Goal: Information Seeking & Learning: Learn about a topic

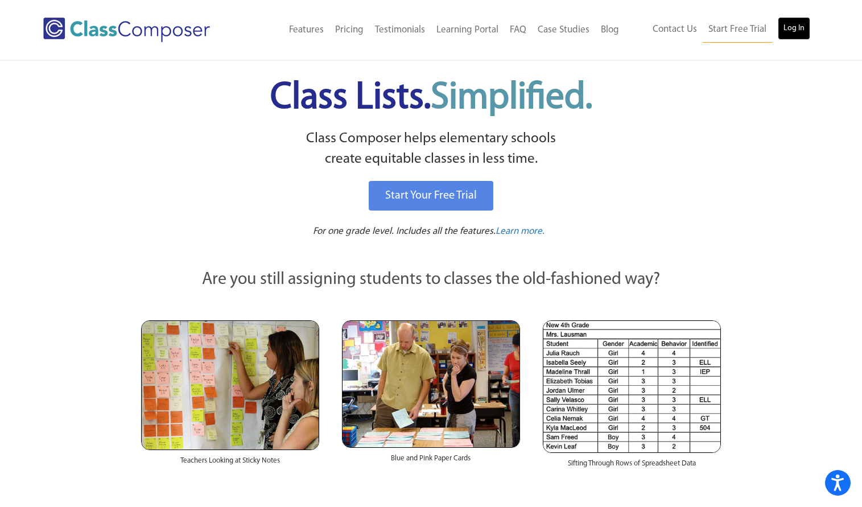
click at [789, 26] on link "Log In" at bounding box center [794, 28] width 32 height 23
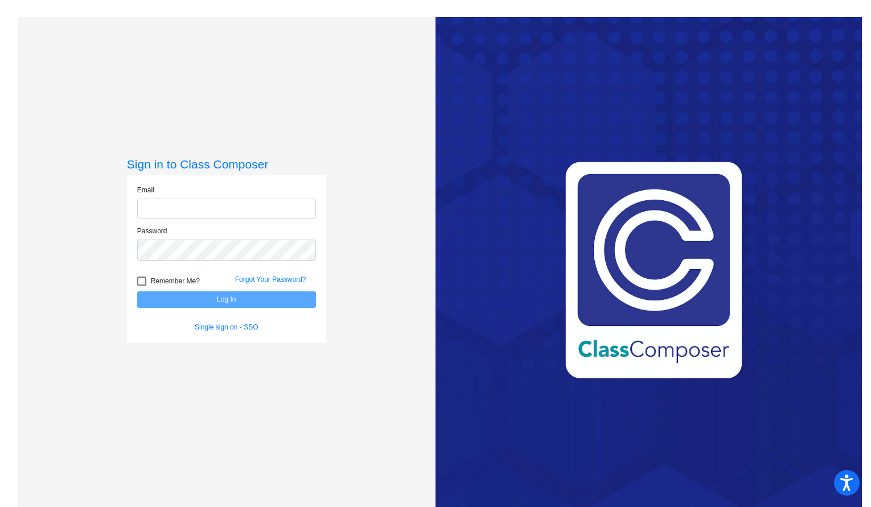
click at [189, 204] on input "email" at bounding box center [226, 209] width 179 height 21
type input "catalina.fulton@lmusd.org"
click at [248, 277] on link "Forgot Your Password?" at bounding box center [270, 279] width 71 height 8
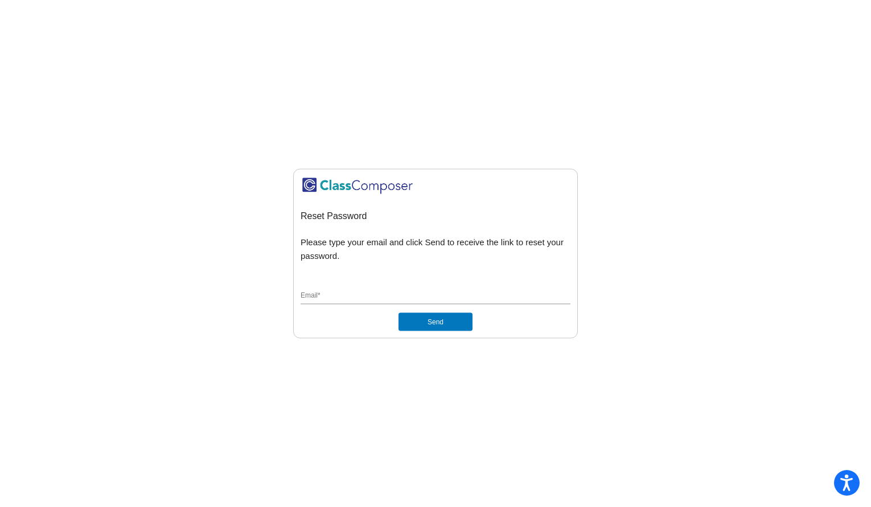
click at [350, 292] on input "Email *" at bounding box center [435, 296] width 270 height 10
type input "[EMAIL_ADDRESS][PERSON_NAME][DOMAIN_NAME]"
click at [438, 325] on button "Send" at bounding box center [435, 322] width 74 height 18
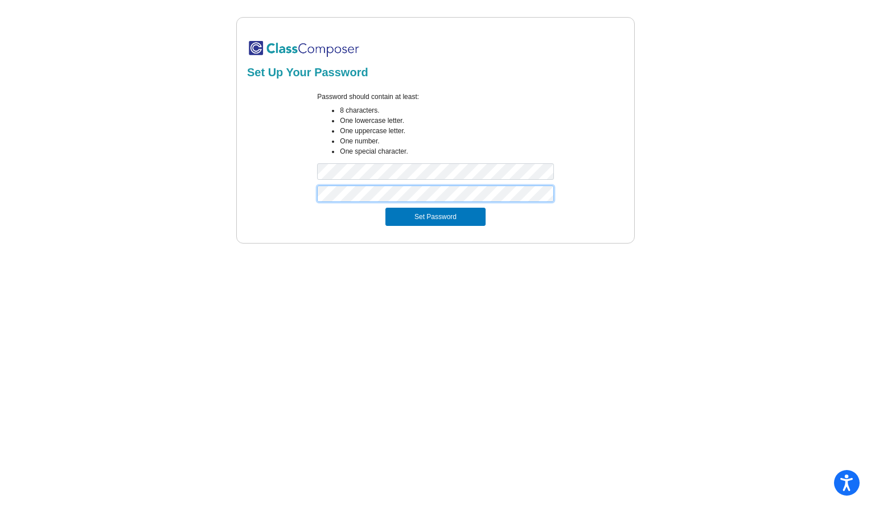
click at [385, 208] on button "Set Password" at bounding box center [435, 217] width 100 height 18
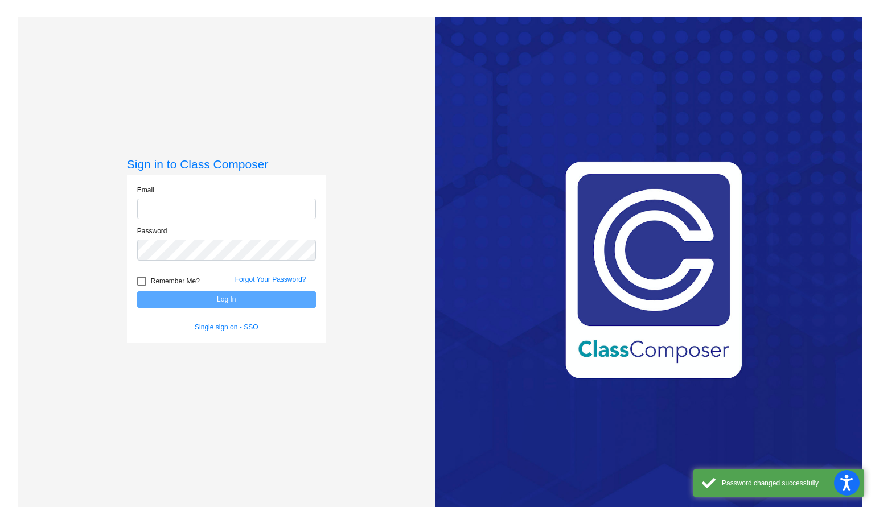
click at [188, 208] on input "email" at bounding box center [226, 209] width 179 height 21
type input "[EMAIL_ADDRESS][PERSON_NAME][DOMAIN_NAME]"
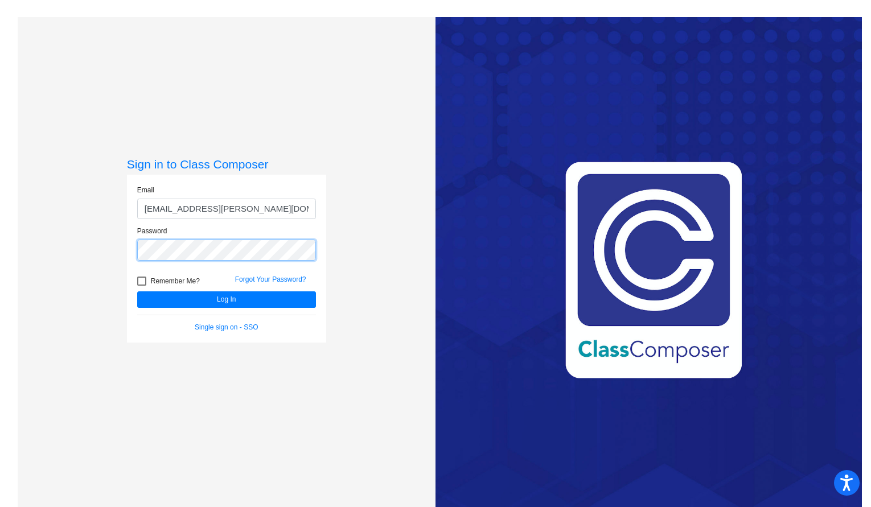
click at [137, 291] on button "Log In" at bounding box center [226, 299] width 179 height 17
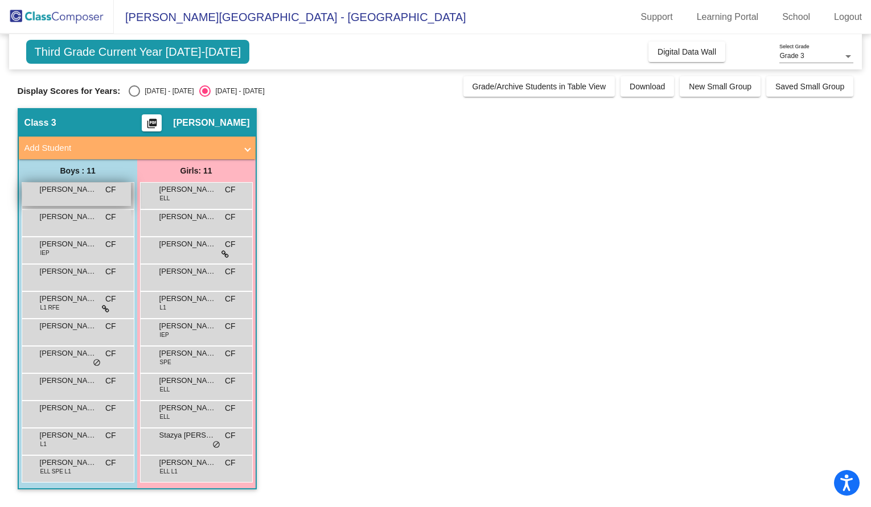
click at [71, 203] on div "[PERSON_NAME] lock do_not_disturb_alt" at bounding box center [76, 194] width 109 height 23
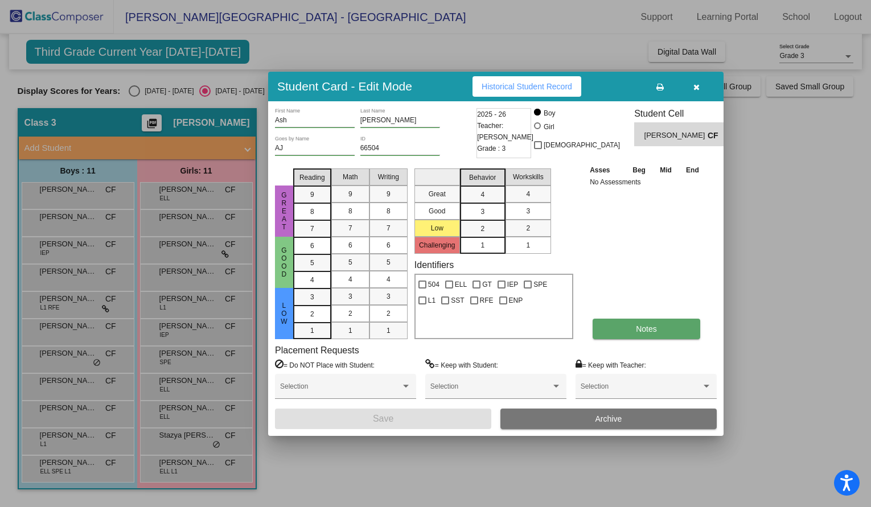
click at [616, 328] on button "Notes" at bounding box center [646, 329] width 108 height 20
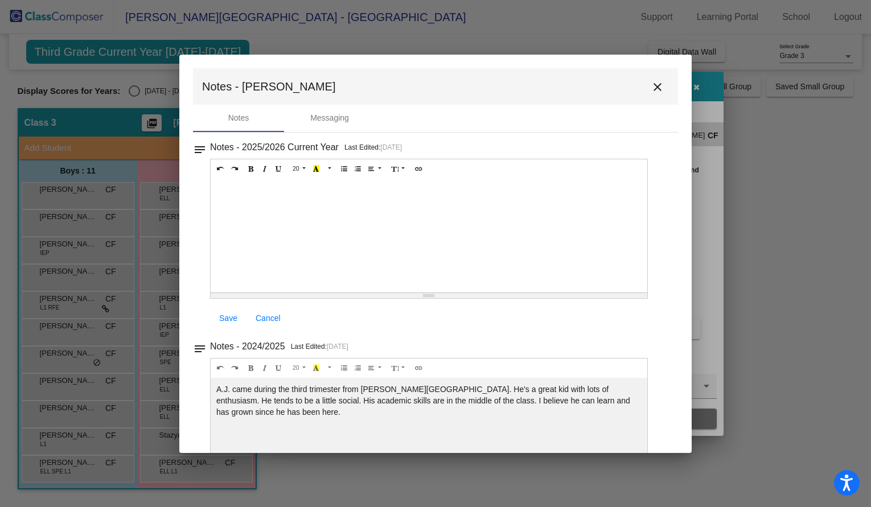
click at [650, 91] on mat-icon "close" at bounding box center [657, 87] width 14 height 14
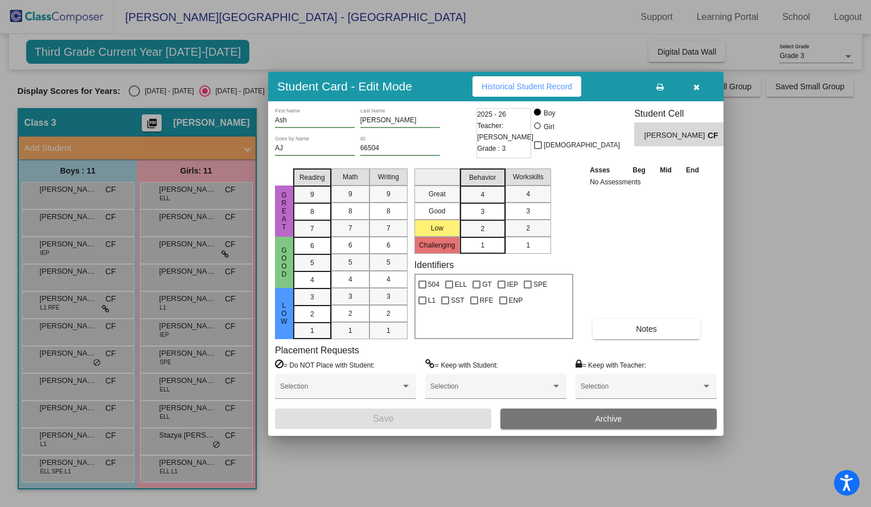
click at [694, 91] on button "button" at bounding box center [696, 86] width 36 height 20
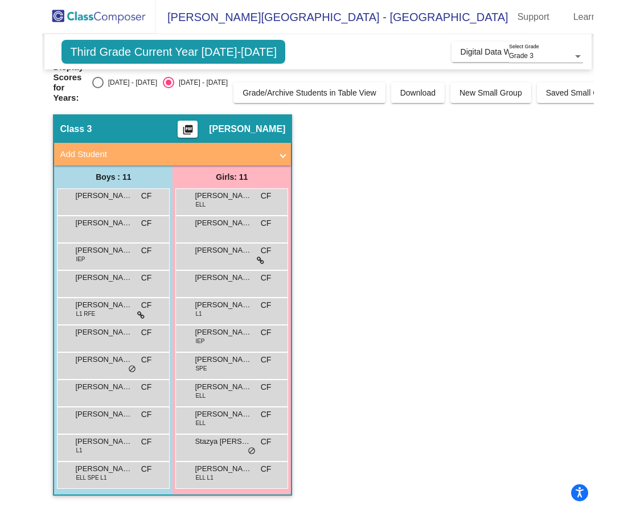
scroll to position [20, 0]
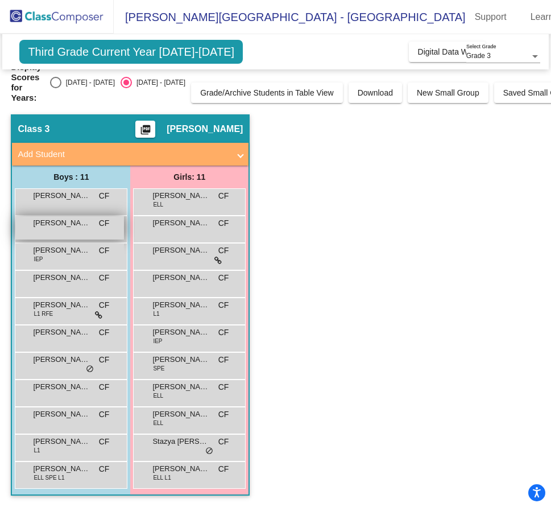
click at [60, 226] on div "[PERSON_NAME] CF lock do_not_disturb_alt" at bounding box center [69, 227] width 109 height 23
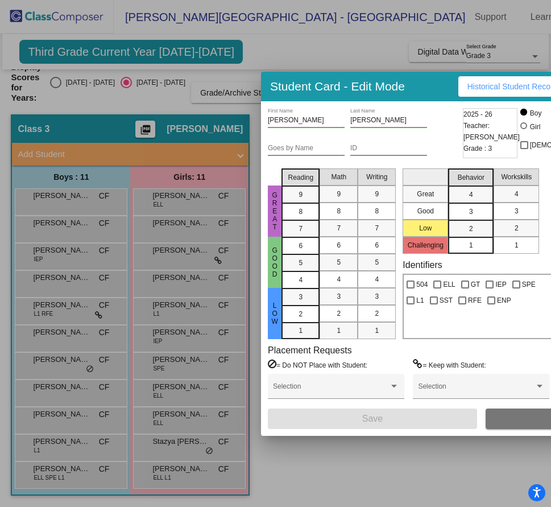
click at [537, 53] on div at bounding box center [275, 253] width 551 height 507
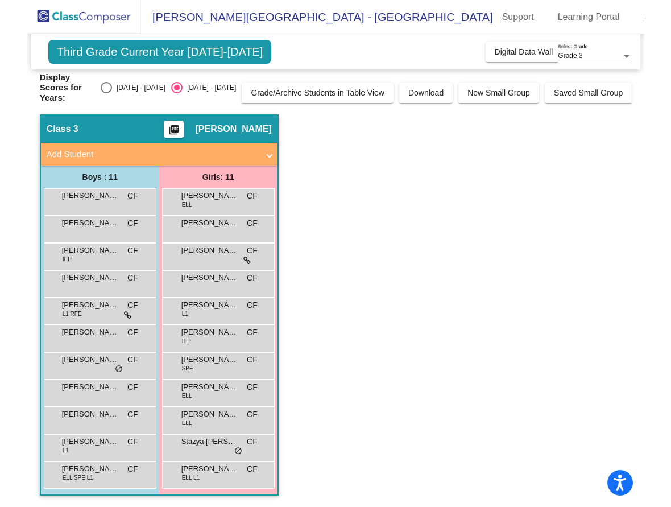
scroll to position [0, 0]
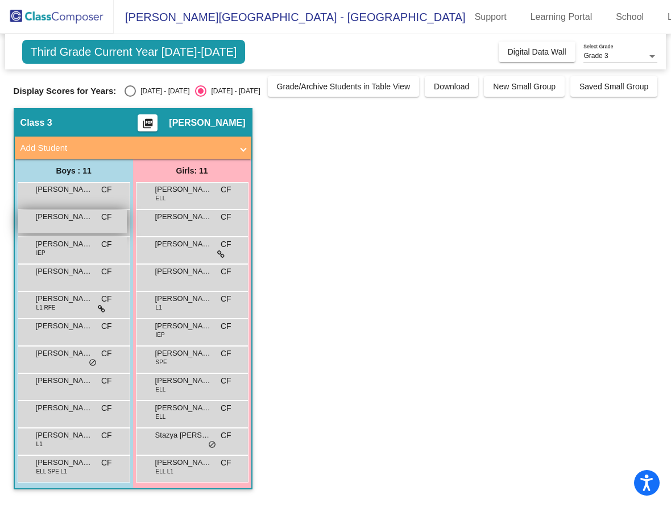
click at [85, 217] on span "[PERSON_NAME]" at bounding box center [64, 216] width 57 height 11
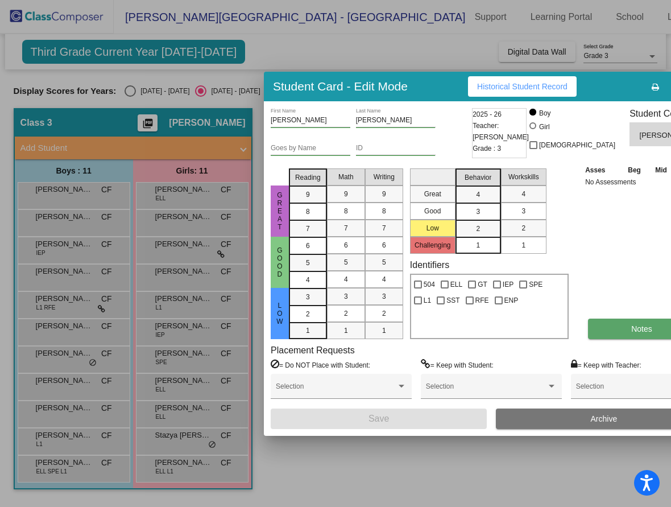
click at [588, 331] on button "Notes" at bounding box center [642, 329] width 108 height 20
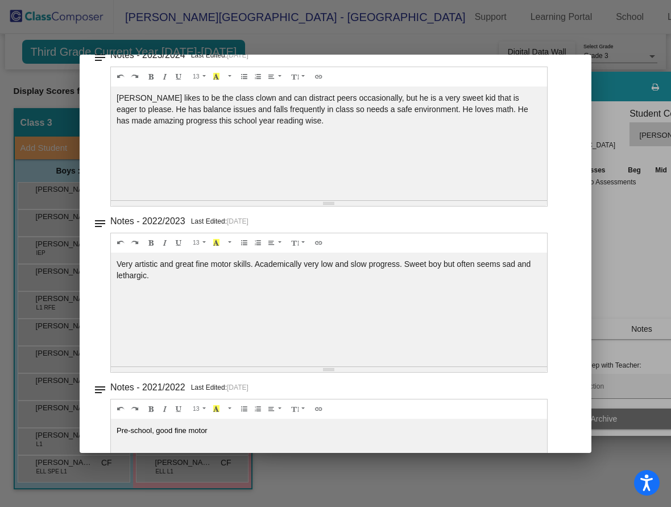
scroll to position [557, 0]
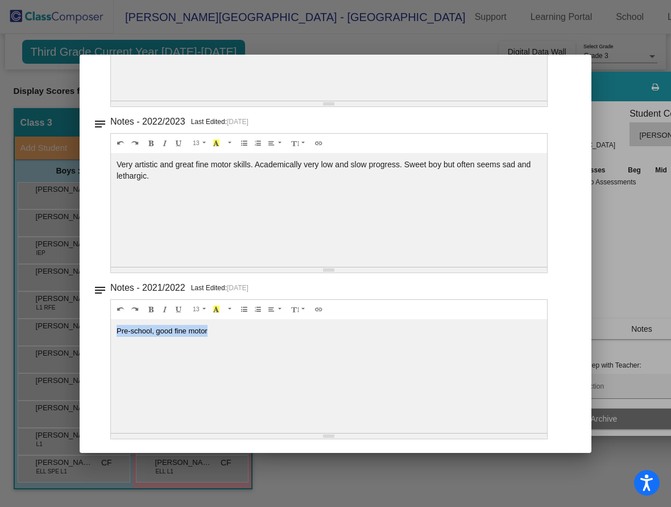
drag, startPoint x: 222, startPoint y: 332, endPoint x: 113, endPoint y: 333, distance: 109.8
copy span "Pre-school, good fine motor"
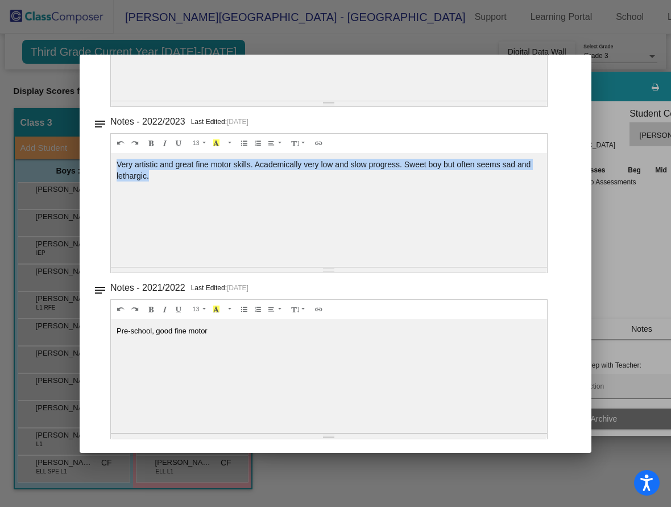
drag, startPoint x: 150, startPoint y: 179, endPoint x: 114, endPoint y: 166, distance: 37.4
copy div "Very artistic and great fine motor skills. Academically very low and slow progr…"
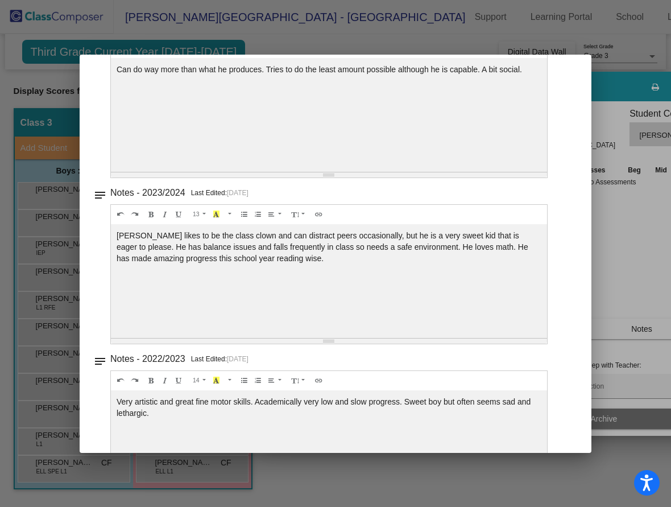
scroll to position [315, 0]
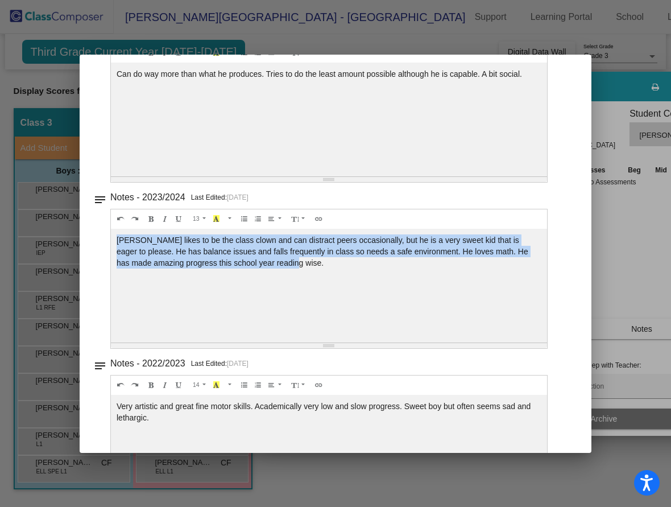
drag, startPoint x: 116, startPoint y: 239, endPoint x: 295, endPoint y: 269, distance: 182.2
copy div "[PERSON_NAME] likes to be the class clown and can distract peers occasionally, …"
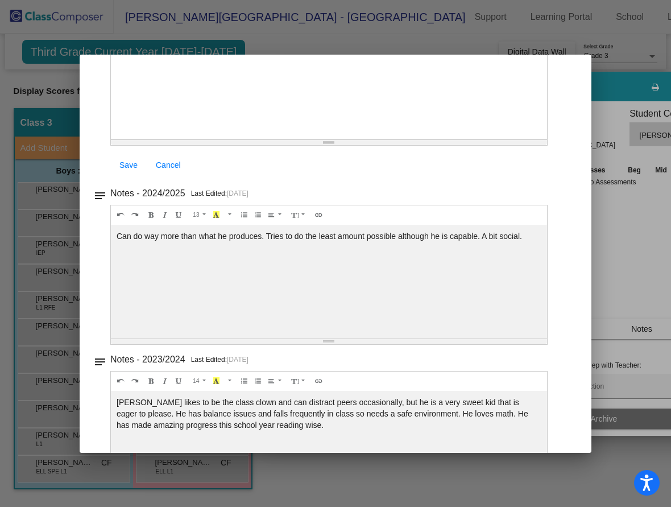
scroll to position [145, 0]
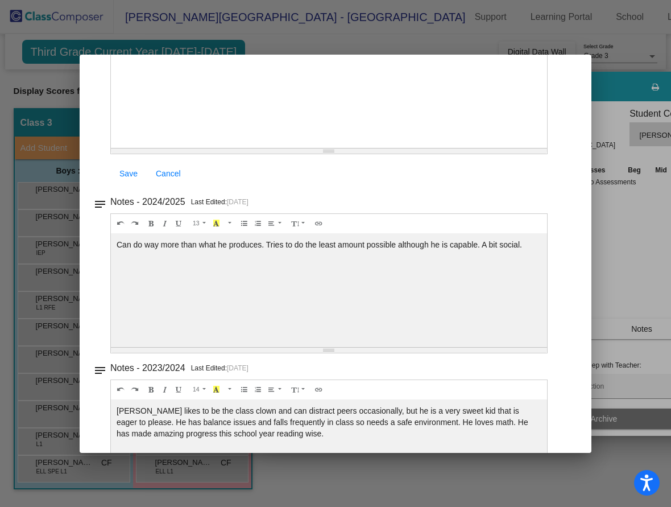
click at [120, 148] on div "Can do way more than what he produces. Tries to do the least amount possible al…" at bounding box center [329, 91] width 436 height 114
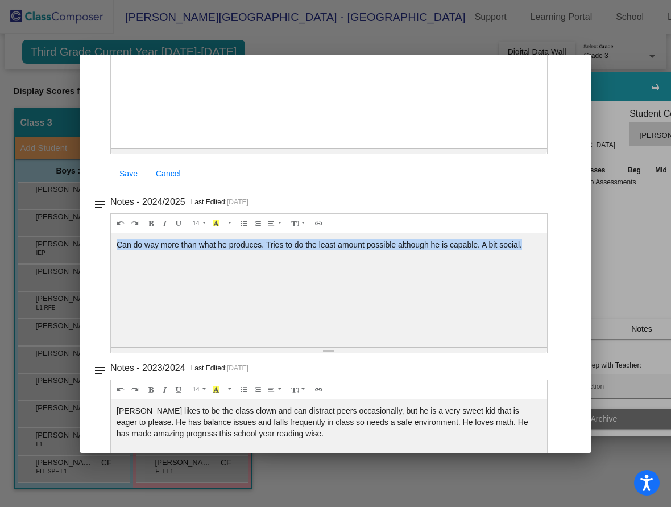
drag, startPoint x: 115, startPoint y: 244, endPoint x: 523, endPoint y: 258, distance: 408.2
click at [523, 148] on div "Can do way more than what he produces. Tries to do the least amount possible al…" at bounding box center [329, 91] width 436 height 114
copy div "Can do way more than what he produces. Tries to do the least amount possible al…"
click at [211, 148] on div "Can do way more than what he produces. Tries to do the least amount possible al…" at bounding box center [329, 91] width 436 height 114
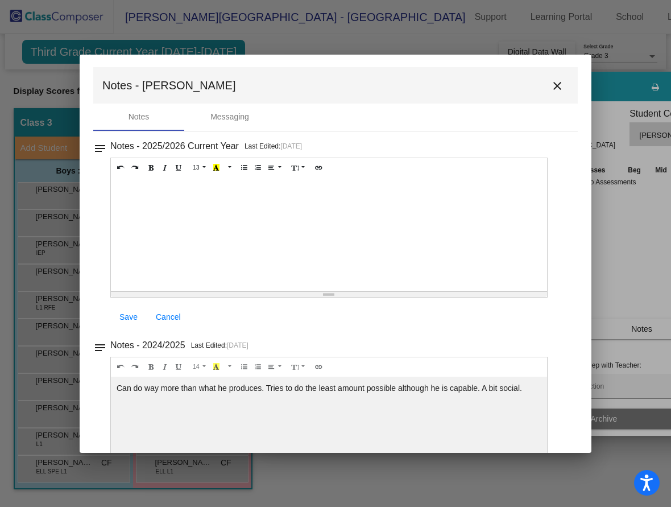
scroll to position [0, 0]
click at [551, 91] on mat-icon "close" at bounding box center [558, 87] width 14 height 14
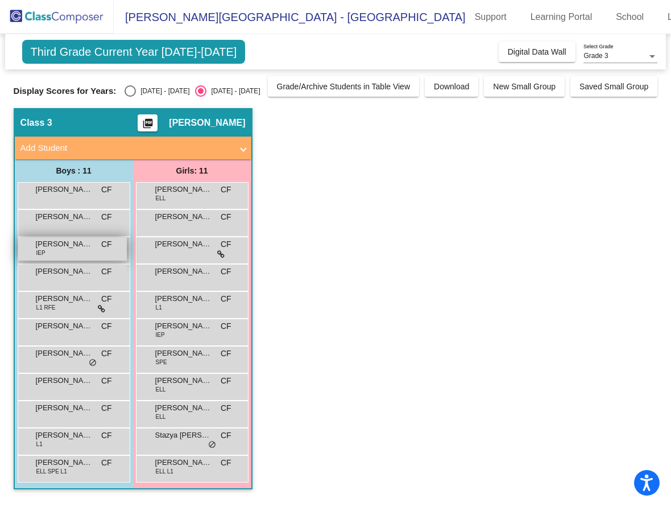
click at [47, 251] on div "[PERSON_NAME] IEP CF lock do_not_disturb_alt" at bounding box center [72, 248] width 109 height 23
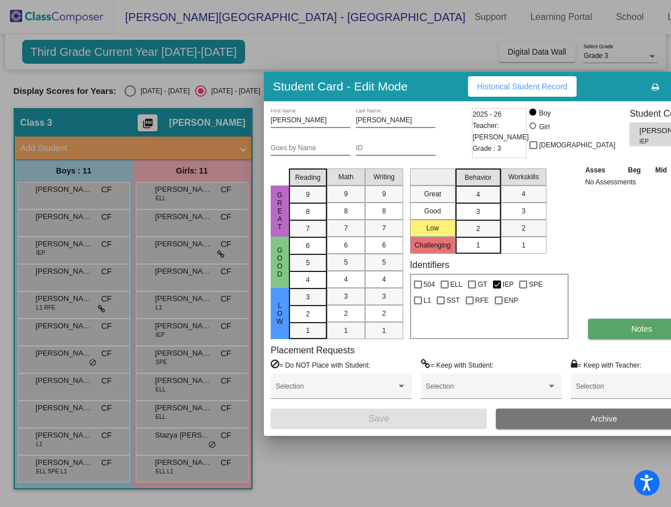
click at [630, 328] on button "Notes" at bounding box center [642, 329] width 108 height 20
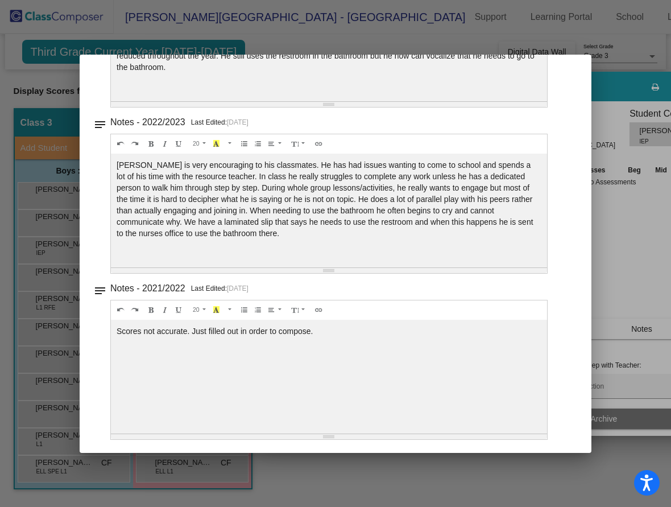
scroll to position [557, 0]
drag, startPoint x: 328, startPoint y: 329, endPoint x: 101, endPoint y: 321, distance: 227.1
click at [101, 321] on div "notes Notes - 2021/2022 Last Edited: [DATE] 20 8 9 10 11 12 14 18 24 36 Backgro…" at bounding box center [335, 359] width 485 height 159
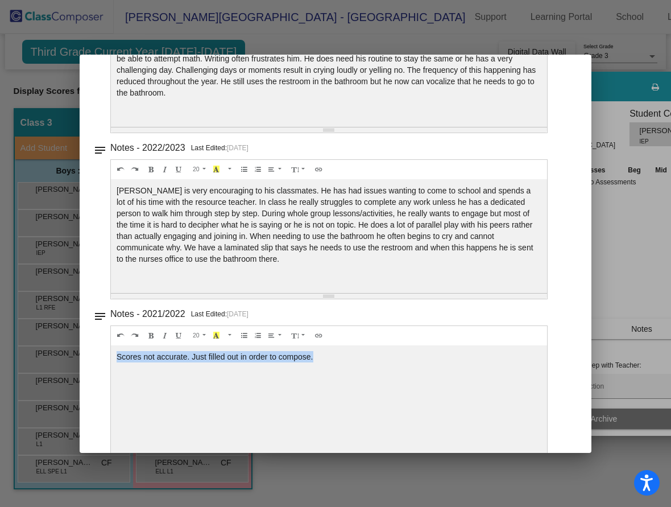
scroll to position [486, 0]
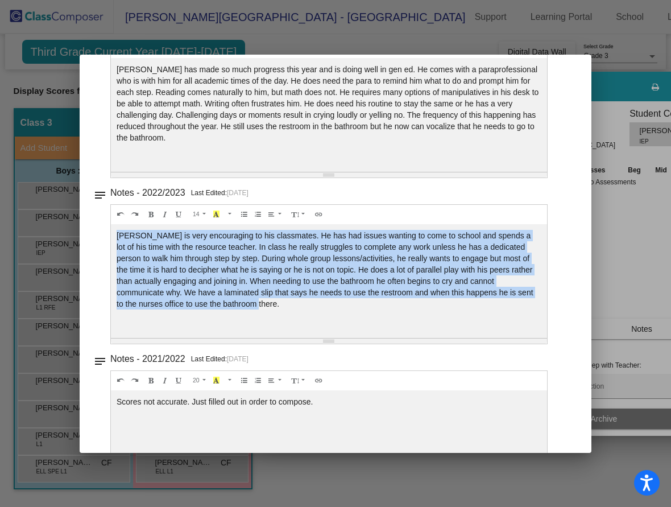
drag, startPoint x: 115, startPoint y: 232, endPoint x: 214, endPoint y: 310, distance: 126.0
copy div "[PERSON_NAME] is very encouraging to his classmates. He has had issues wanting …"
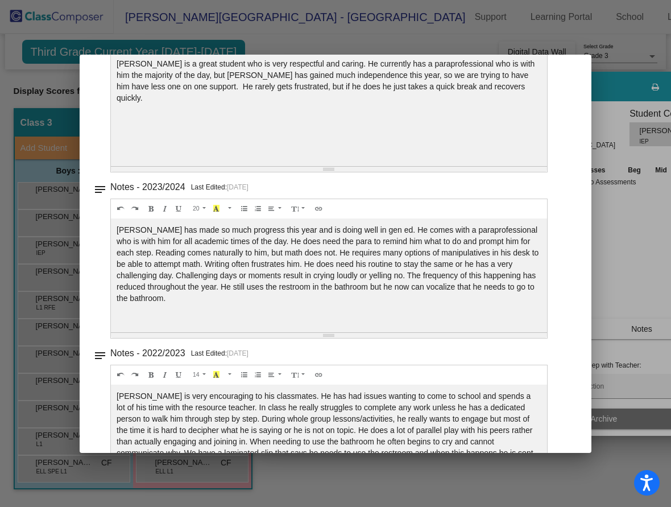
scroll to position [315, 0]
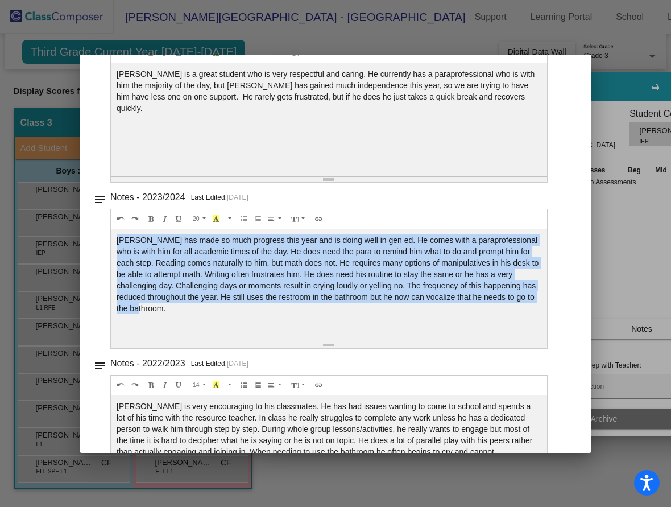
drag, startPoint x: 118, startPoint y: 238, endPoint x: 176, endPoint y: 309, distance: 91.7
copy div "[PERSON_NAME] has made so much progress this year and is doing well in gen ed. …"
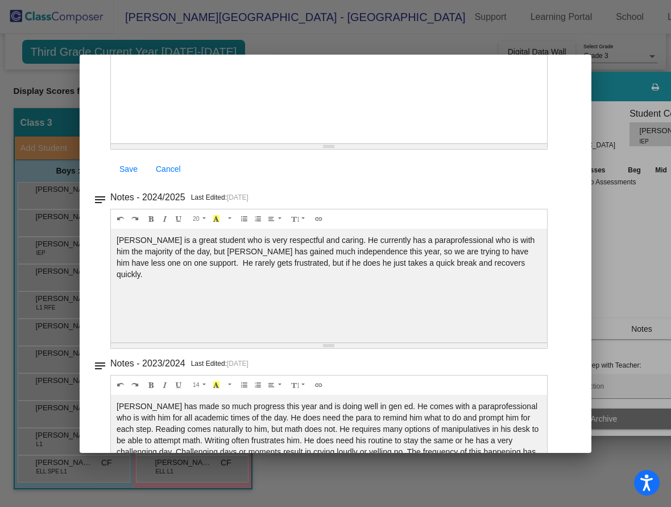
scroll to position [145, 0]
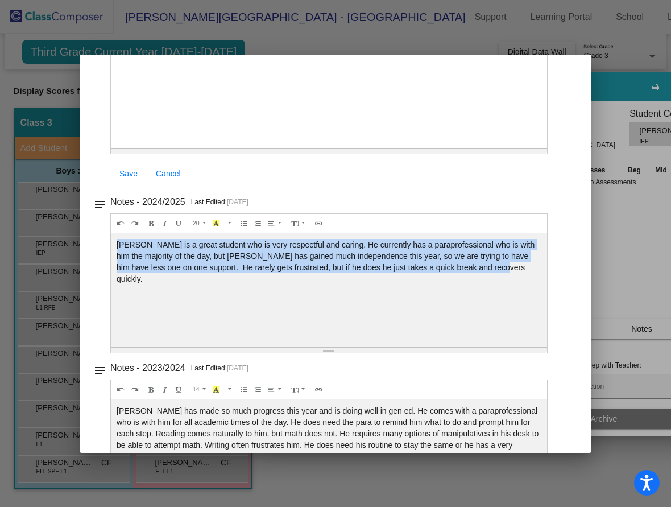
drag, startPoint x: 117, startPoint y: 244, endPoint x: 494, endPoint y: 277, distance: 379.3
click at [494, 148] on div "[PERSON_NAME] is a great student who is very respectful and caring. He currentl…" at bounding box center [329, 91] width 436 height 114
copy div "[PERSON_NAME] is a great student who is very respectful and caring. He currentl…"
click at [349, 148] on div "[PERSON_NAME] is a great student who is very respectful and caring. He currentl…" at bounding box center [329, 91] width 436 height 114
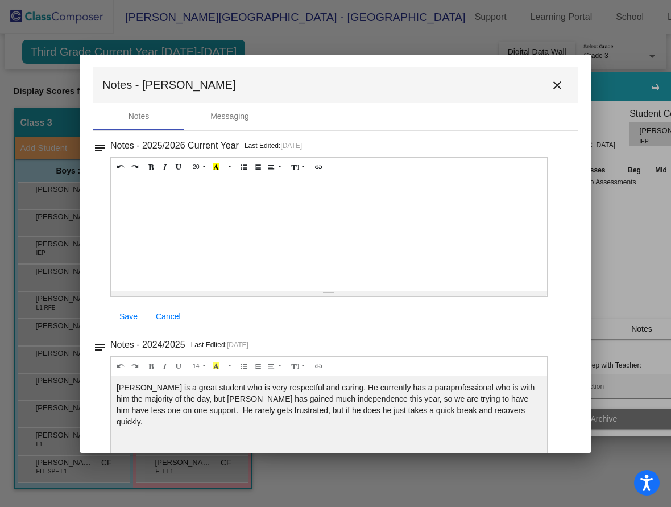
scroll to position [0, 0]
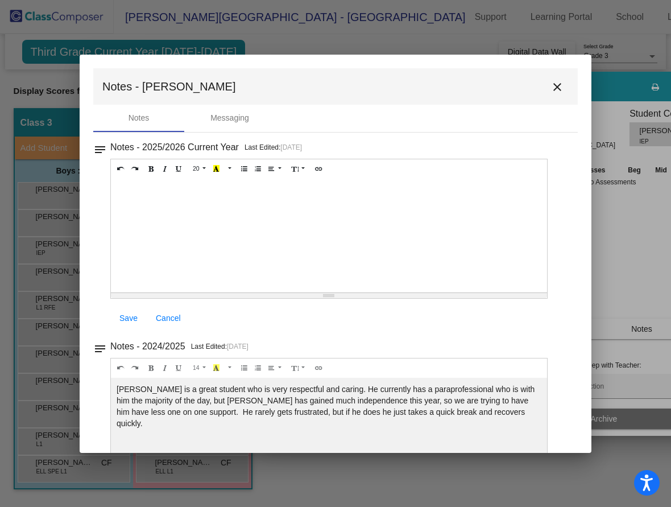
click at [551, 91] on mat-icon "close" at bounding box center [558, 87] width 14 height 14
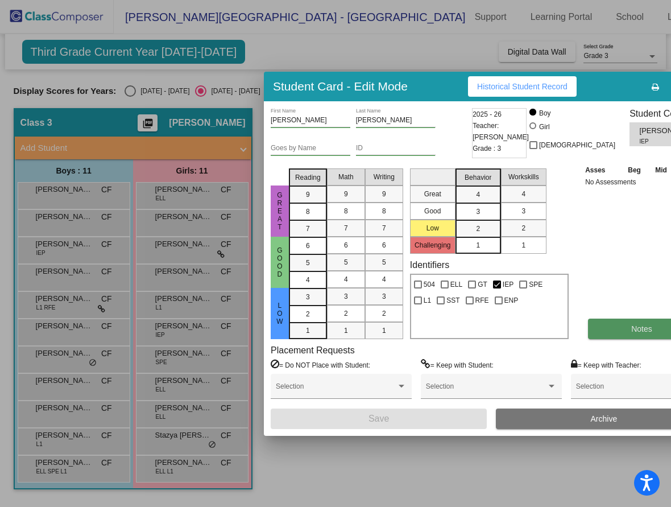
click at [596, 327] on button "Notes" at bounding box center [642, 329] width 108 height 20
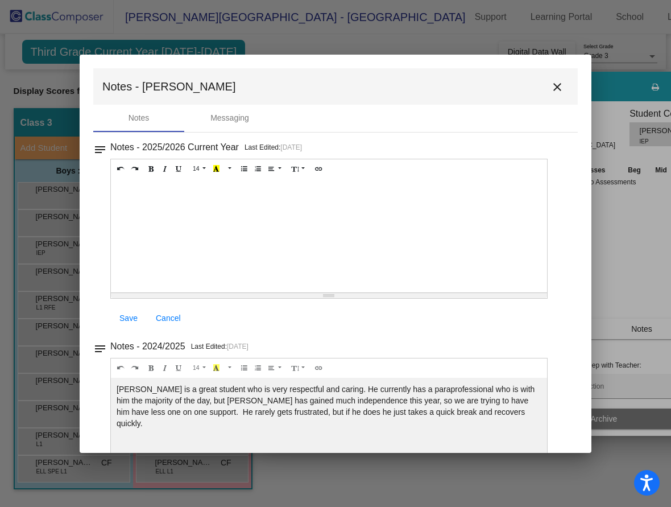
click at [551, 87] on mat-icon "close" at bounding box center [558, 87] width 14 height 14
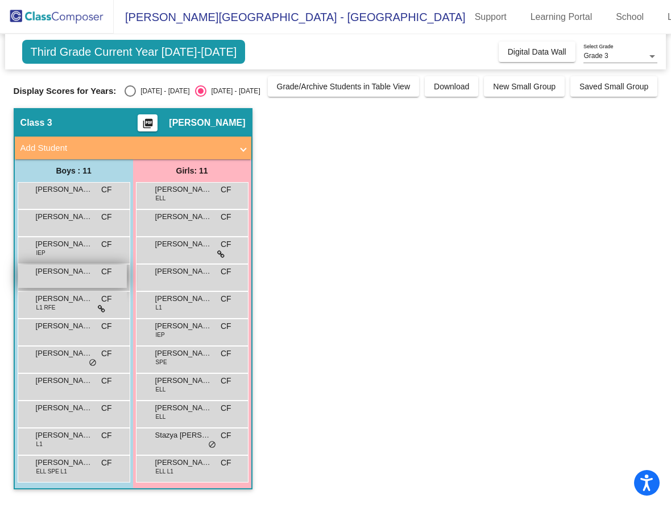
click at [72, 277] on div "[PERSON_NAME] CF lock do_not_disturb_alt" at bounding box center [72, 276] width 109 height 23
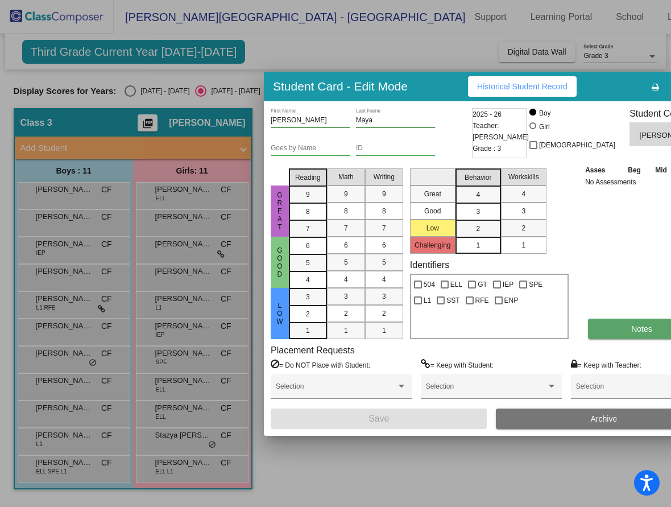
click at [618, 327] on button "Notes" at bounding box center [642, 329] width 108 height 20
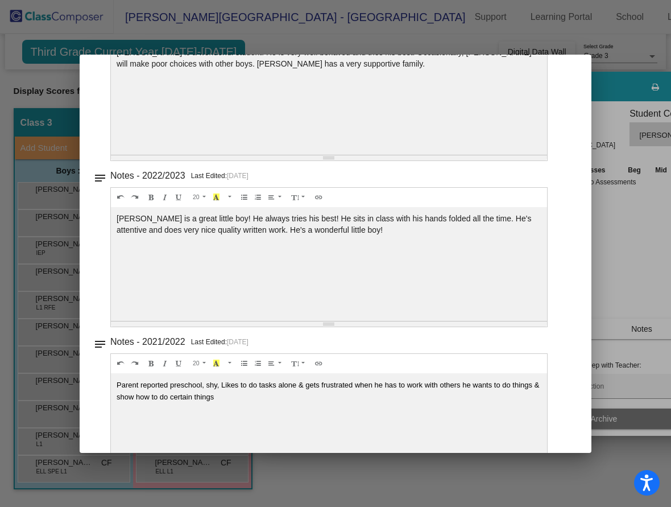
scroll to position [557, 0]
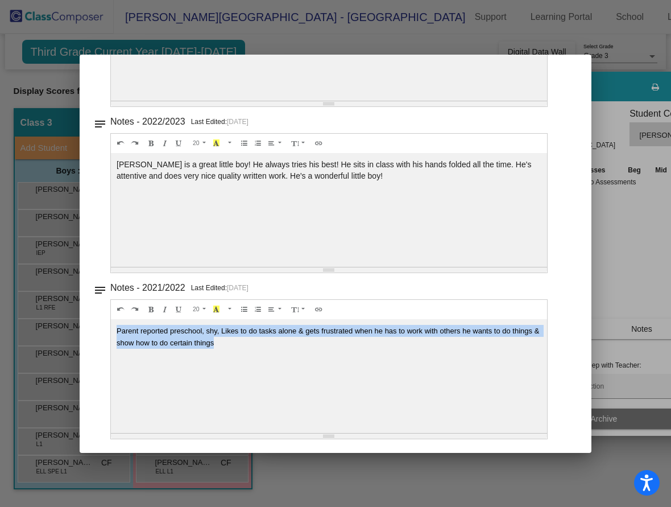
drag, startPoint x: 229, startPoint y: 345, endPoint x: 113, endPoint y: 323, distance: 118.7
copy span "Parent reported preschool, shy, Likes to do tasks alone & gets frustrated when …"
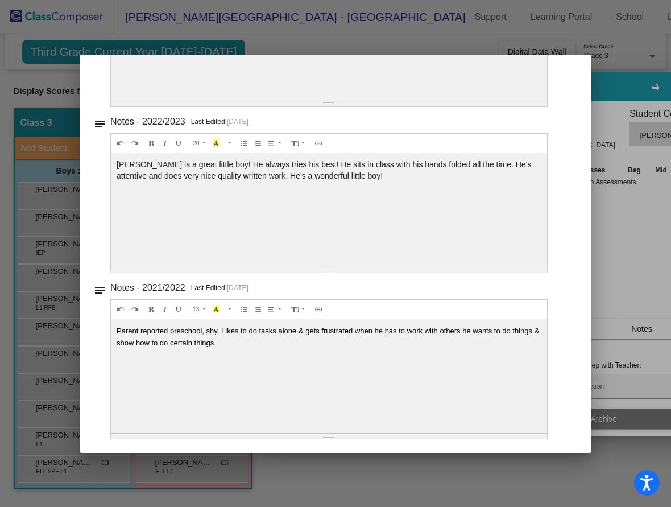
drag, startPoint x: 188, startPoint y: 104, endPoint x: 827, endPoint y: 133, distance: 640.2
click at [671, 133] on html "Accessibility Screen-Reader Guide, Feedback, and Issue Reporting | New window […" at bounding box center [335, 253] width 671 height 507
click at [332, 37] on div at bounding box center [335, 253] width 671 height 507
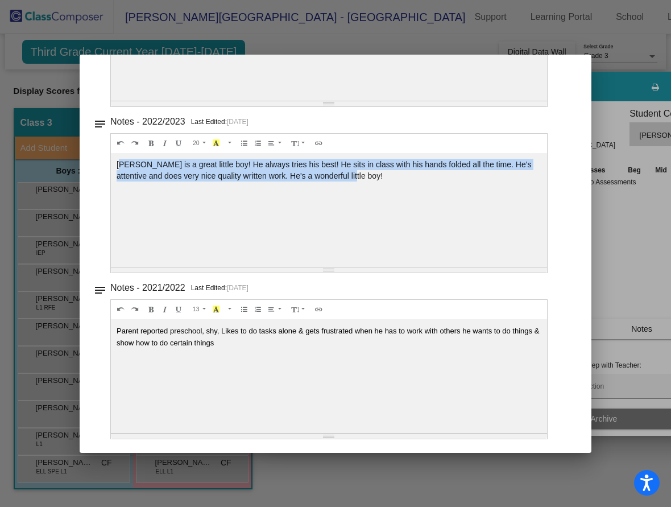
drag, startPoint x: 347, startPoint y: 175, endPoint x: 118, endPoint y: 158, distance: 229.4
copy div "ssac is a great little boy! He always tries his best! He sits in class with his…"
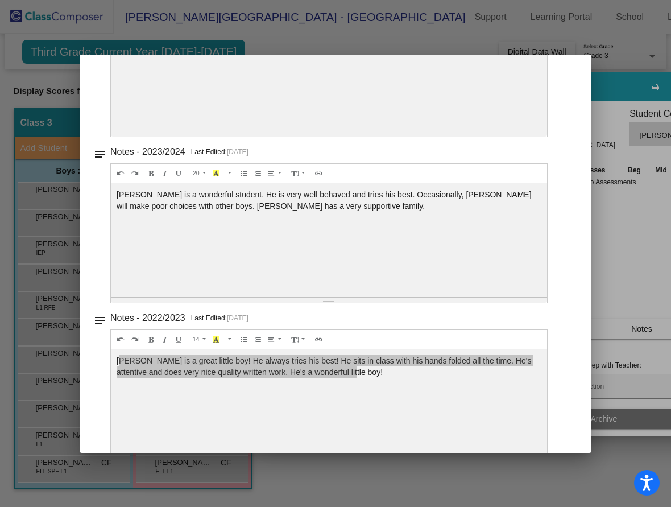
scroll to position [344, 0]
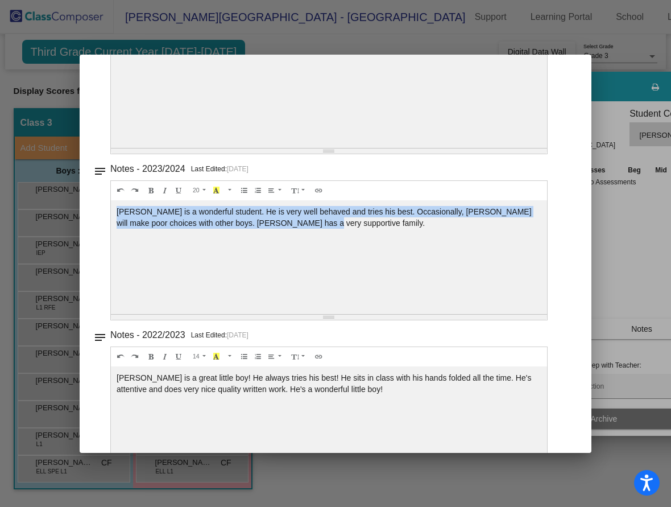
drag, startPoint x: 117, startPoint y: 211, endPoint x: 331, endPoint y: 248, distance: 217.0
drag, startPoint x: 312, startPoint y: 225, endPoint x: 116, endPoint y: 210, distance: 196.9
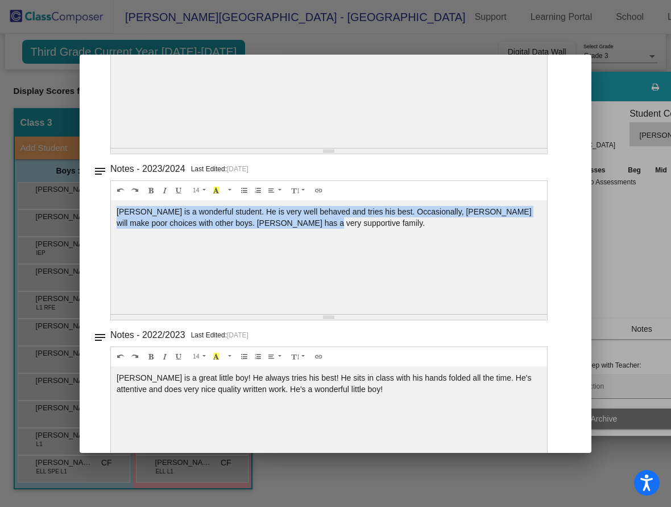
copy div "[PERSON_NAME] is a wonderful student. He is very well behaved and tries his bes…"
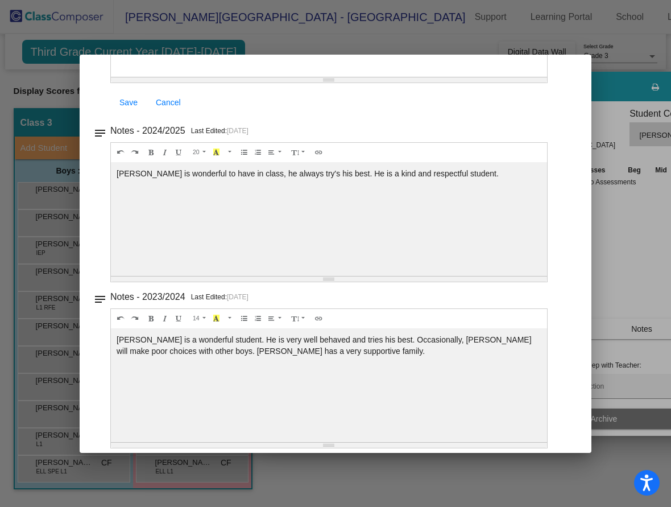
scroll to position [130, 0]
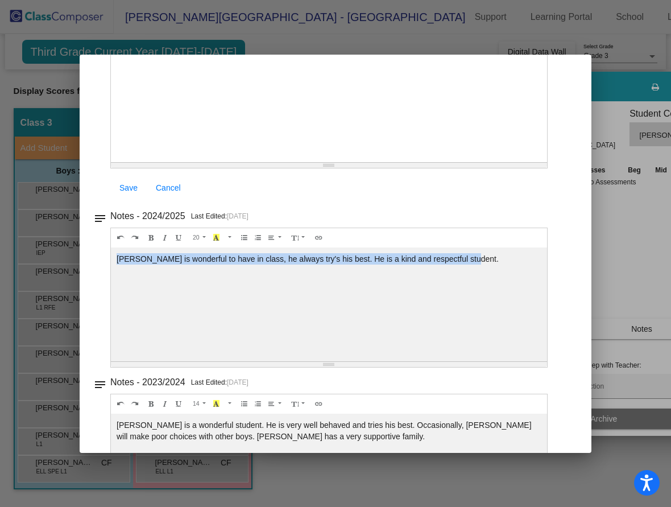
drag, startPoint x: 117, startPoint y: 258, endPoint x: 476, endPoint y: 268, distance: 359.7
click at [476, 162] on div "[PERSON_NAME] is wonderful to have in class, he always try's his best. He is a …" at bounding box center [329, 105] width 436 height 114
click at [465, 162] on div "[PERSON_NAME] is wonderful to have in class, he always try's his best. He is a …" at bounding box center [329, 105] width 436 height 114
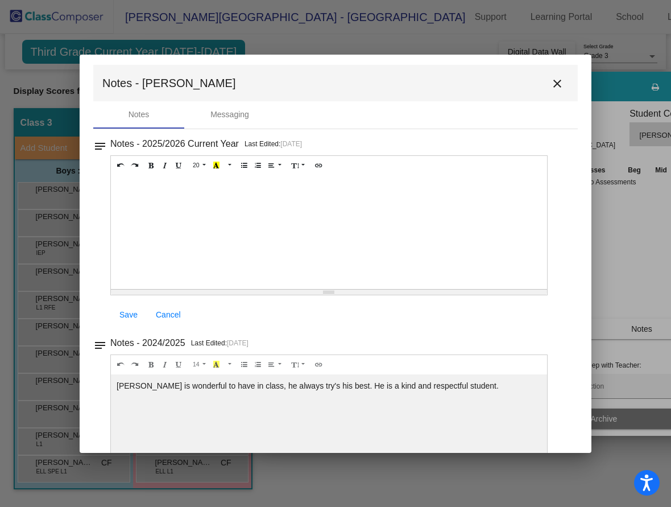
scroll to position [0, 0]
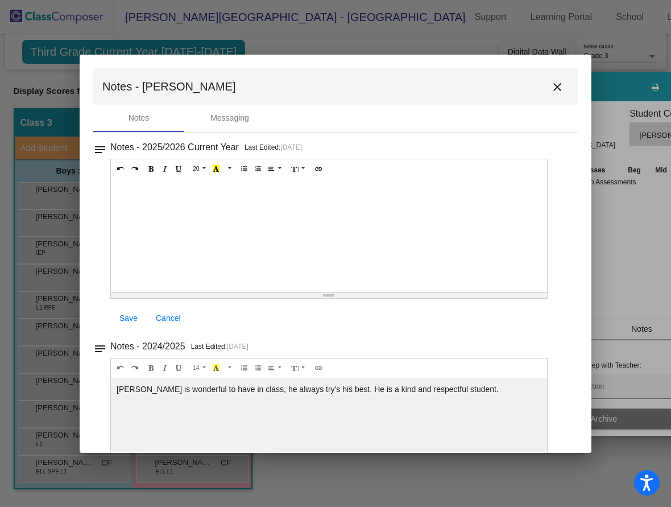
click at [546, 90] on button "close" at bounding box center [557, 86] width 23 height 23
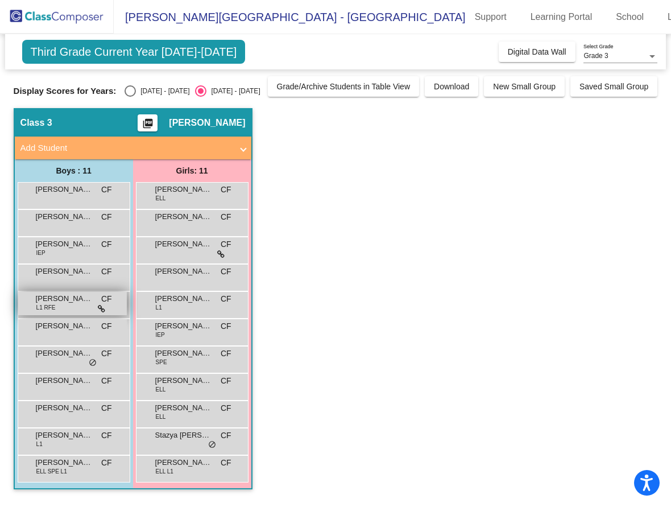
click at [83, 302] on span "[PERSON_NAME]" at bounding box center [64, 298] width 57 height 11
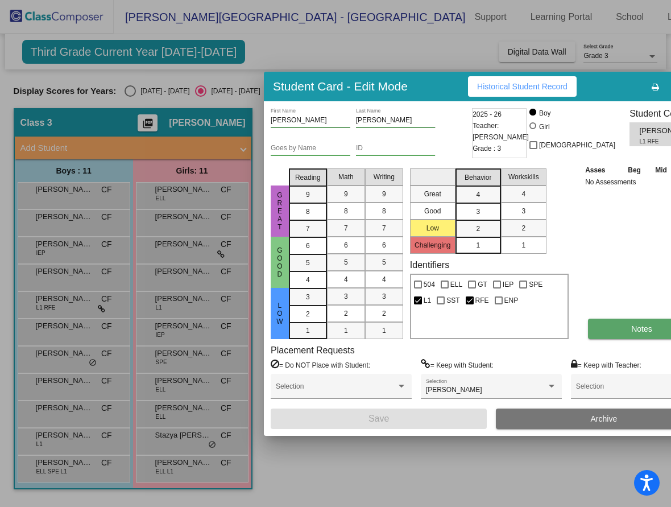
click at [600, 334] on button "Notes" at bounding box center [642, 329] width 108 height 20
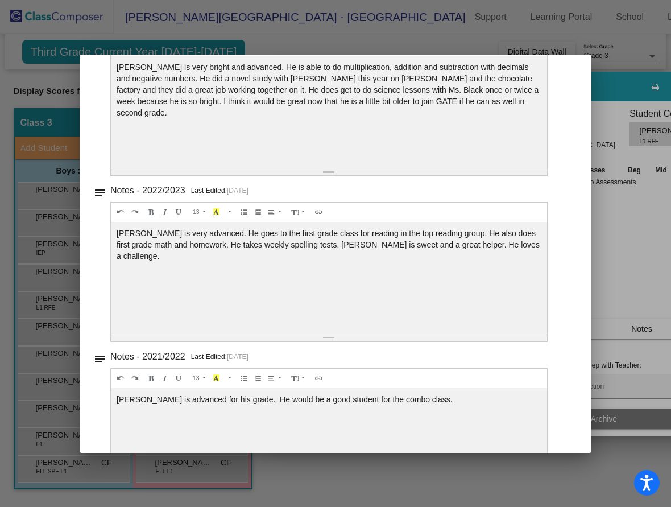
scroll to position [557, 0]
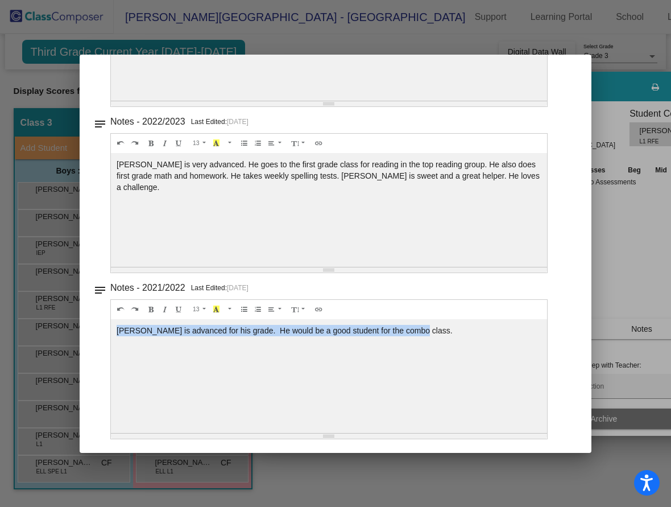
drag, startPoint x: 413, startPoint y: 337, endPoint x: 114, endPoint y: 329, distance: 299.4
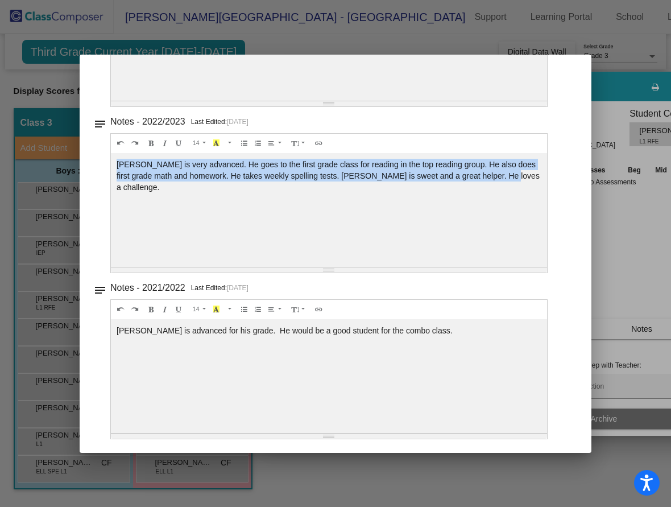
drag, startPoint x: 502, startPoint y: 176, endPoint x: 102, endPoint y: 167, distance: 400.1
click at [102, 167] on div "notes Notes - 2022/2023 Last Edited: [DATE] 14 8 9 10 11 12 14 18 24 36 Backgro…" at bounding box center [335, 193] width 485 height 159
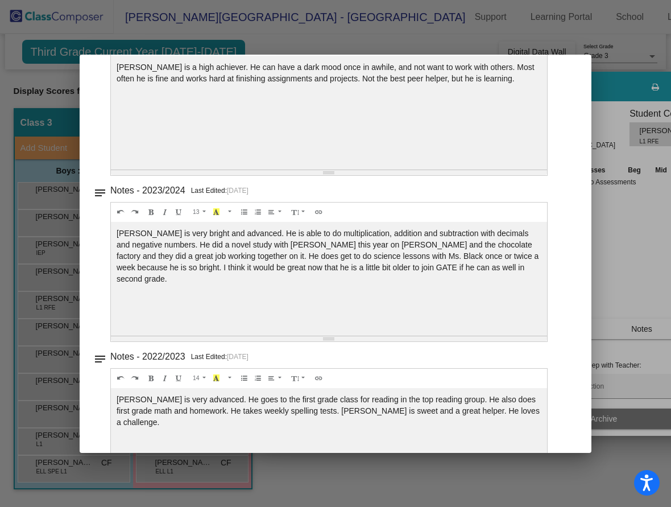
scroll to position [315, 0]
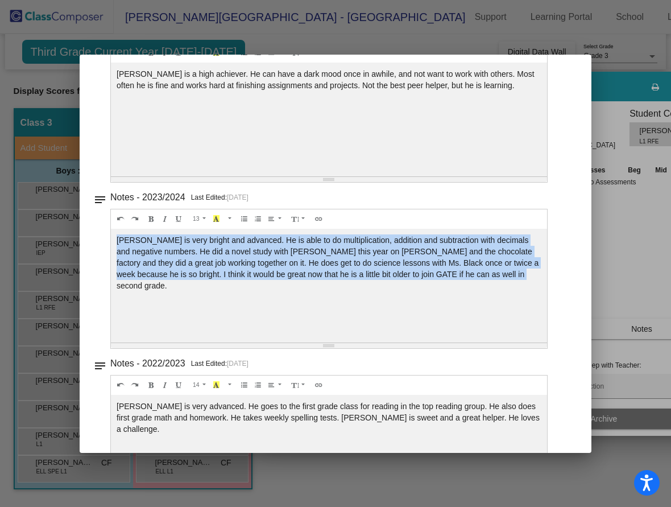
drag, startPoint x: 115, startPoint y: 237, endPoint x: 545, endPoint y: 284, distance: 432.8
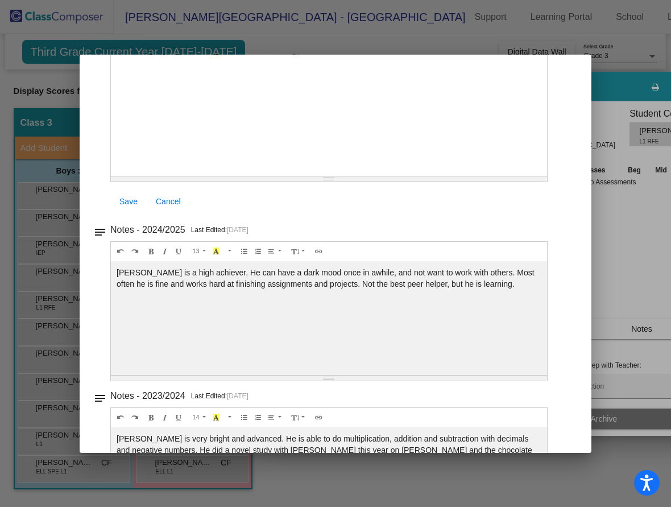
scroll to position [45, 0]
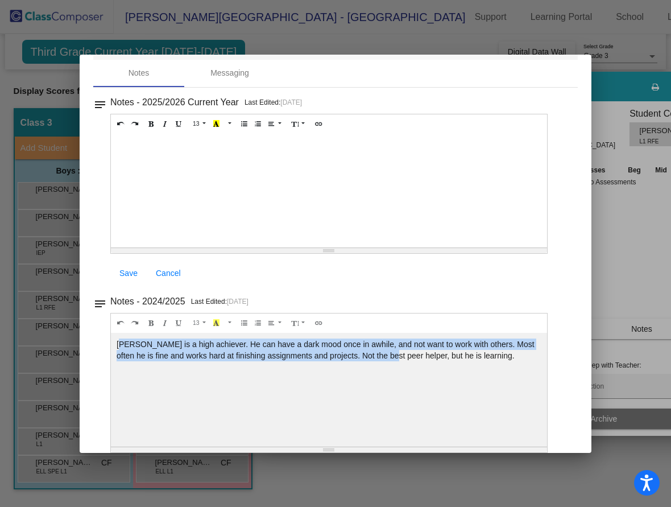
drag, startPoint x: 118, startPoint y: 341, endPoint x: 393, endPoint y: 373, distance: 277.2
click at [393, 248] on div "[PERSON_NAME] is a high achiever. He can have a dark mood once in awhile, and n…" at bounding box center [329, 191] width 436 height 114
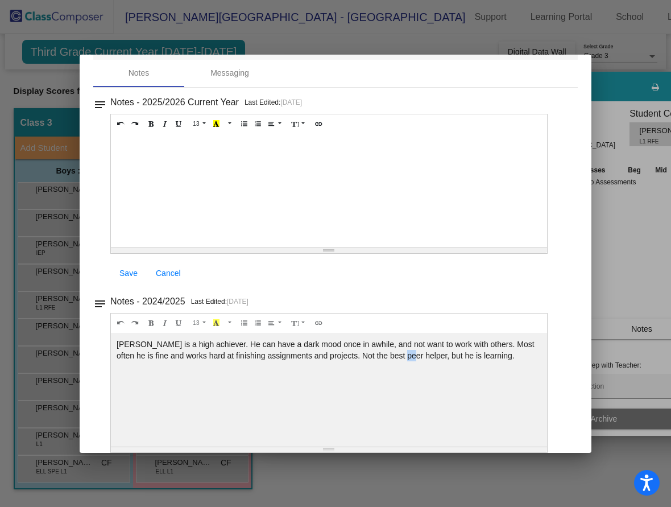
click at [410, 248] on div "[PERSON_NAME] is a high achiever. He can have a dark mood once in awhile, and n…" at bounding box center [329, 191] width 436 height 114
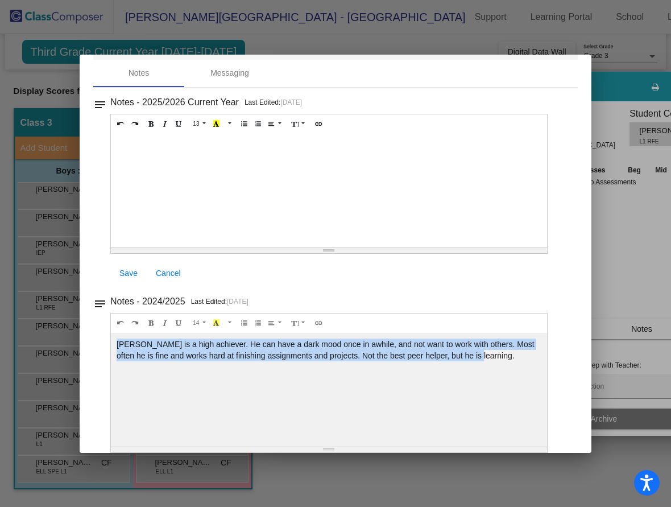
drag, startPoint x: 492, startPoint y: 358, endPoint x: 117, endPoint y: 339, distance: 375.5
click at [112, 248] on div "[PERSON_NAME] is a high achiever. He can have a dark mood once in awhile, and n…" at bounding box center [329, 191] width 436 height 114
click at [392, 248] on div "[PERSON_NAME] is a high achiever. He can have a dark mood once in awhile, and n…" at bounding box center [329, 191] width 436 height 114
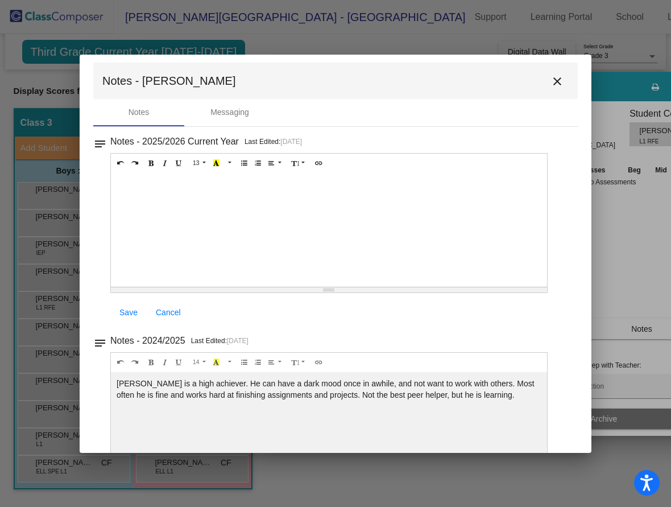
scroll to position [0, 0]
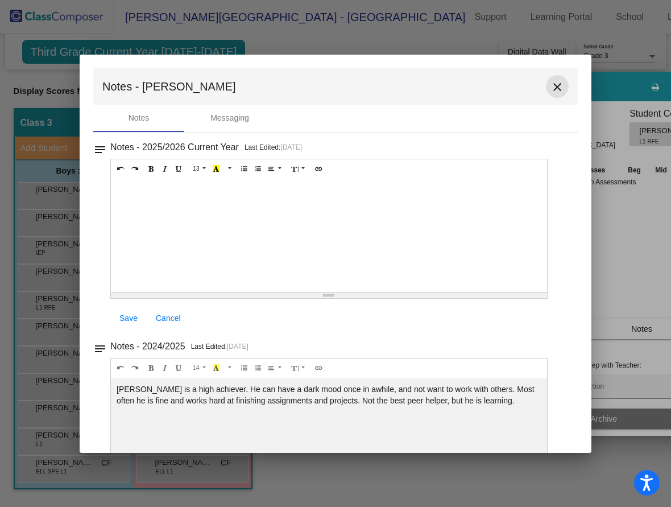
click at [551, 92] on mat-icon "close" at bounding box center [558, 87] width 14 height 14
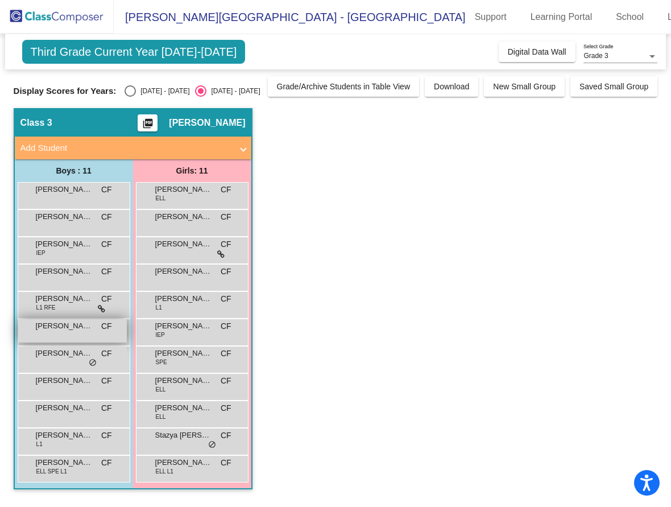
click at [59, 331] on span "[PERSON_NAME]" at bounding box center [64, 325] width 57 height 11
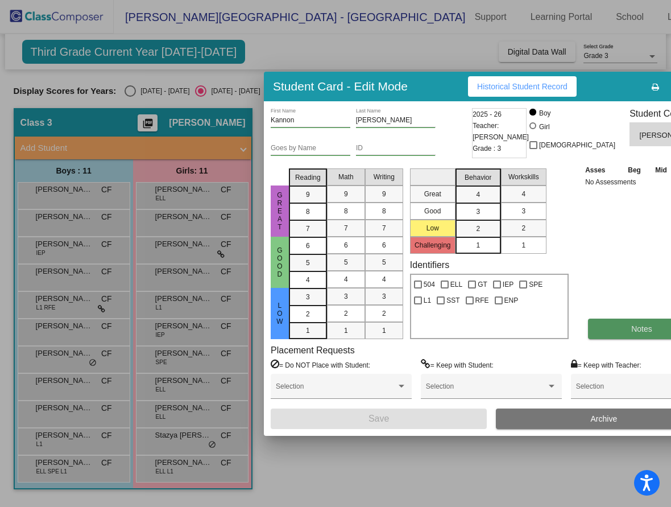
click at [593, 331] on button "Notes" at bounding box center [642, 329] width 108 height 20
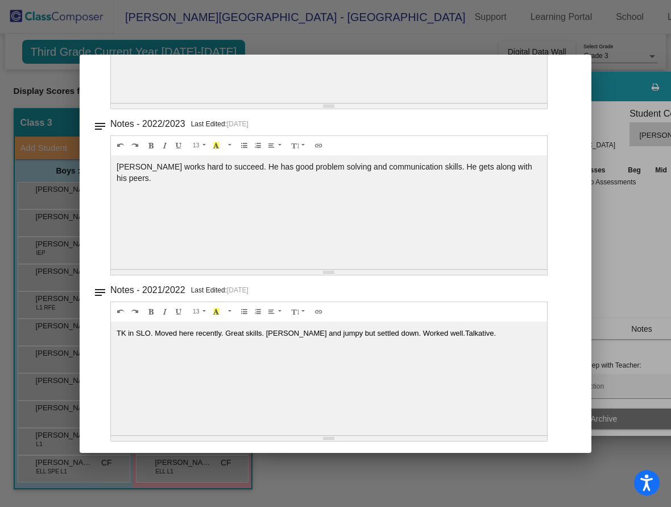
scroll to position [557, 0]
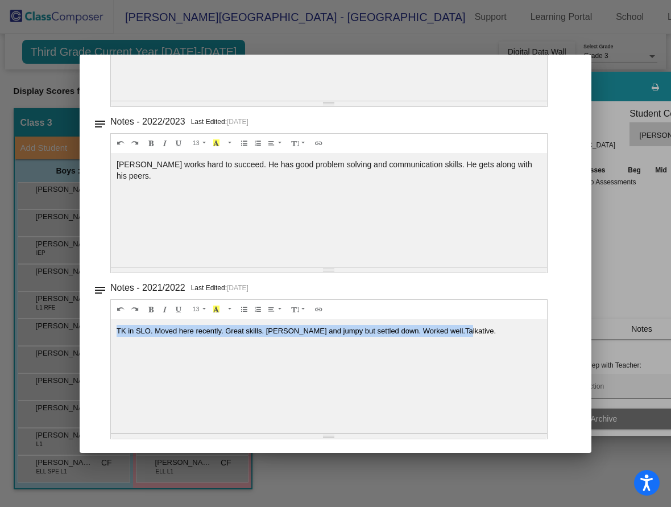
drag, startPoint x: 476, startPoint y: 330, endPoint x: 132, endPoint y: 331, distance: 343.7
click at [101, 327] on div "notes Notes - 2021/2022 Last Edited: [DATE] 13 8 9 10 11 12 14 18 24 36 Backgro…" at bounding box center [335, 359] width 485 height 159
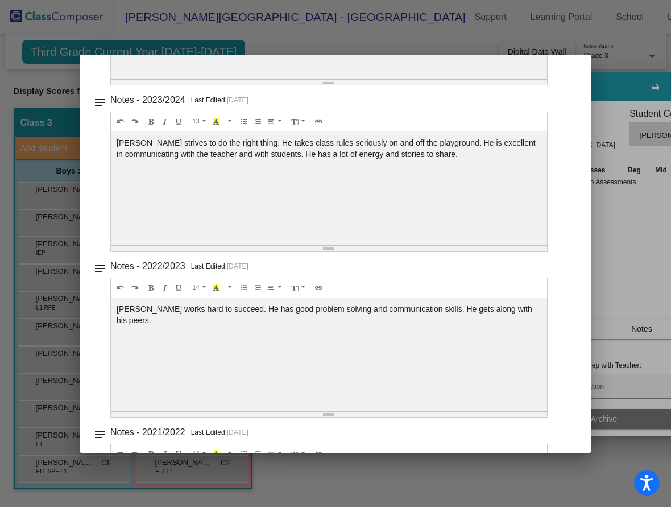
scroll to position [401, 0]
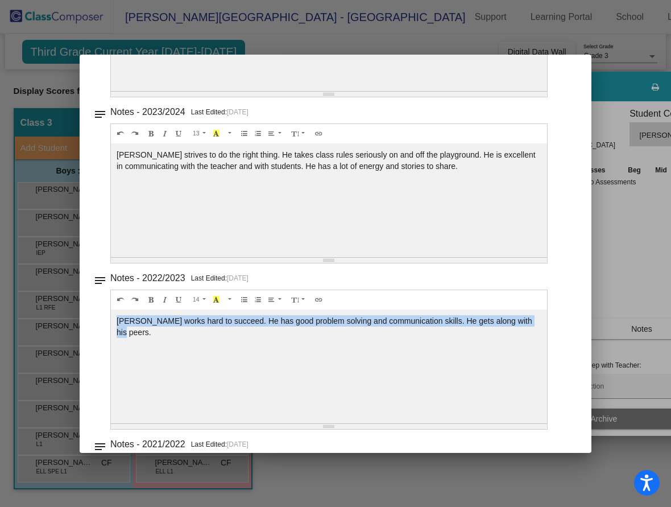
drag, startPoint x: 117, startPoint y: 321, endPoint x: 576, endPoint y: 323, distance: 459.7
click at [576, 323] on mat-dialog-container "Notes - Kannon close Notes Messaging notes Notes - 2025/2026 Current Year Last …" at bounding box center [336, 254] width 512 height 398
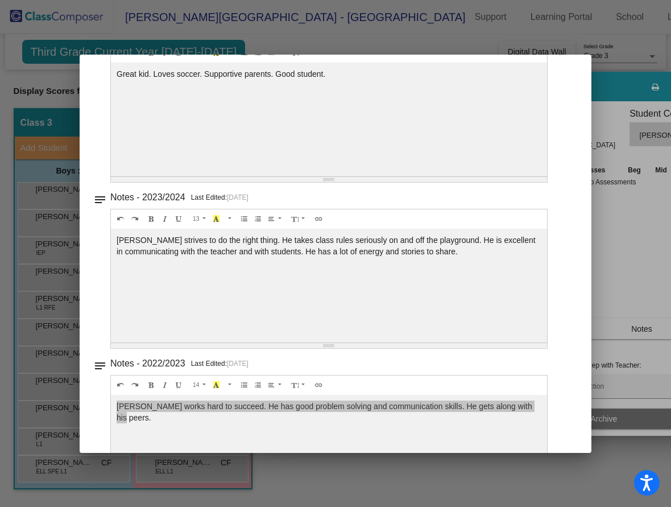
scroll to position [287, 0]
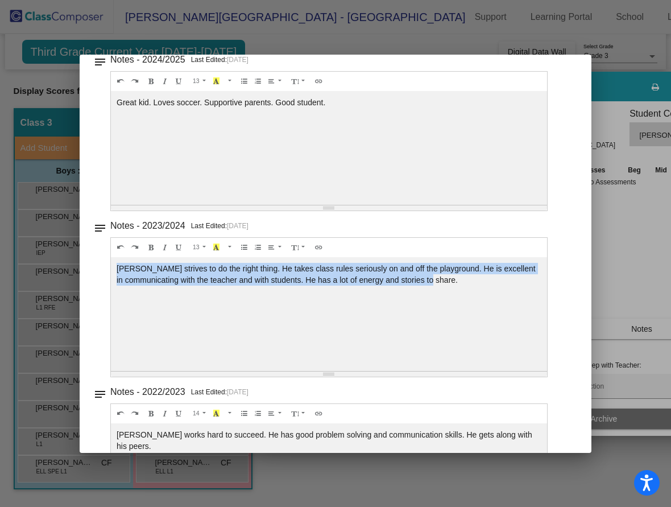
drag, startPoint x: 118, startPoint y: 268, endPoint x: 418, endPoint y: 264, distance: 299.9
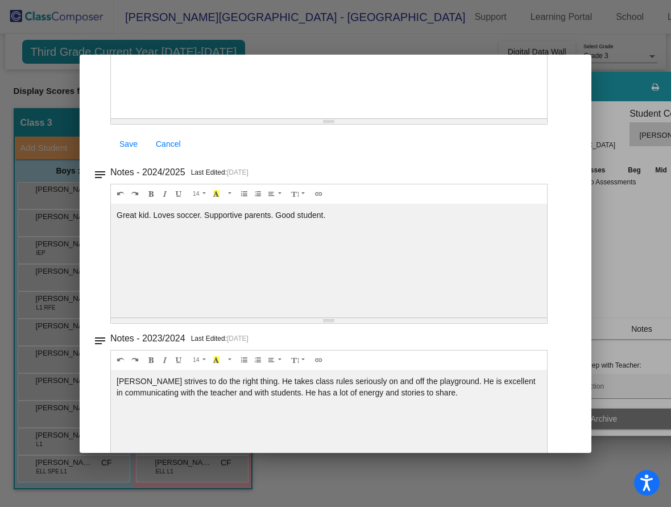
scroll to position [173, 0]
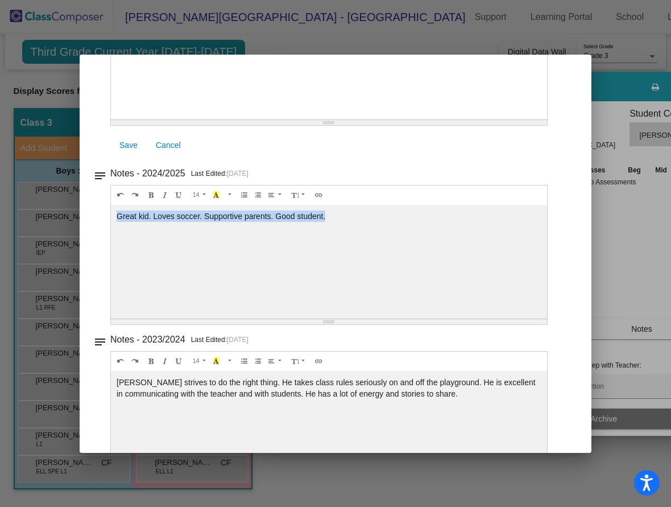
drag, startPoint x: 116, startPoint y: 213, endPoint x: 400, endPoint y: 230, distance: 284.4
click at [400, 119] on div "Great kid. Loves soccer. Supportive parents. Good student." at bounding box center [329, 63] width 436 height 114
click at [422, 119] on div "Great kid. Loves soccer. Supportive parents. Good student." at bounding box center [329, 63] width 436 height 114
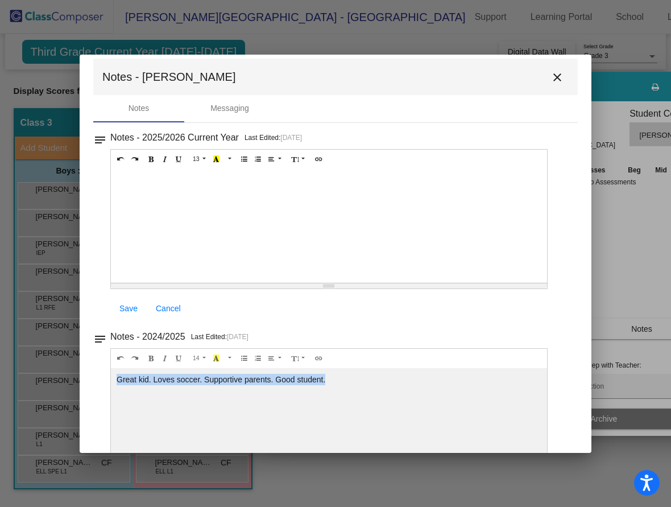
scroll to position [0, 0]
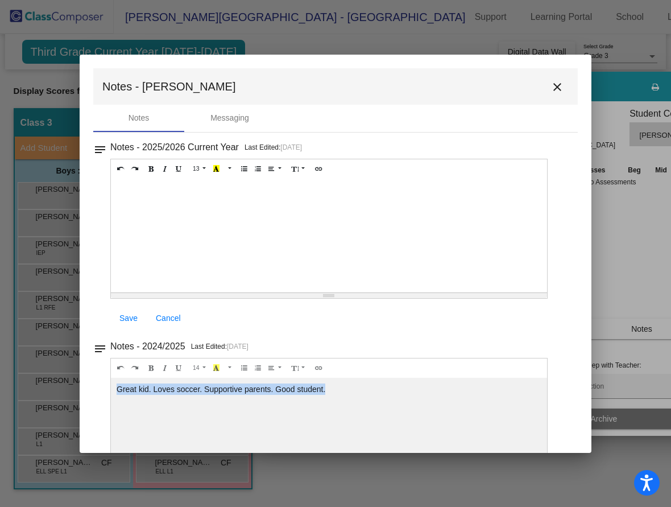
click at [551, 89] on mat-icon "close" at bounding box center [558, 87] width 14 height 14
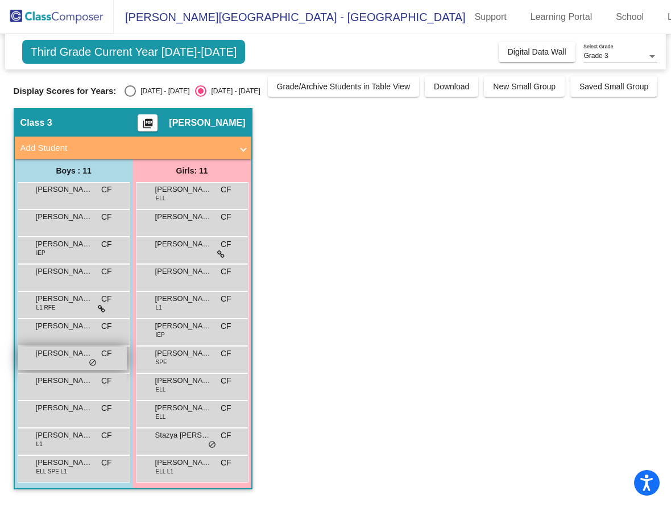
click at [65, 354] on span "[PERSON_NAME]" at bounding box center [64, 353] width 57 height 11
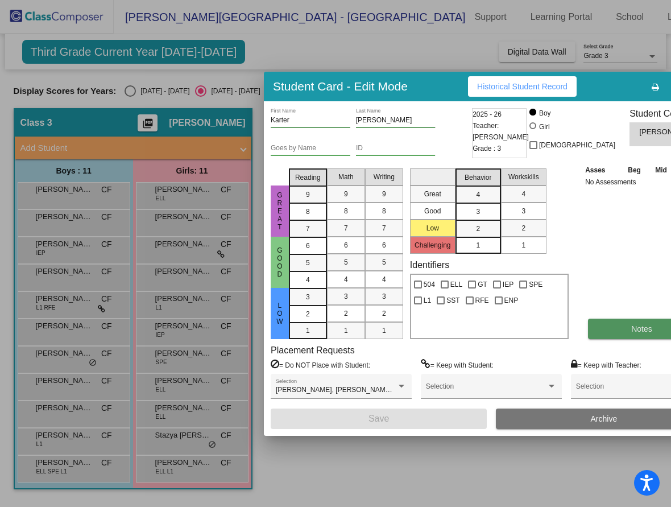
click at [588, 333] on button "Notes" at bounding box center [642, 329] width 108 height 20
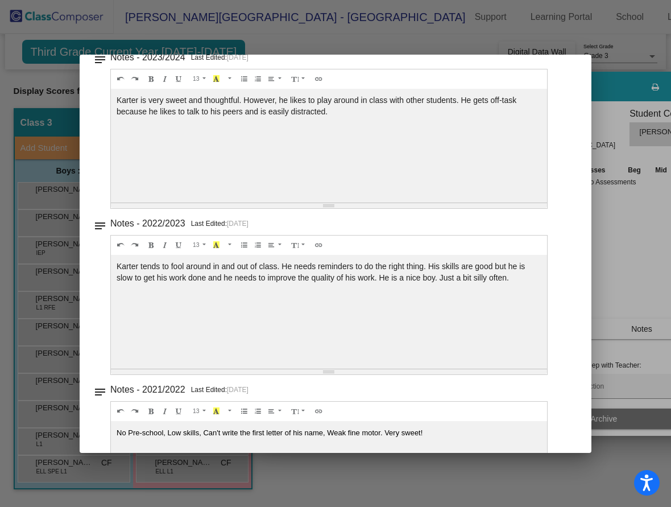
scroll to position [557, 0]
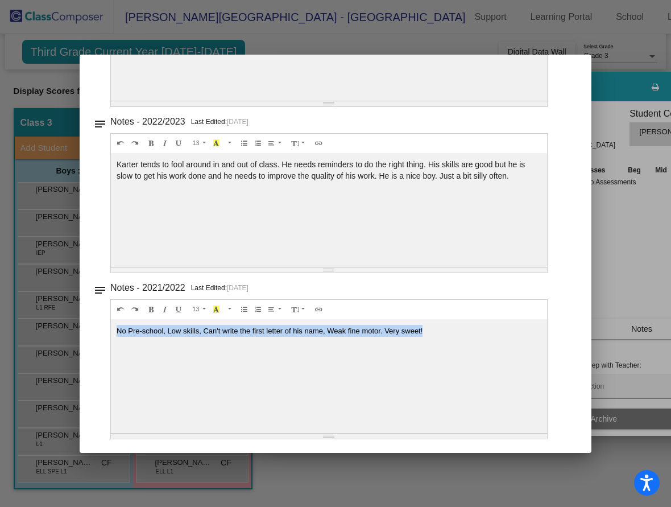
drag, startPoint x: 427, startPoint y: 326, endPoint x: 110, endPoint y: 336, distance: 317.6
click at [105, 336] on div "notes Notes - 2021/2022 Last Edited: [DATE] 13 8 9 10 11 12 14 18 24 36 Backgro…" at bounding box center [335, 359] width 485 height 159
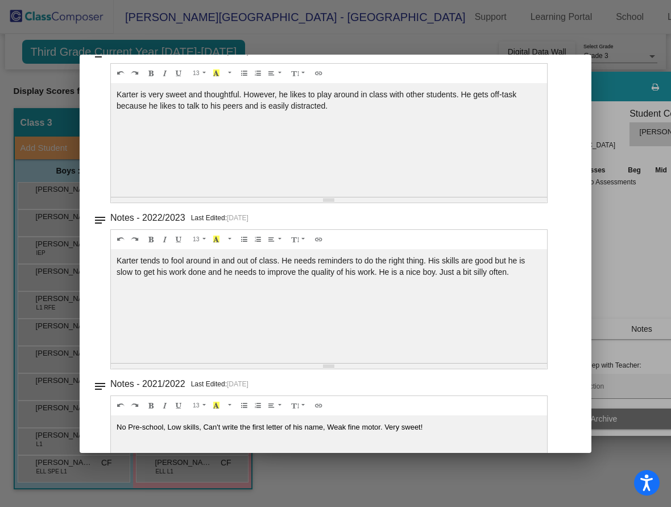
scroll to position [457, 0]
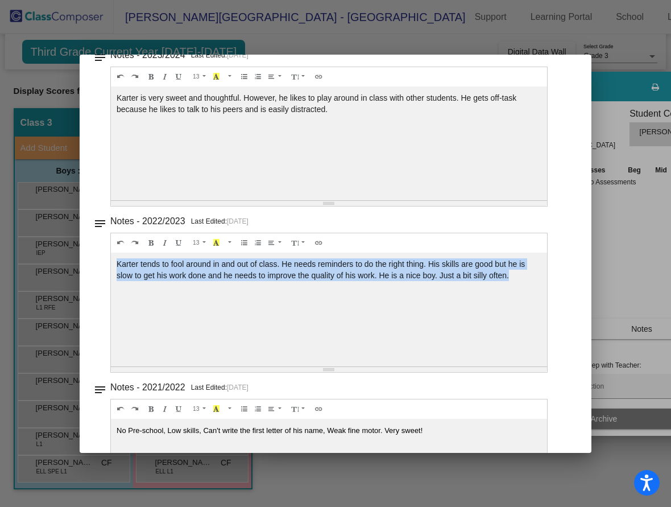
drag, startPoint x: 118, startPoint y: 263, endPoint x: 533, endPoint y: 277, distance: 415.6
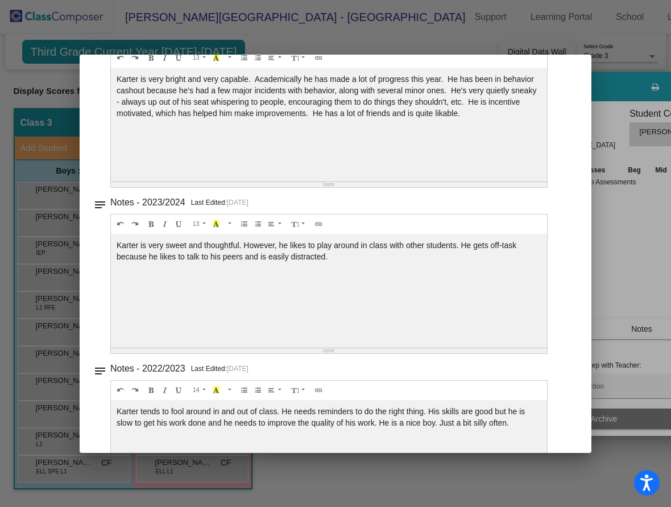
scroll to position [216, 0]
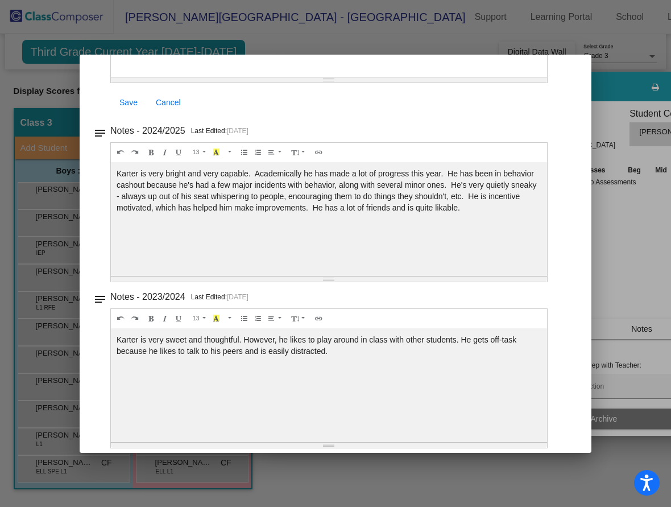
drag, startPoint x: 133, startPoint y: 340, endPoint x: 335, endPoint y: 346, distance: 201.5
click at [335, 77] on div "Karter is very sweet and thoughtful. However, he likes to play around in class …" at bounding box center [329, 20] width 436 height 114
click at [259, 77] on div "Karter is very bright and very capable. Academically he has made a lot of progr…" at bounding box center [329, 20] width 436 height 114
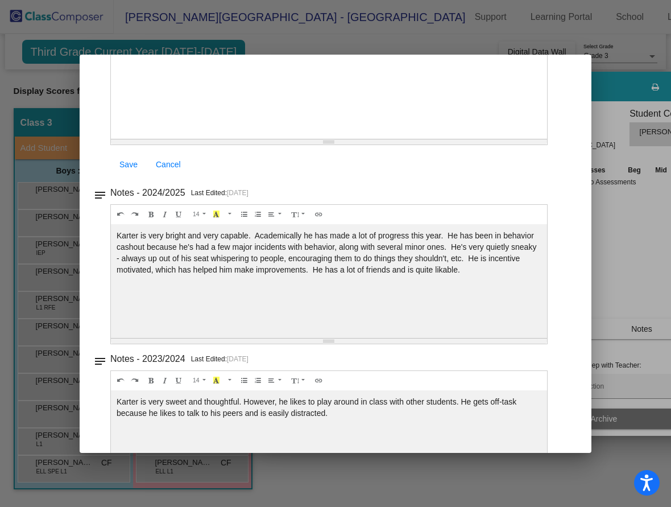
scroll to position [73, 0]
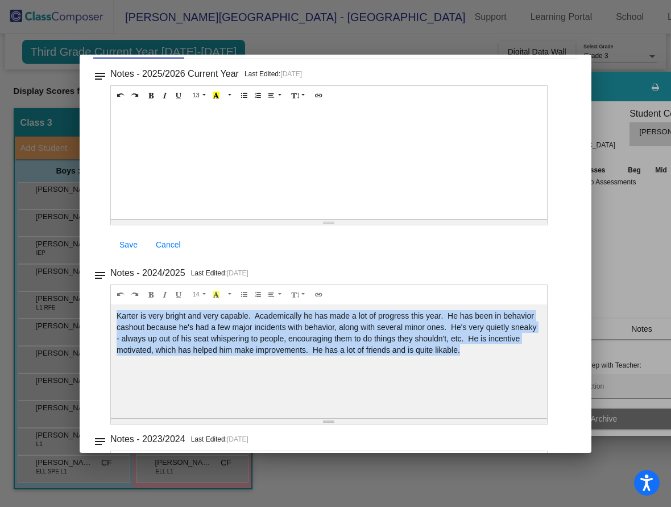
drag, startPoint x: 116, startPoint y: 313, endPoint x: 497, endPoint y: 360, distance: 384.6
click at [497, 219] on div "Karter is very bright and very capable. Academically he has made a lot of progr…" at bounding box center [329, 162] width 436 height 114
click at [467, 219] on div "Karter is very bright and very capable. Academically he has made a lot of progr…" at bounding box center [329, 162] width 436 height 114
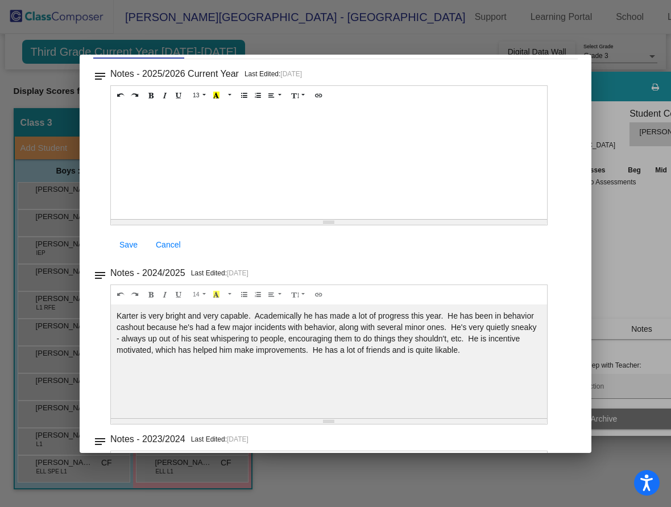
click at [475, 82] on div "Notes - 2024/2025 Last Edited: [DATE]" at bounding box center [340, 74] width 460 height 16
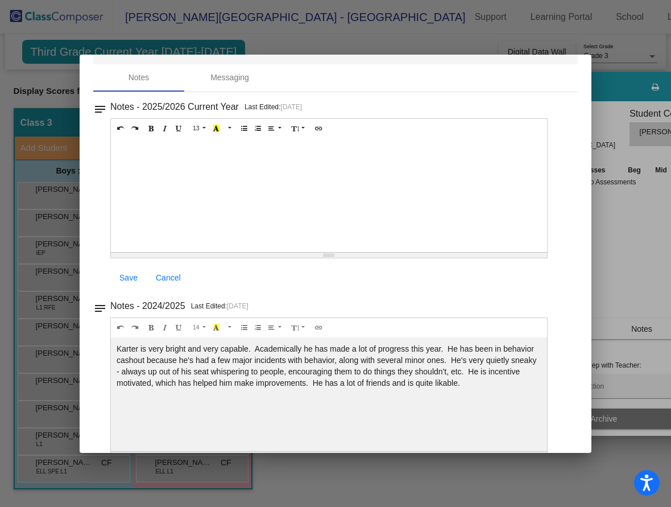
scroll to position [0, 0]
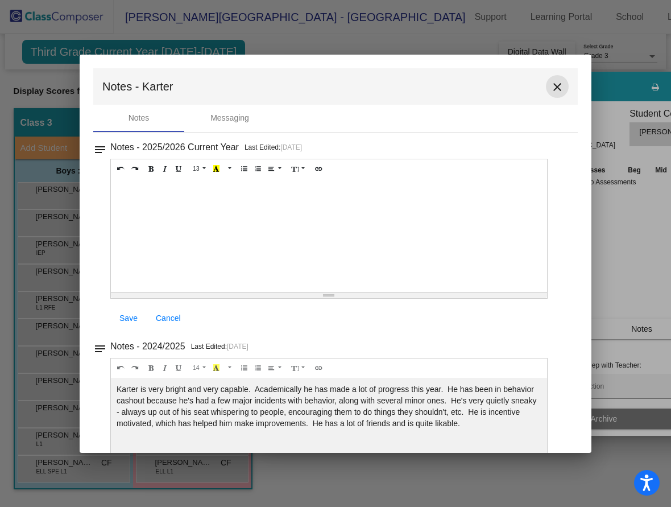
click at [558, 85] on mat-icon "close" at bounding box center [558, 87] width 14 height 14
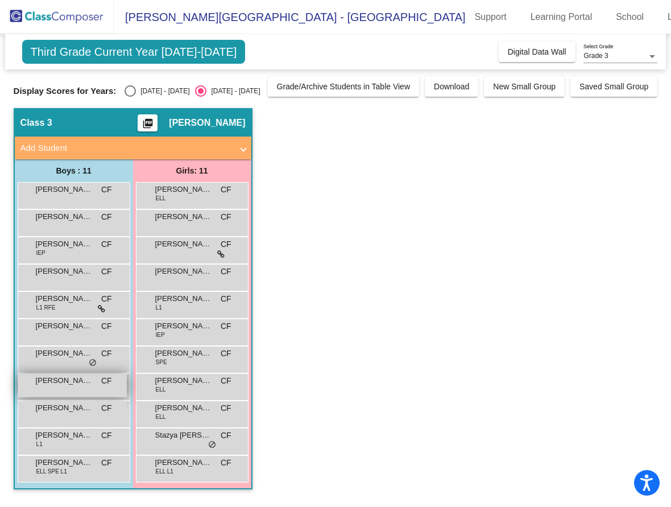
click at [75, 383] on span "[PERSON_NAME]" at bounding box center [64, 380] width 57 height 11
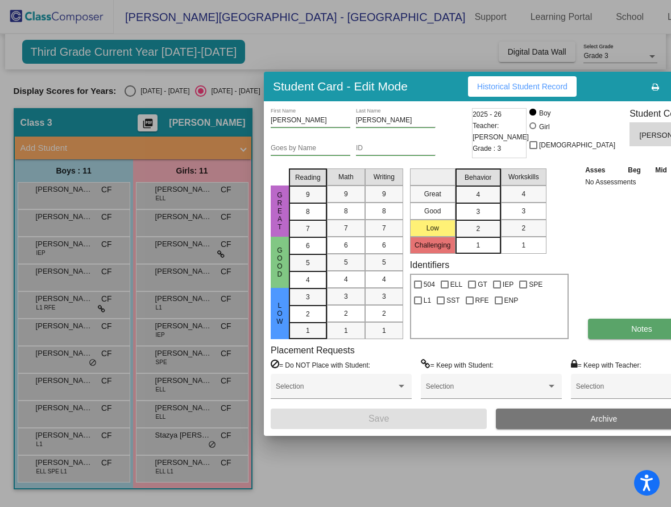
click at [588, 326] on button "Notes" at bounding box center [642, 329] width 108 height 20
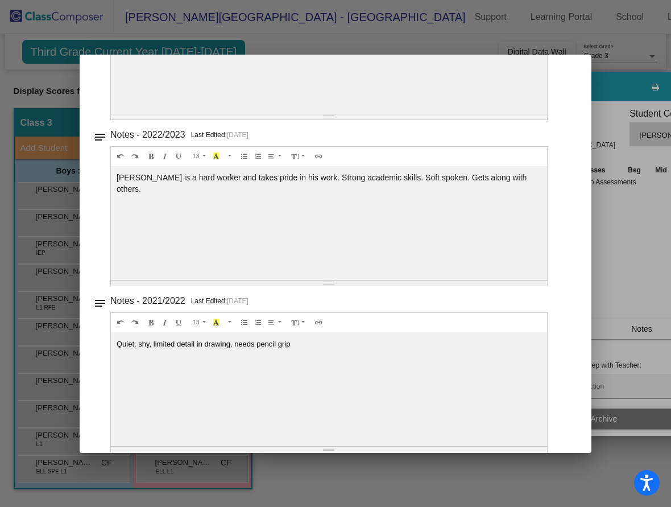
scroll to position [557, 0]
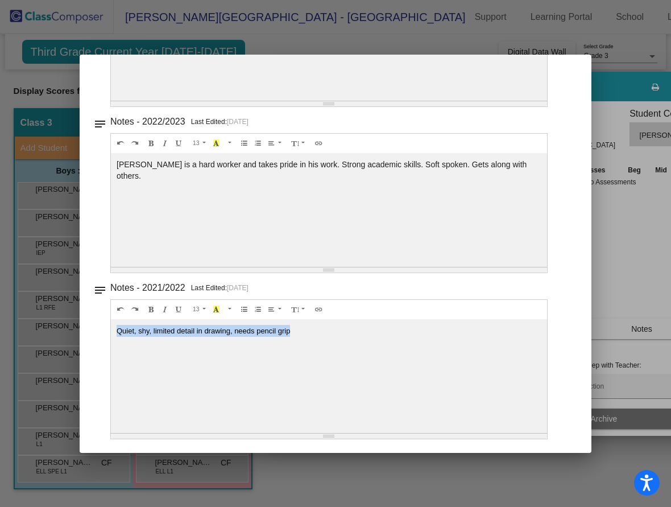
drag, startPoint x: 304, startPoint y: 329, endPoint x: 83, endPoint y: 335, distance: 221.4
click at [83, 335] on mat-dialog-container "Notes - [PERSON_NAME] close Notes Messaging notes Notes - 2025/2026 Current Yea…" at bounding box center [336, 254] width 512 height 398
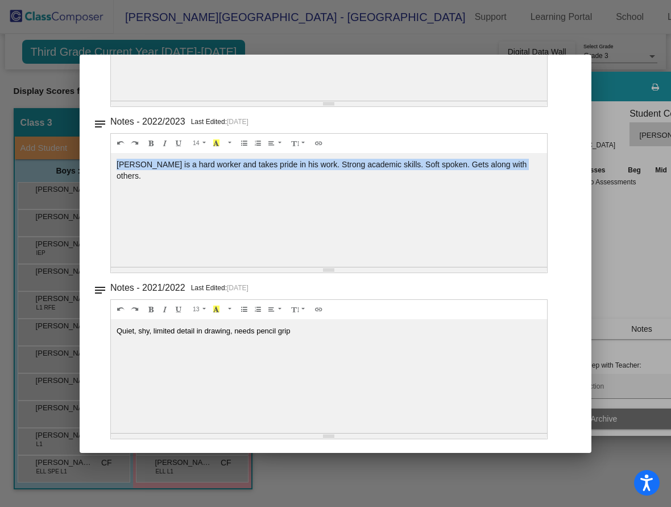
drag, startPoint x: 117, startPoint y: 163, endPoint x: 546, endPoint y: 163, distance: 428.4
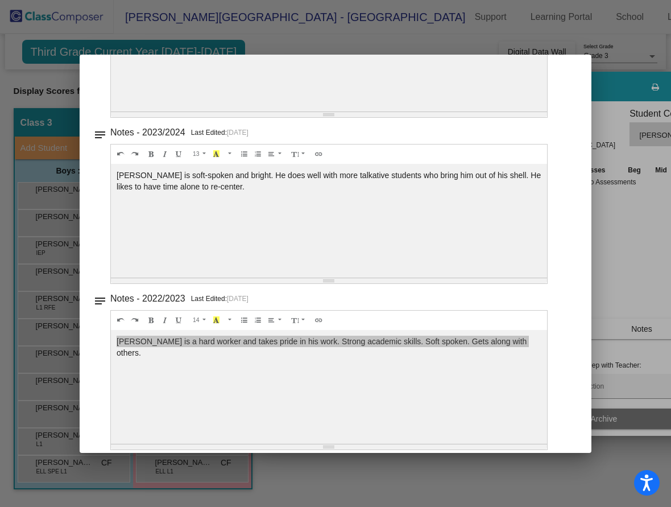
scroll to position [358, 0]
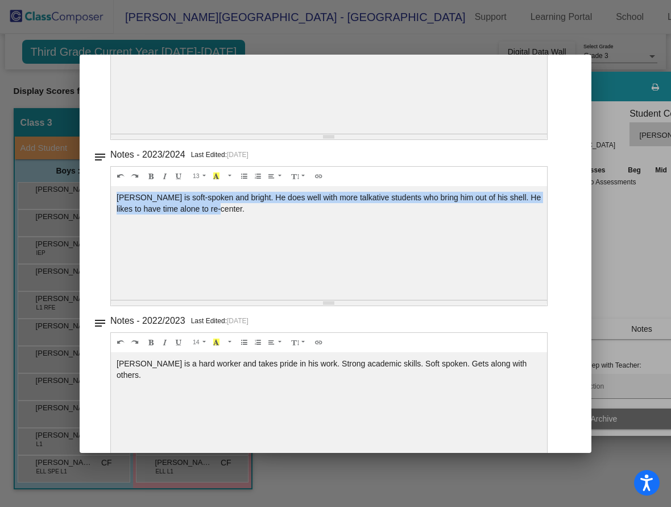
drag, startPoint x: 116, startPoint y: 196, endPoint x: 228, endPoint y: 206, distance: 113.1
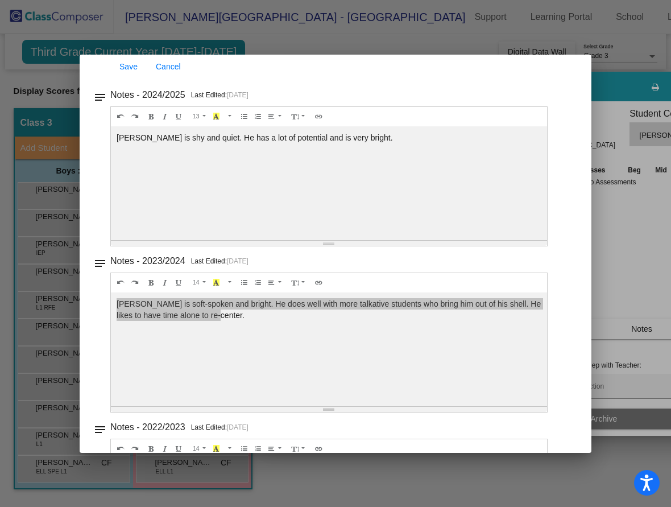
scroll to position [230, 0]
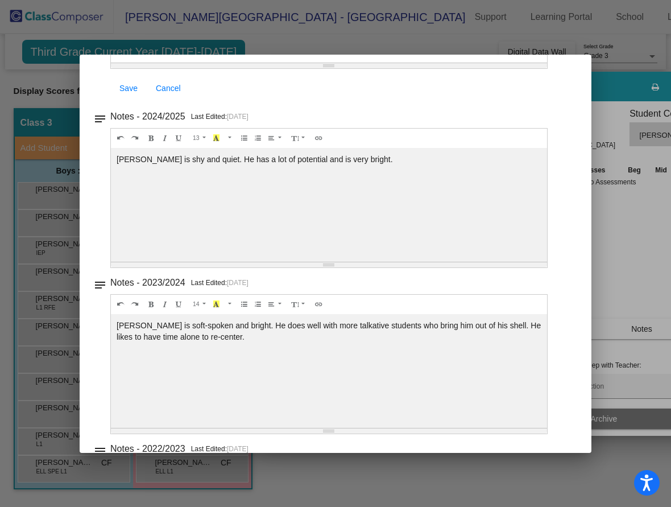
click at [174, 63] on div "[PERSON_NAME] is shy and quiet. He has a lot of potential and is very bright." at bounding box center [329, 6] width 436 height 114
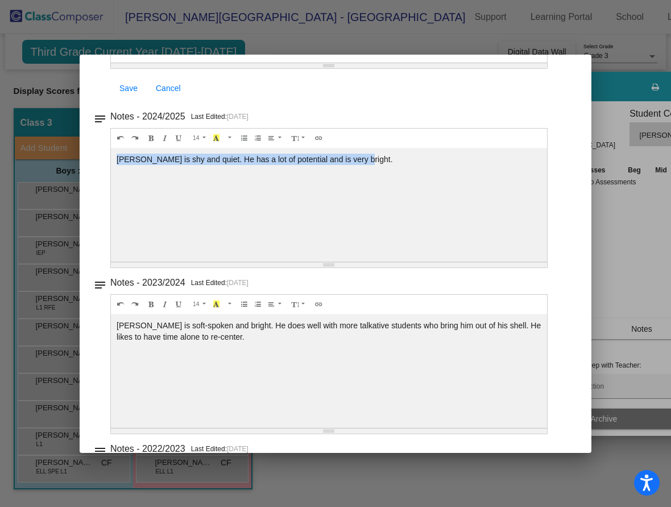
drag, startPoint x: 118, startPoint y: 156, endPoint x: 360, endPoint y: 152, distance: 241.8
click at [360, 63] on div "[PERSON_NAME] is shy and quiet. He has a lot of potential and is very bright." at bounding box center [329, 6] width 436 height 114
click at [449, 63] on div "[PERSON_NAME] is shy and quiet. He has a lot of potential and is very bright." at bounding box center [329, 6] width 436 height 114
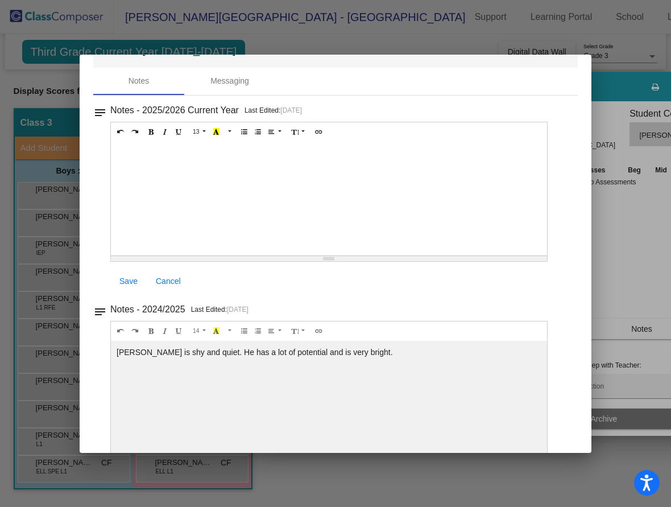
scroll to position [31, 0]
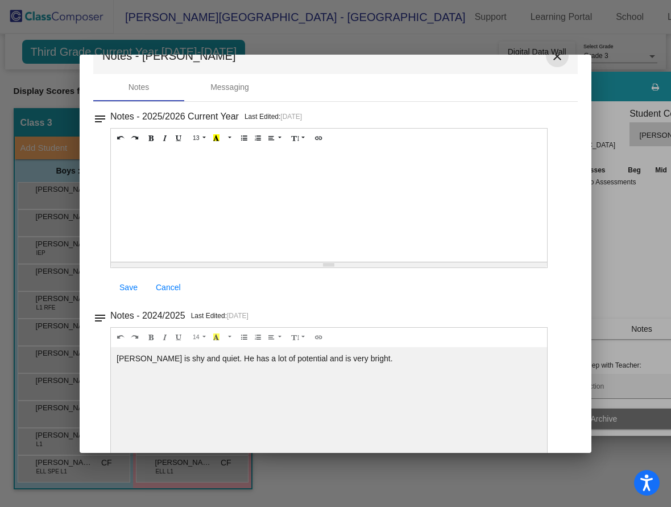
click at [554, 61] on mat-icon "close" at bounding box center [558, 57] width 14 height 14
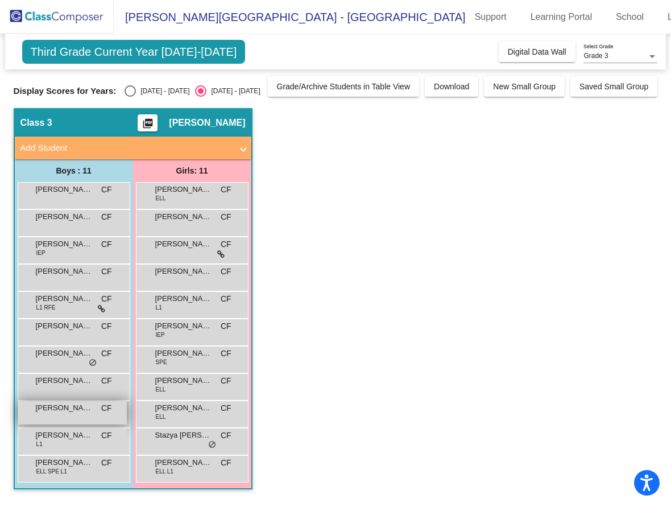
click at [64, 418] on div "[PERSON_NAME] lock do_not_disturb_alt" at bounding box center [72, 412] width 109 height 23
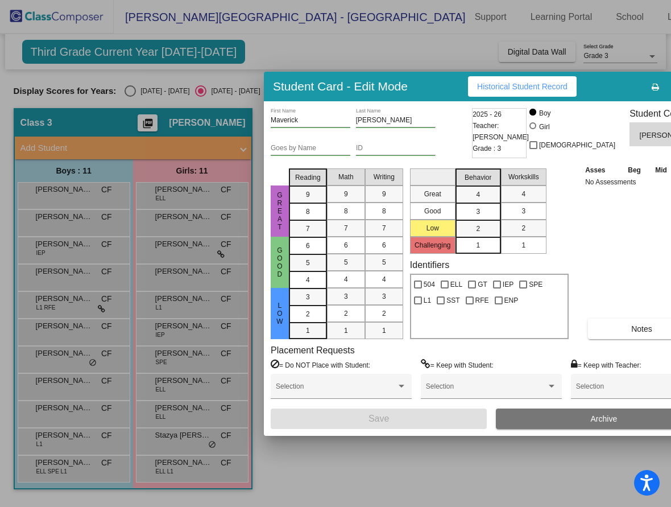
click at [574, 340] on div "Maverick First Name [PERSON_NAME] Last Name Goes by Name ID 2025 - 26 Teacher: …" at bounding box center [492, 268] width 442 height 321
click at [588, 331] on button "Notes" at bounding box center [642, 329] width 108 height 20
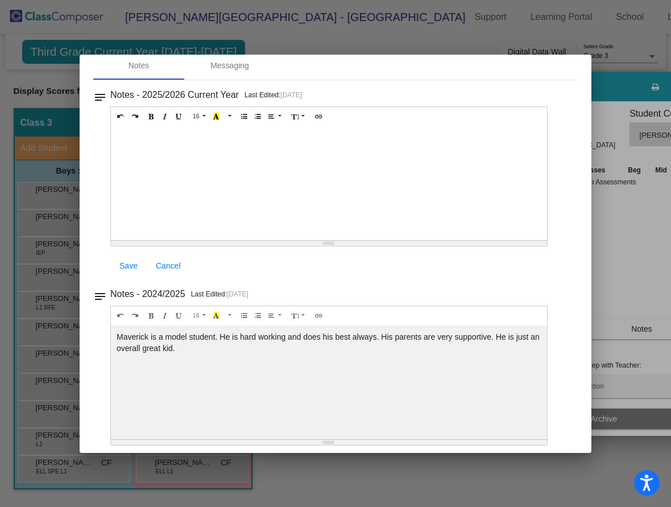
scroll to position [225, 0]
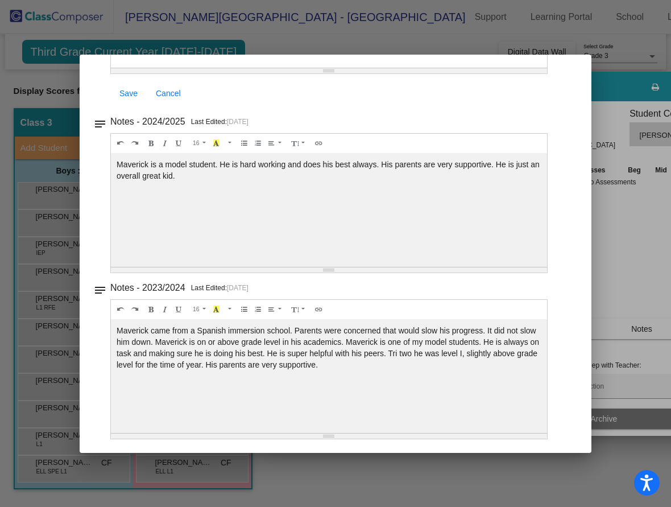
drag, startPoint x: 114, startPoint y: 326, endPoint x: 392, endPoint y: 366, distance: 280.5
click at [392, 68] on div "Maverick came from a Spanish immersion school. Parents were concerned that woul…" at bounding box center [329, 11] width 436 height 114
click at [335, 68] on div "Maverick came from a Spanish immersion school. Parents were concerned that woul…" at bounding box center [329, 11] width 436 height 114
click at [356, 68] on div "Maverick came from a Spanish immersion school. Parents were concerned that woul…" at bounding box center [329, 11] width 436 height 114
click at [394, 68] on div "Maverick came from a Spanish immersion school. Parents were concerned that woul…" at bounding box center [329, 11] width 436 height 114
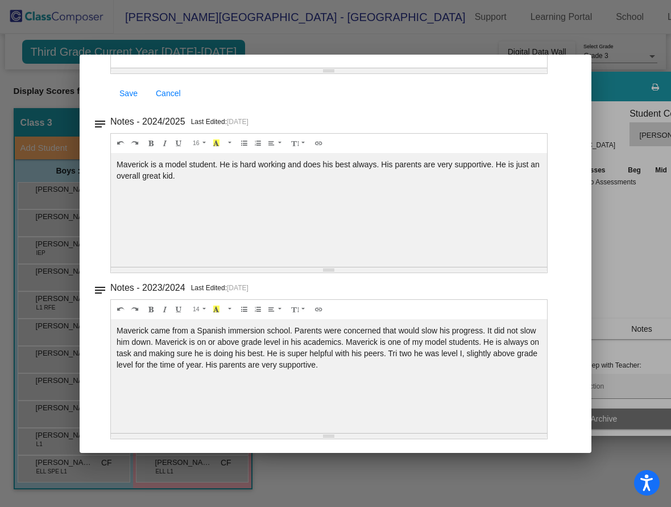
click at [398, 68] on div "Maverick came from a Spanish immersion school. Parents were concerned that woul…" at bounding box center [329, 11] width 436 height 114
click at [431, 73] on div "Resize" at bounding box center [329, 70] width 436 height 5
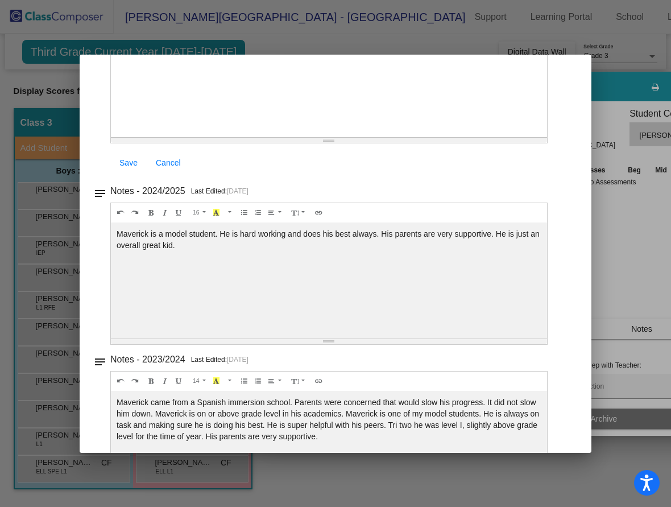
scroll to position [154, 0]
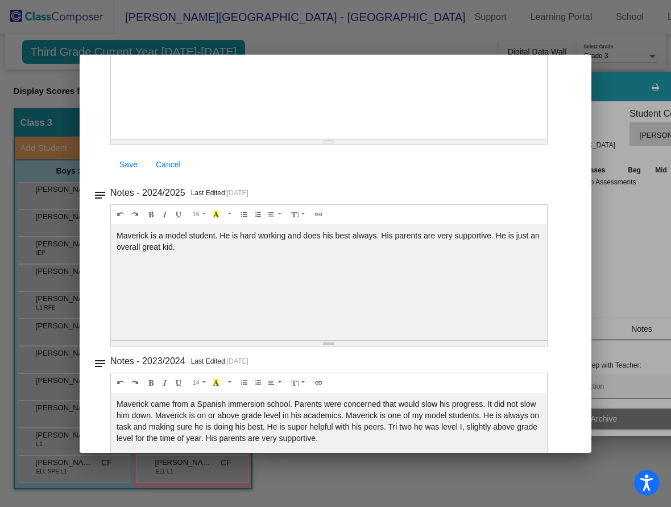
drag, startPoint x: 121, startPoint y: 232, endPoint x: 200, endPoint y: 251, distance: 81.4
click at [200, 139] on div "Maverick is a model student. He is hard working and does his best always. His p…" at bounding box center [329, 82] width 436 height 114
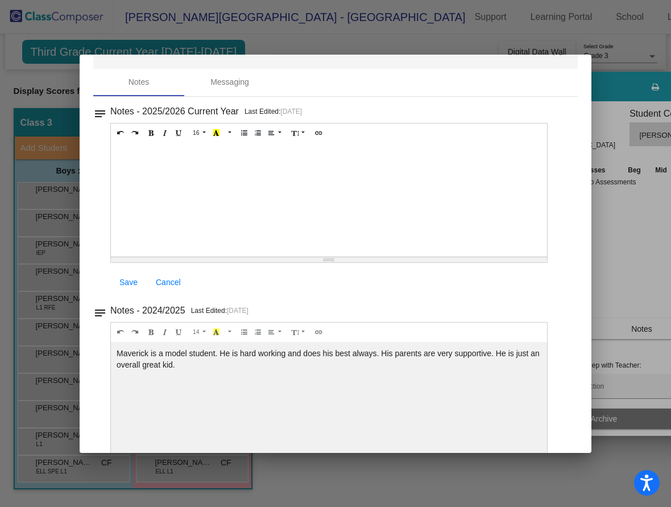
scroll to position [11, 0]
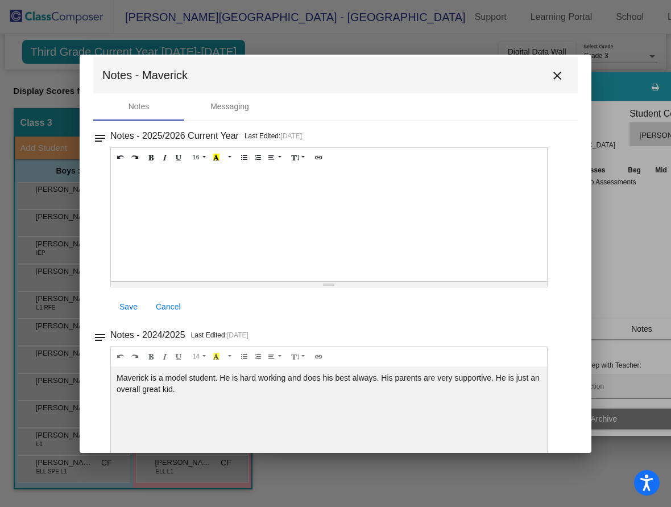
click at [552, 65] on button "close" at bounding box center [557, 75] width 23 height 23
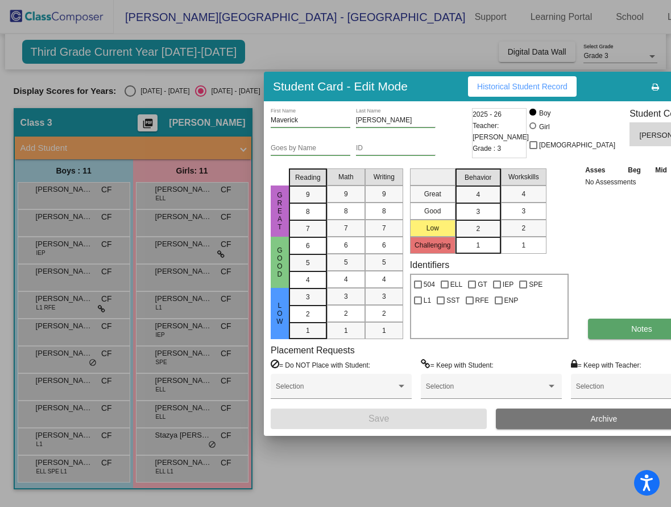
click at [588, 326] on button "Notes" at bounding box center [642, 329] width 108 height 20
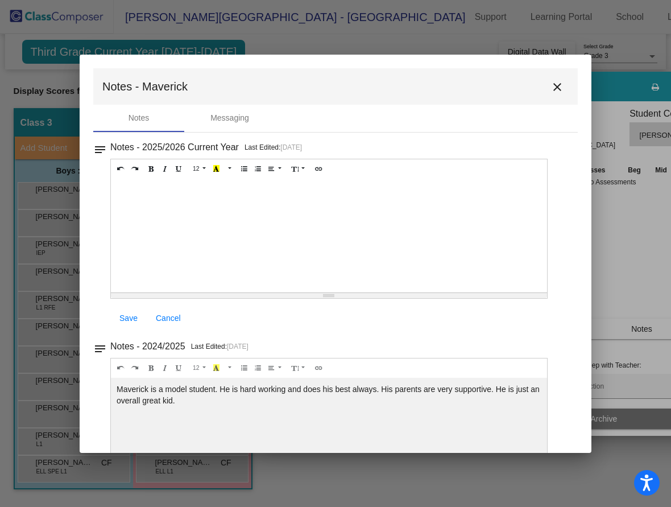
click at [551, 88] on mat-icon "close" at bounding box center [558, 87] width 14 height 14
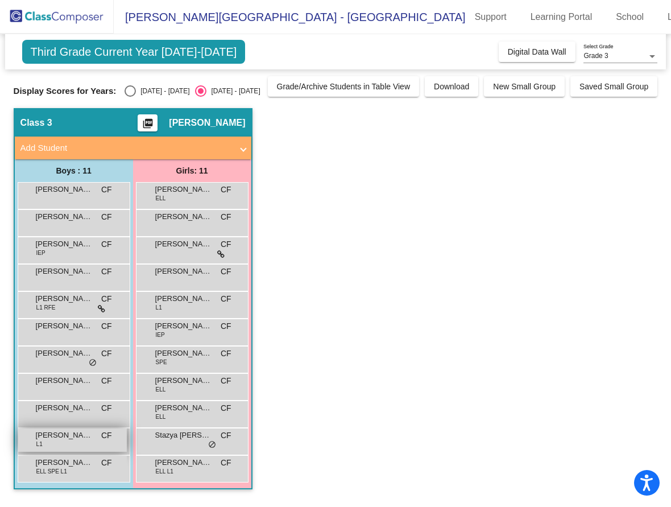
click at [55, 438] on span "[PERSON_NAME]" at bounding box center [64, 435] width 57 height 11
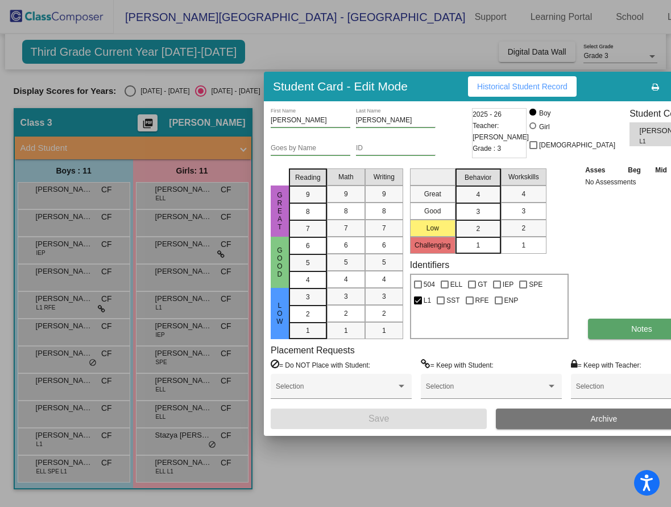
click at [632, 328] on span "Notes" at bounding box center [642, 328] width 21 height 9
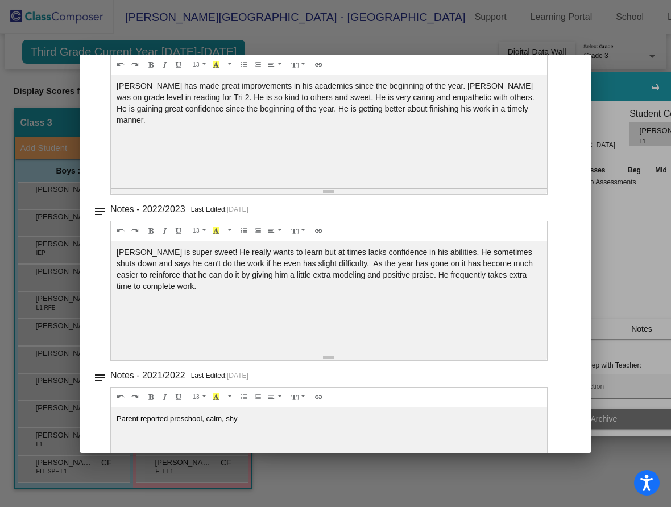
scroll to position [557, 0]
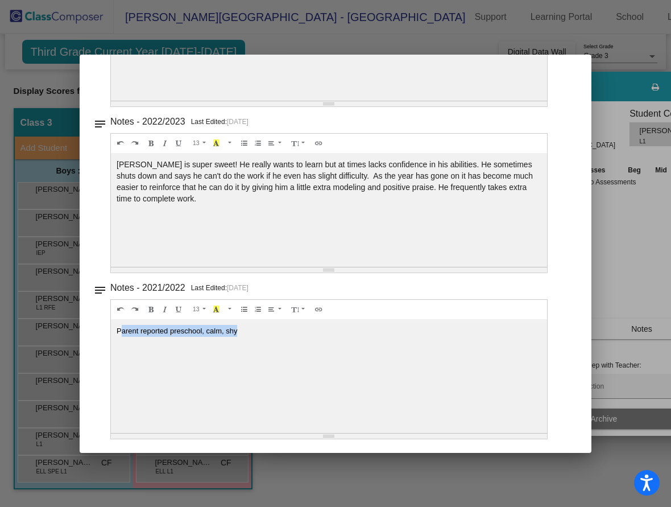
drag, startPoint x: 121, startPoint y: 330, endPoint x: 258, endPoint y: 335, distance: 137.2
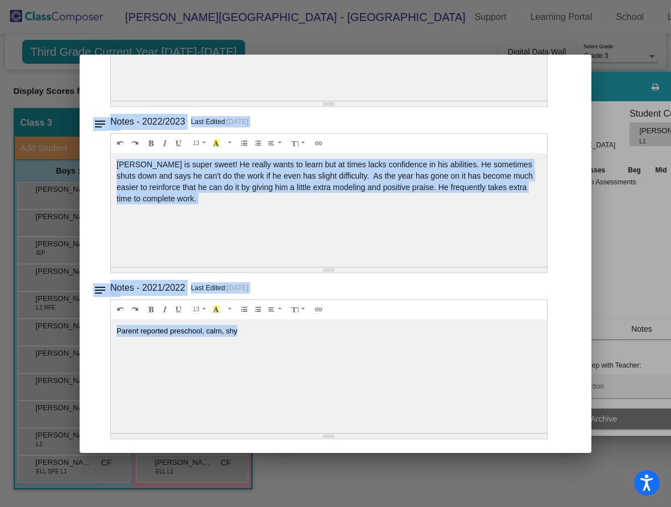
drag, startPoint x: 253, startPoint y: 330, endPoint x: 94, endPoint y: 342, distance: 159.2
click at [80, 343] on mat-dialog-container "Notes - [PERSON_NAME] Notes Messaging notes Notes - 2025/2026 Current Year Last…" at bounding box center [336, 254] width 512 height 398
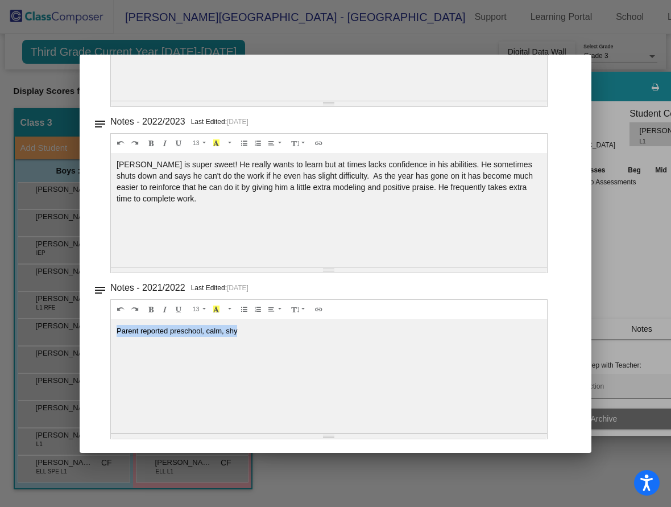
click at [141, 332] on span "Parent reported preschool, calm, shy" at bounding box center [177, 331] width 121 height 9
drag, startPoint x: 237, startPoint y: 332, endPoint x: 118, endPoint y: 344, distance: 119.5
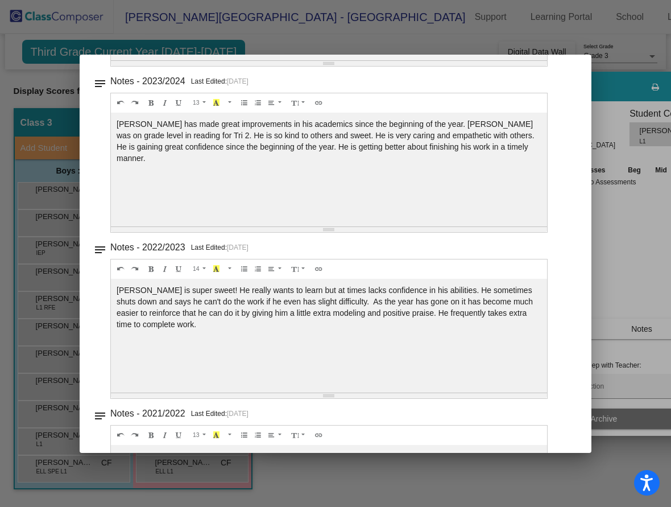
scroll to position [429, 0]
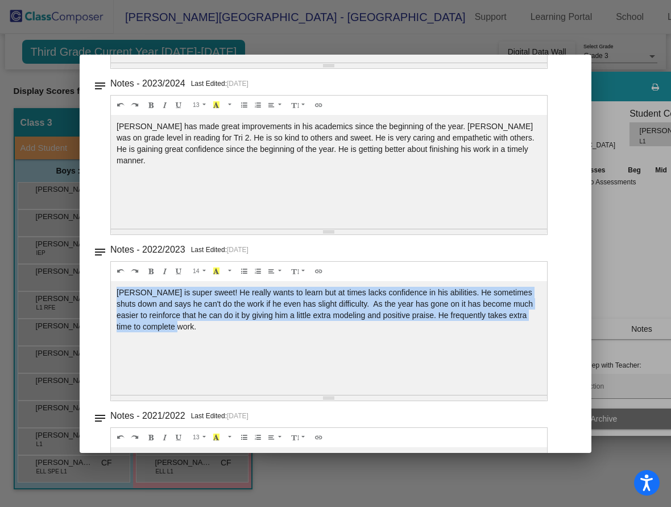
drag, startPoint x: 118, startPoint y: 291, endPoint x: 195, endPoint y: 323, distance: 83.2
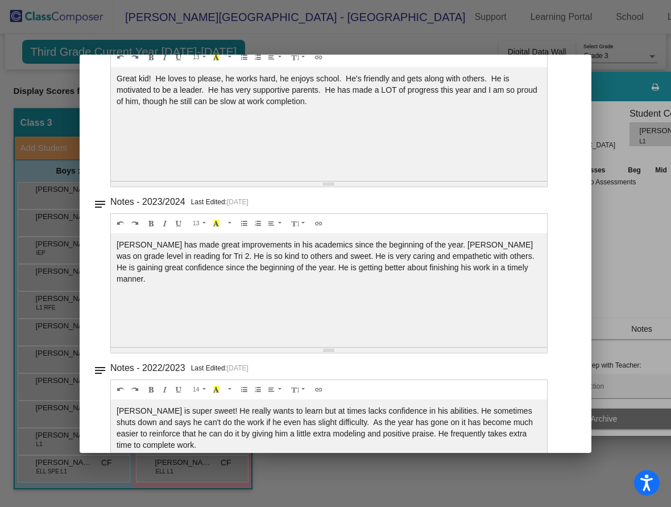
scroll to position [301, 0]
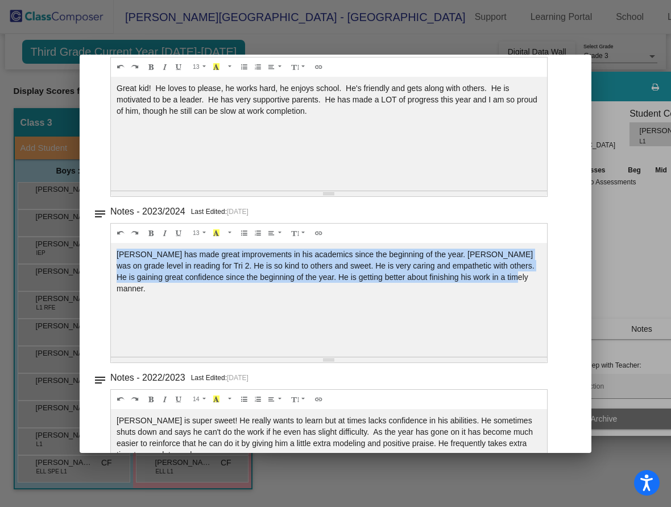
drag, startPoint x: 117, startPoint y: 253, endPoint x: 525, endPoint y: 277, distance: 408.7
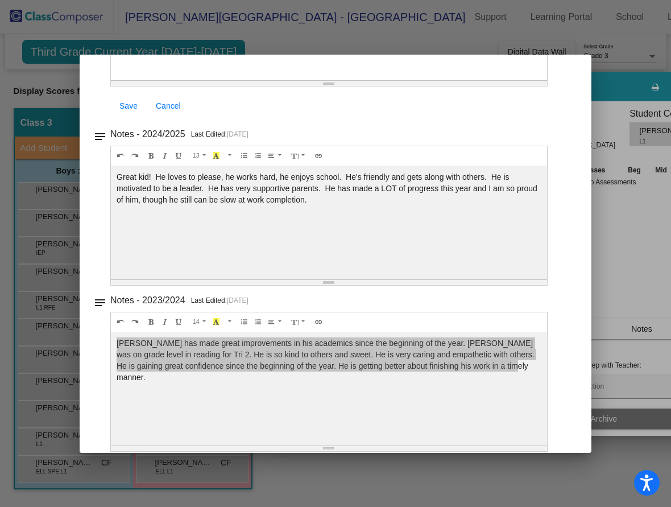
scroll to position [201, 0]
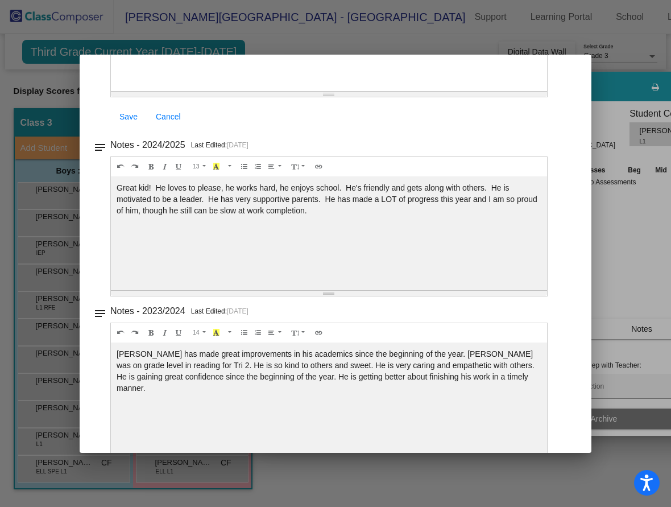
click at [385, 91] on div "Great kid! He loves to please, he works hard, he enjoys school. He's friendly a…" at bounding box center [329, 34] width 436 height 114
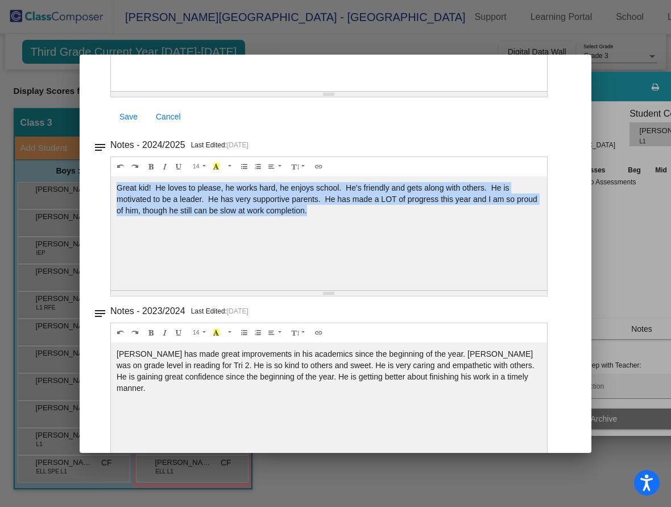
drag, startPoint x: 118, startPoint y: 185, endPoint x: 390, endPoint y: 218, distance: 274.0
click at [390, 91] on div "Great kid! He loves to please, he works hard, he enjoys school. He's friendly a…" at bounding box center [329, 34] width 436 height 114
click at [327, 91] on div "Great kid! He loves to please, he works hard, he enjoys school. He's friendly a…" at bounding box center [329, 34] width 436 height 114
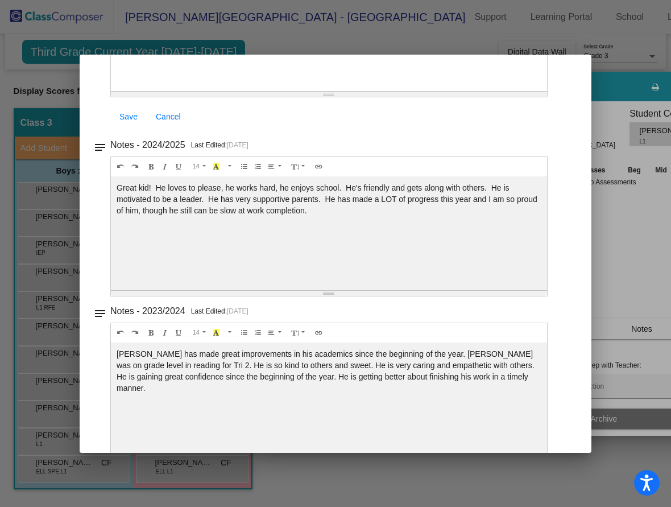
click at [467, 91] on div "Great kid! He loves to please, he works hard, he enjoys school. He's friendly a…" at bounding box center [329, 34] width 436 height 114
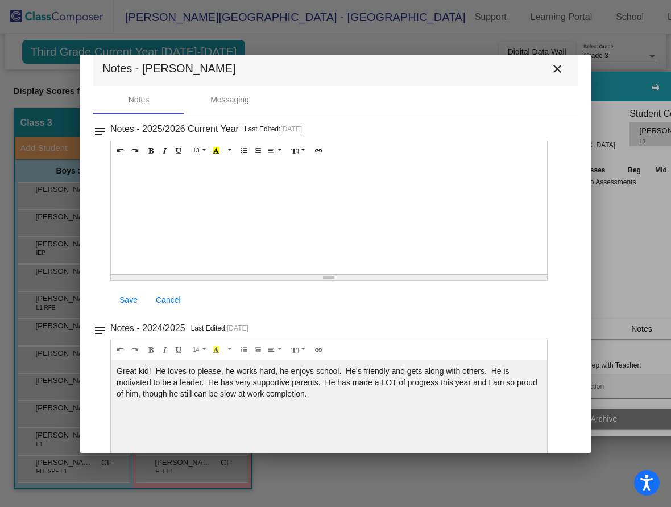
scroll to position [0, 0]
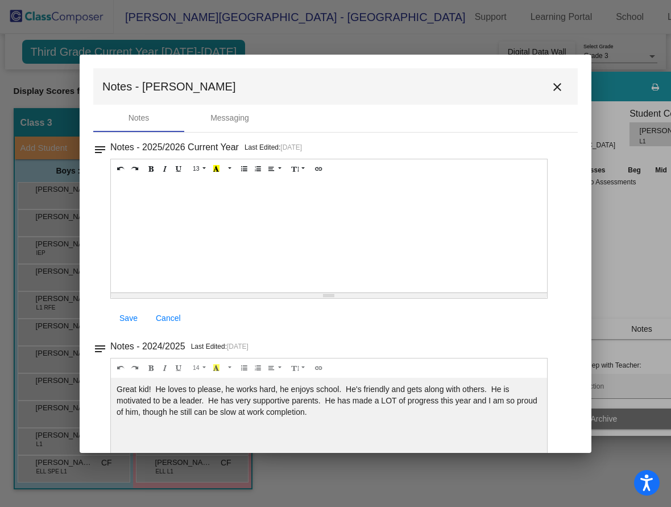
click at [552, 89] on mat-icon "close" at bounding box center [558, 87] width 14 height 14
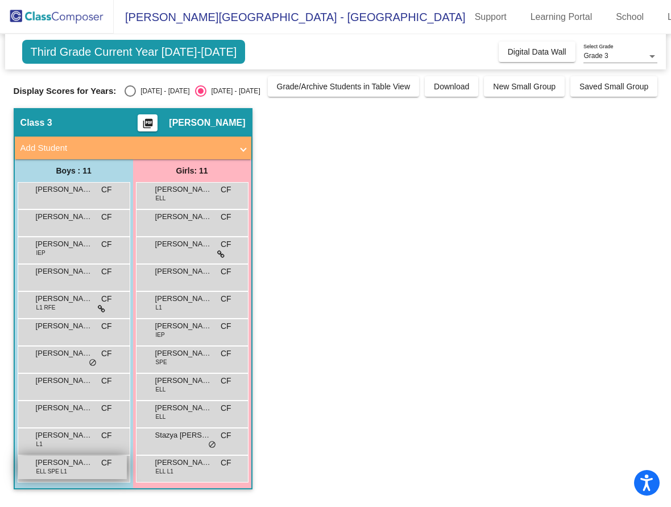
click at [77, 461] on span "[PERSON_NAME]" at bounding box center [64, 462] width 57 height 11
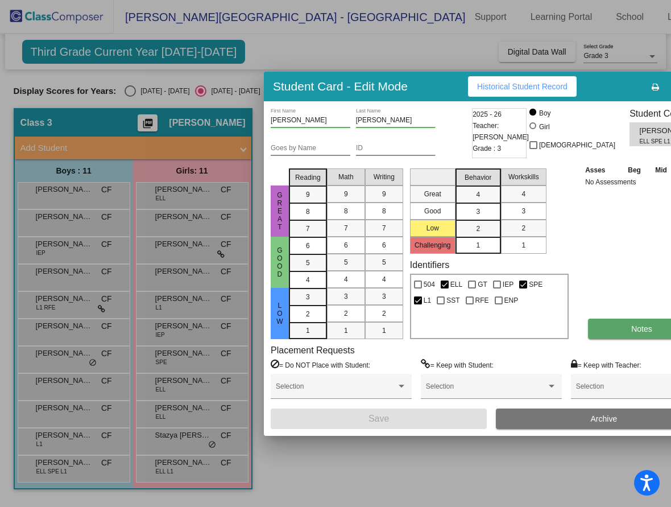
click at [593, 335] on button "Notes" at bounding box center [642, 329] width 108 height 20
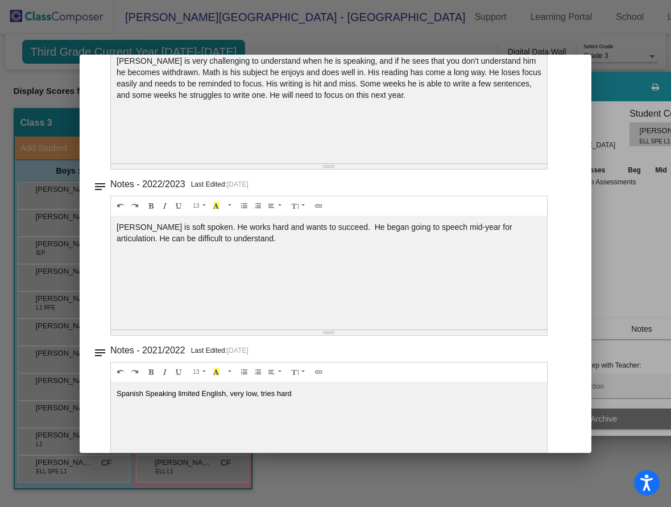
scroll to position [557, 0]
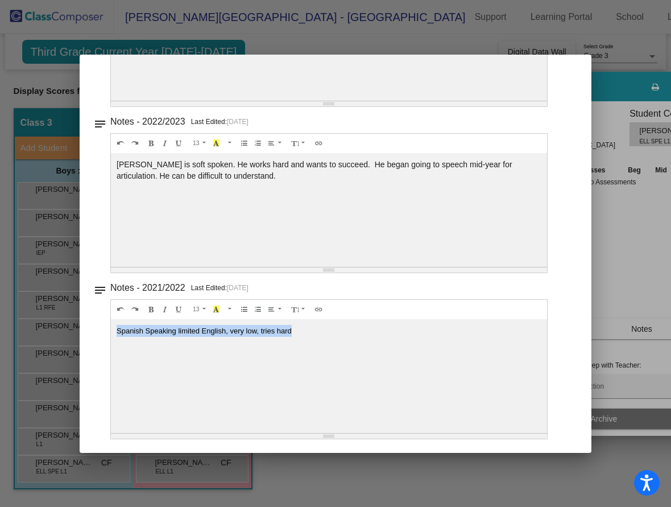
drag, startPoint x: 117, startPoint y: 330, endPoint x: 311, endPoint y: 329, distance: 194.6
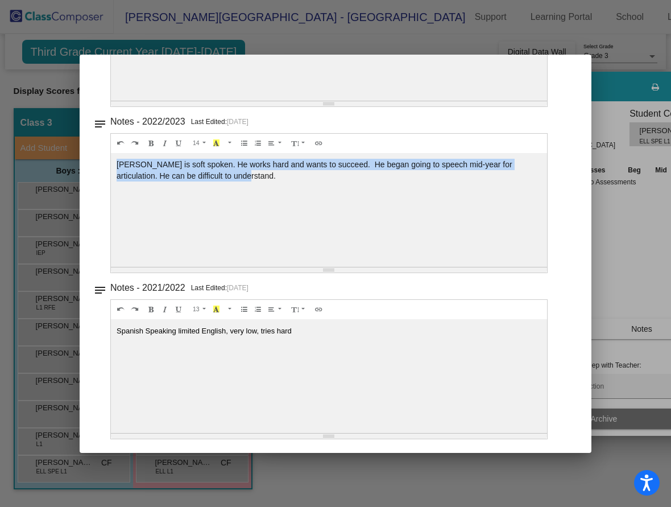
drag, startPoint x: 118, startPoint y: 164, endPoint x: 248, endPoint y: 172, distance: 129.4
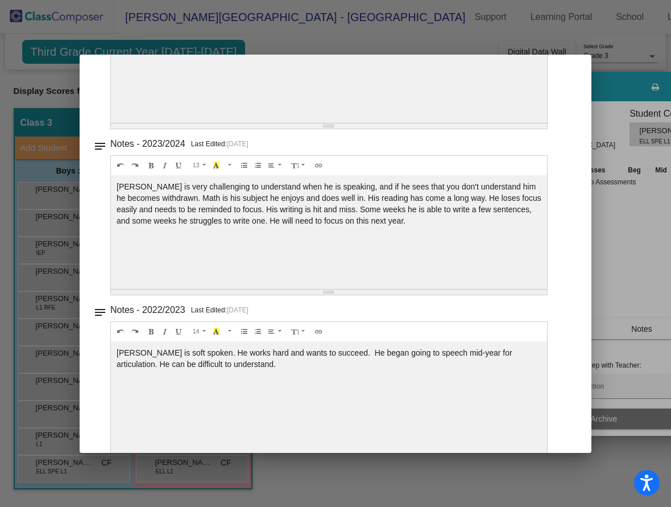
scroll to position [358, 0]
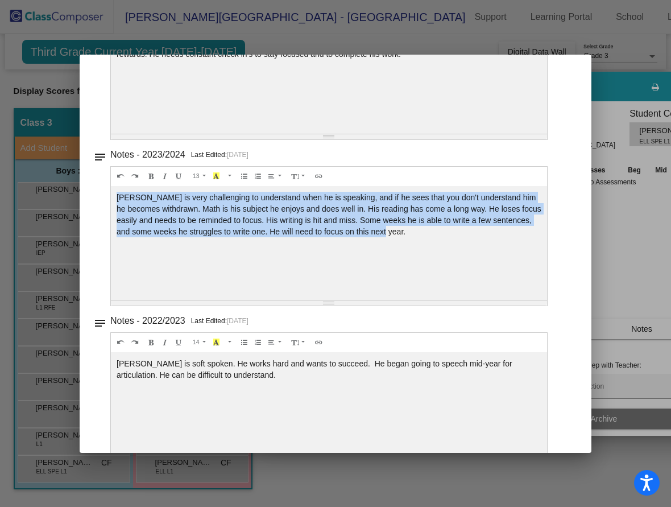
drag, startPoint x: 118, startPoint y: 197, endPoint x: 484, endPoint y: 243, distance: 369.3
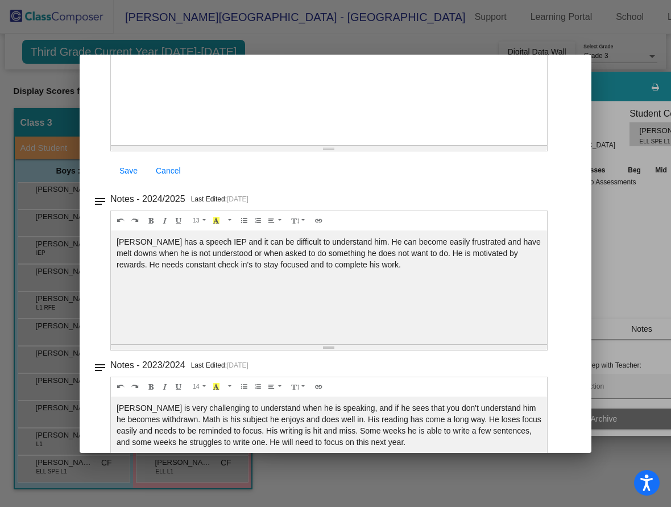
scroll to position [145, 0]
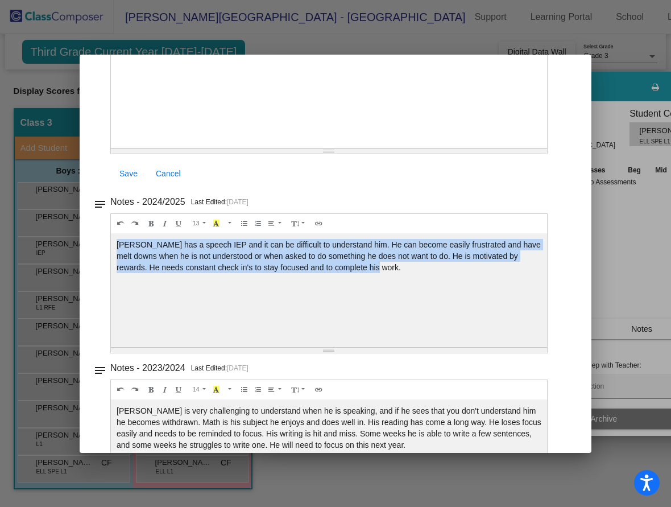
drag, startPoint x: 119, startPoint y: 241, endPoint x: 391, endPoint y: 268, distance: 273.3
click at [391, 148] on div "[PERSON_NAME] has a speech IEP and it can be difficult to understand him. He ca…" at bounding box center [329, 91] width 436 height 114
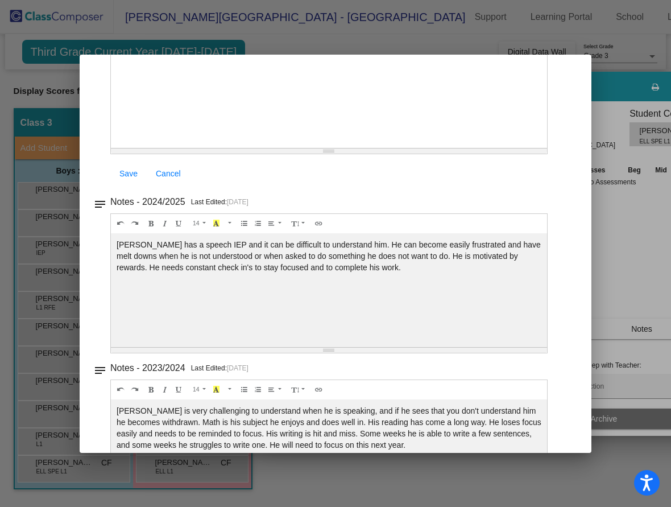
click at [319, 180] on div "Save Cancel" at bounding box center [329, 173] width 438 height 20
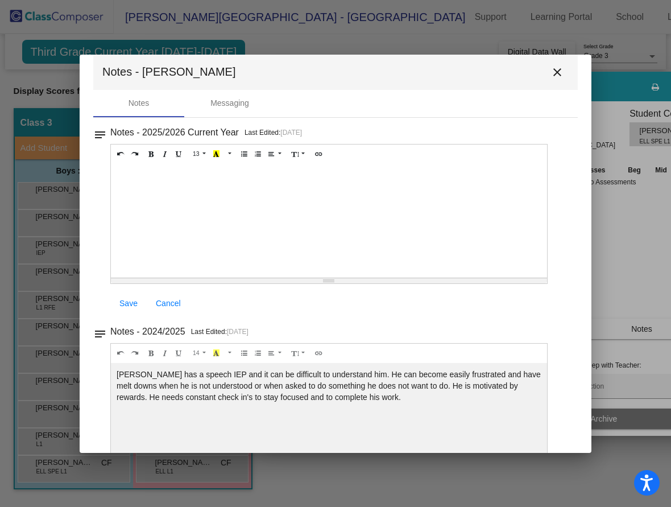
scroll to position [0, 0]
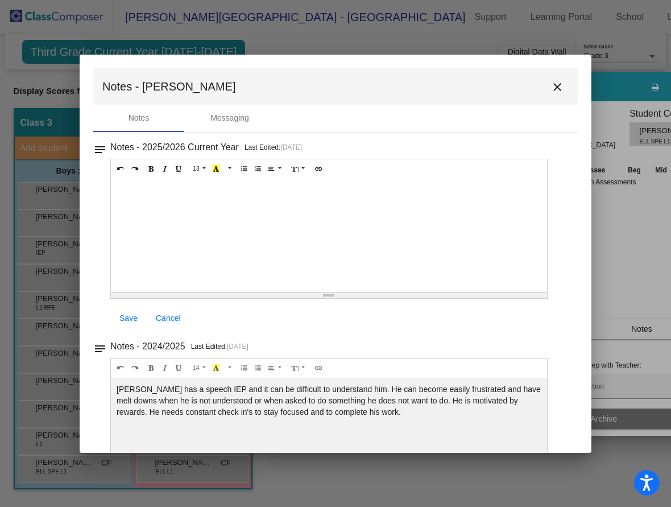
click at [551, 85] on mat-icon "close" at bounding box center [558, 87] width 14 height 14
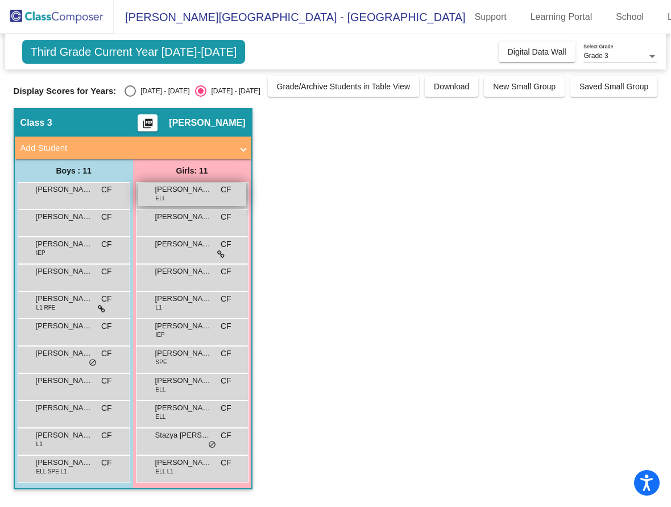
click at [187, 196] on div "[PERSON_NAME] [PERSON_NAME] lock do_not_disturb_alt" at bounding box center [192, 194] width 109 height 23
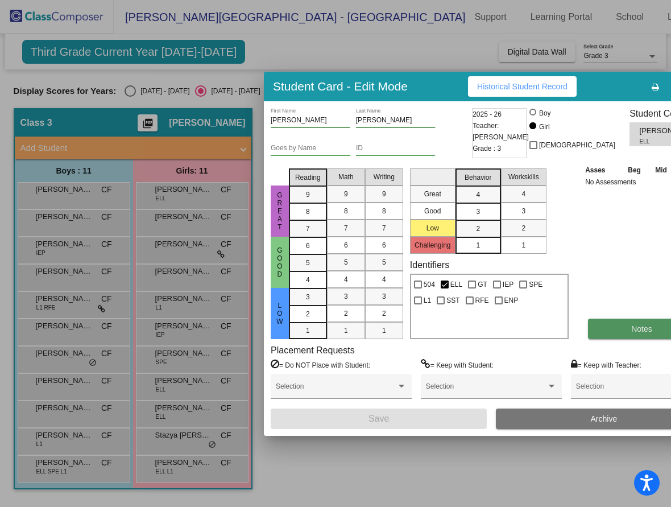
click at [592, 325] on button "Notes" at bounding box center [642, 329] width 108 height 20
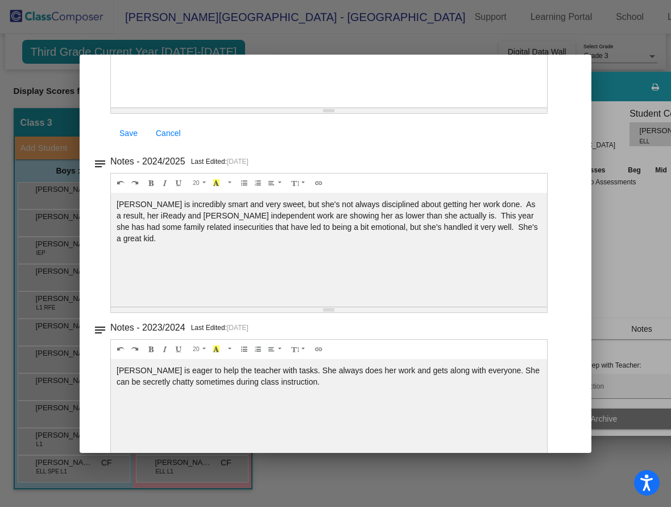
scroll to position [391, 0]
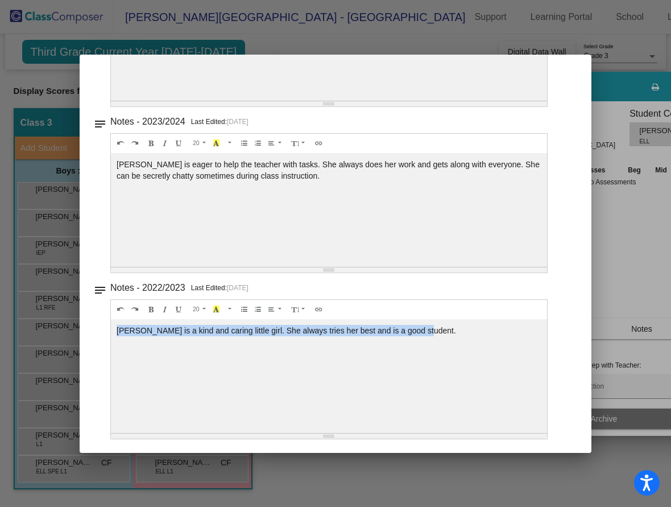
drag, startPoint x: 116, startPoint y: 329, endPoint x: 431, endPoint y: 351, distance: 315.4
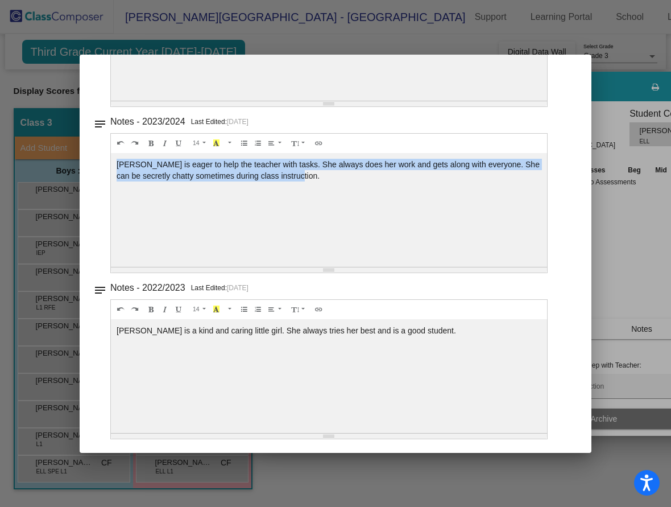
drag, startPoint x: 117, startPoint y: 162, endPoint x: 317, endPoint y: 170, distance: 200.5
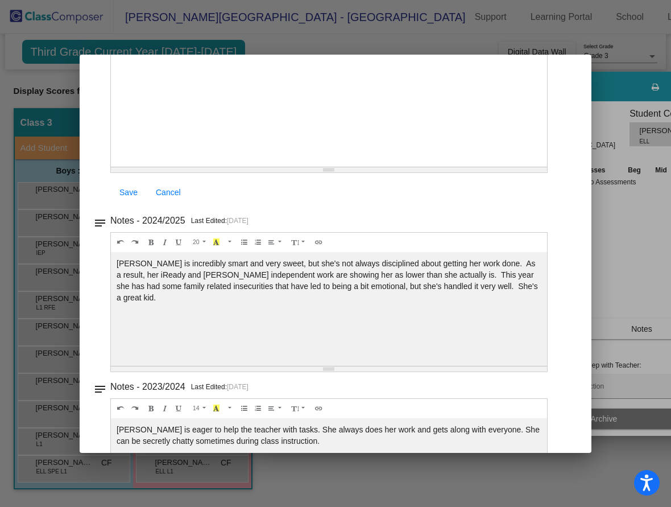
scroll to position [121, 0]
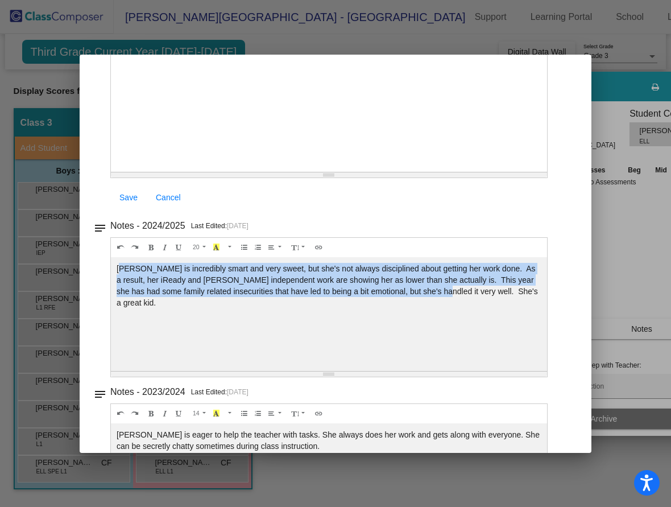
drag, startPoint x: 123, startPoint y: 267, endPoint x: 420, endPoint y: 290, distance: 297.9
click at [420, 172] on div "[PERSON_NAME] is incredibly smart and very sweet, but she's not always discipli…" at bounding box center [329, 115] width 436 height 114
click at [139, 172] on div "[PERSON_NAME] is incredibly smart and very sweet, but she's not always discipli…" at bounding box center [329, 115] width 436 height 114
drag, startPoint x: 117, startPoint y: 266, endPoint x: 497, endPoint y: 294, distance: 380.5
click at [497, 172] on div "[PERSON_NAME] is incredibly smart and very sweet, but she's not always discipli…" at bounding box center [329, 115] width 436 height 114
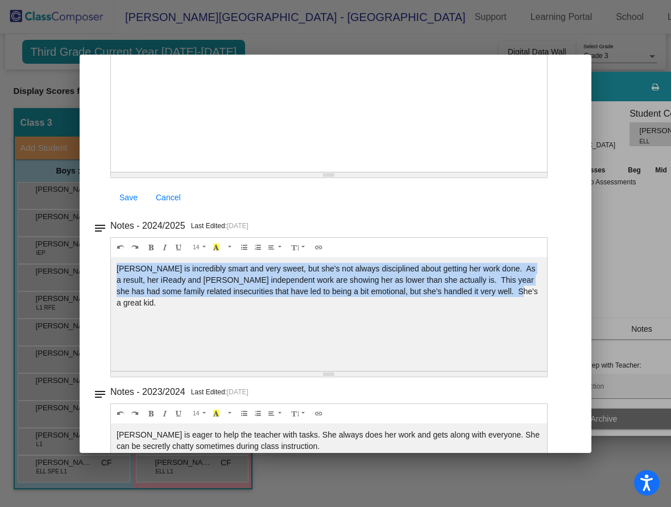
click at [237, 172] on div "[PERSON_NAME] is incredibly smart and very sweet, but she's not always discipli…" at bounding box center [329, 115] width 436 height 114
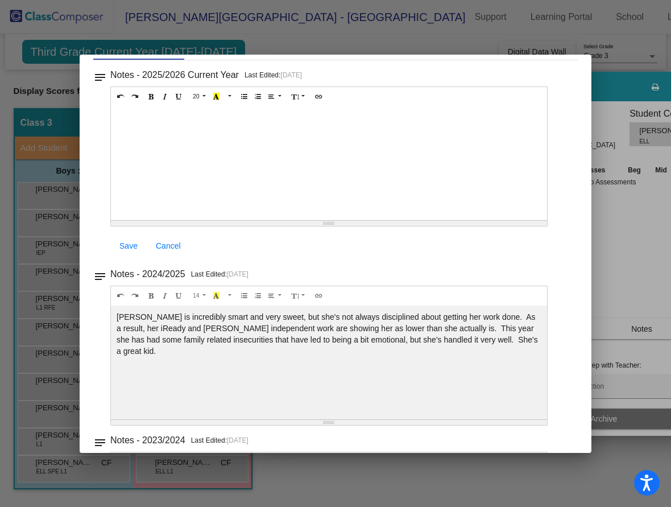
scroll to position [0, 0]
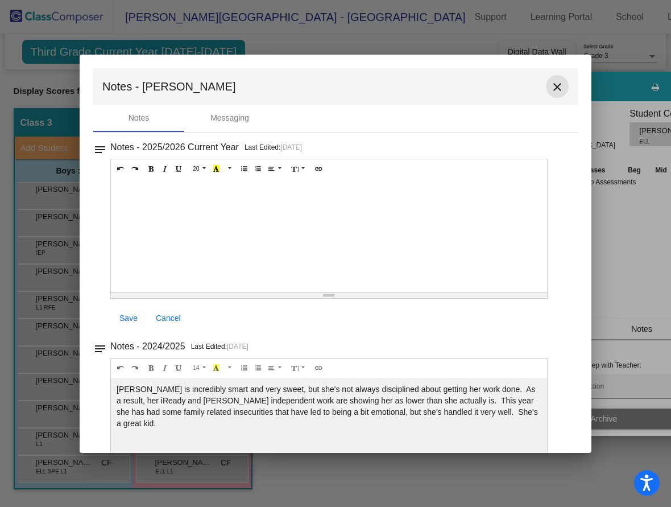
click at [554, 88] on mat-icon "close" at bounding box center [558, 87] width 14 height 14
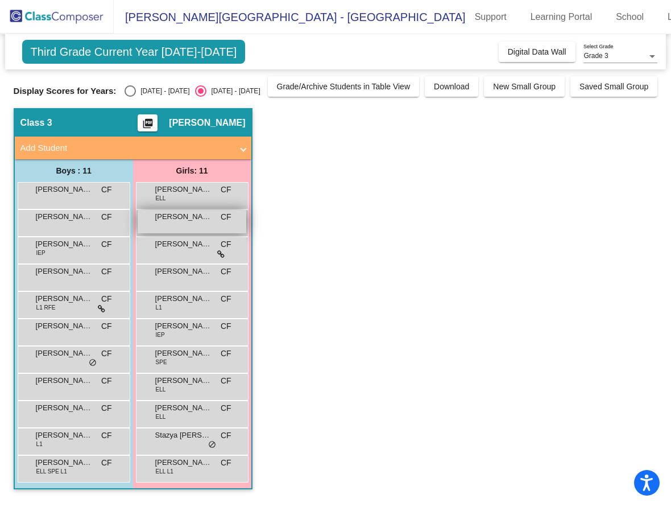
click at [164, 215] on span "[PERSON_NAME]" at bounding box center [183, 216] width 57 height 11
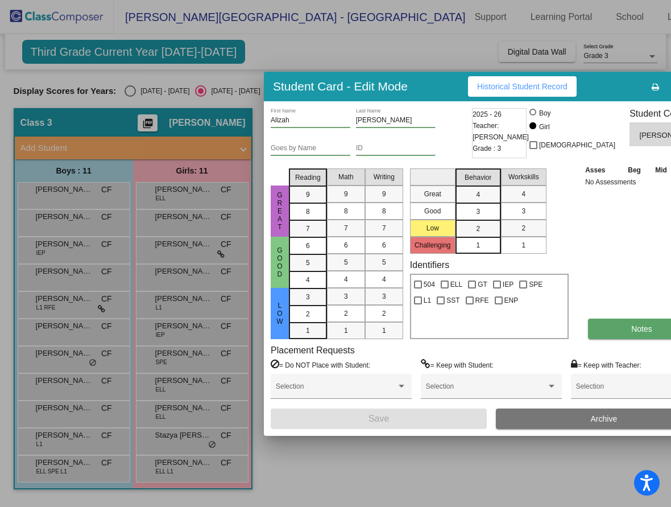
click at [596, 323] on button "Notes" at bounding box center [642, 329] width 108 height 20
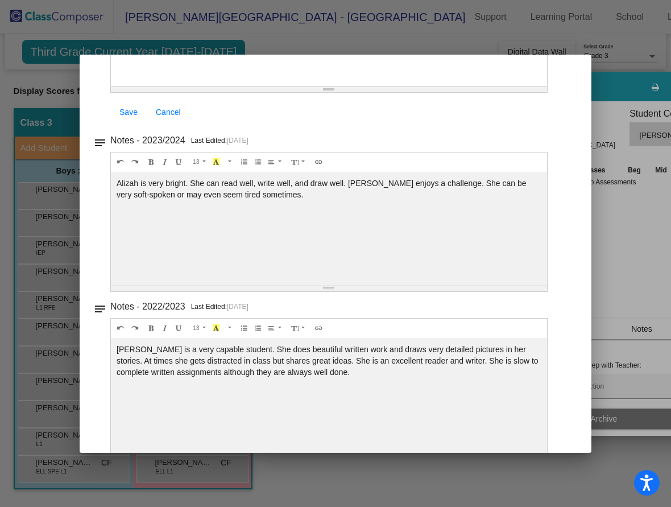
scroll to position [225, 0]
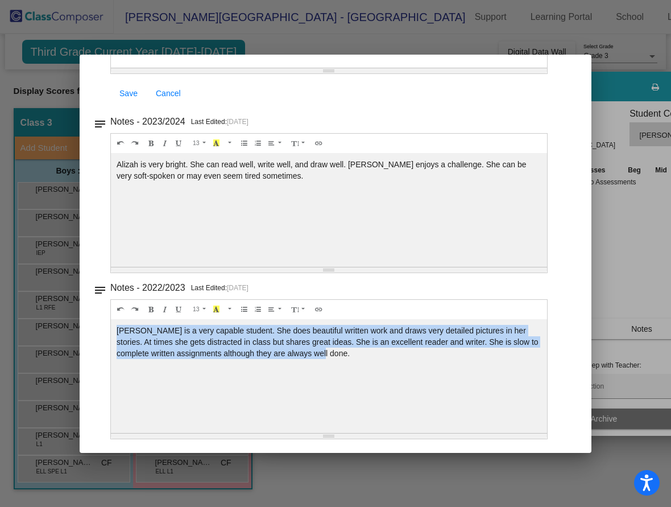
drag, startPoint x: 321, startPoint y: 355, endPoint x: 93, endPoint y: 321, distance: 230.1
click at [93, 321] on div "notes Notes - 2022/2023 Last Edited: [DATE] 13 8 9 10 11 12 14 18 24 36 Backgro…" at bounding box center [335, 359] width 485 height 159
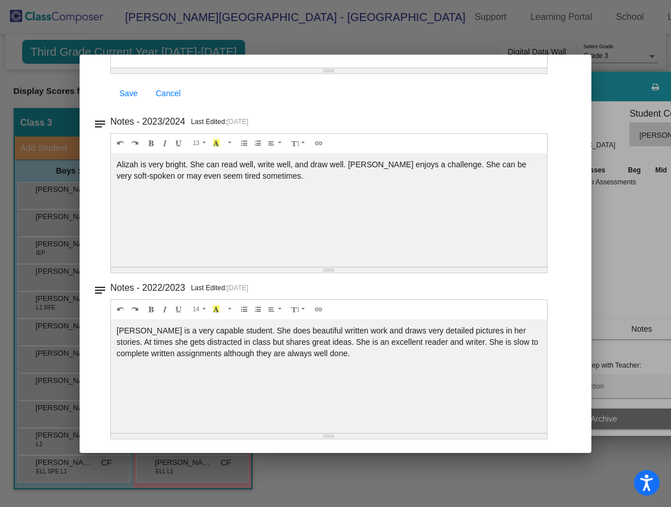
click at [374, 68] on div "Alizah is very bright. She can read well, write well, and draw well. [PERSON_NA…" at bounding box center [329, 11] width 436 height 114
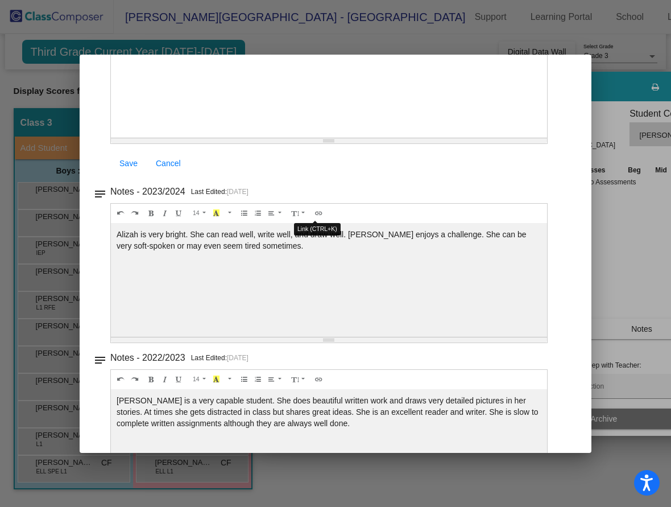
scroll to position [125, 0]
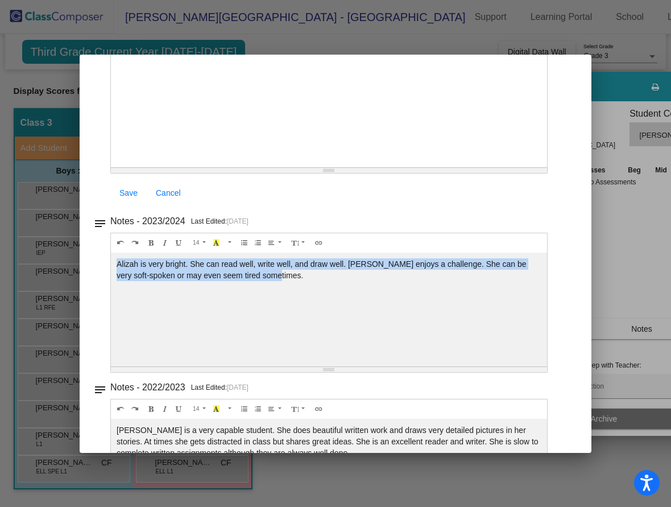
drag, startPoint x: 116, startPoint y: 261, endPoint x: 297, endPoint y: 285, distance: 182.6
click at [297, 167] on div "Alizah is very bright. She can read well, write well, and draw well. [PERSON_NA…" at bounding box center [329, 110] width 436 height 114
click at [531, 167] on div "Alizah is very bright. She can read well, write well, and draw well. [PERSON_NA…" at bounding box center [329, 110] width 436 height 114
click at [530, 167] on div "Alizah is very bright. She can read well, write well, and draw well. [PERSON_NA…" at bounding box center [329, 110] width 436 height 114
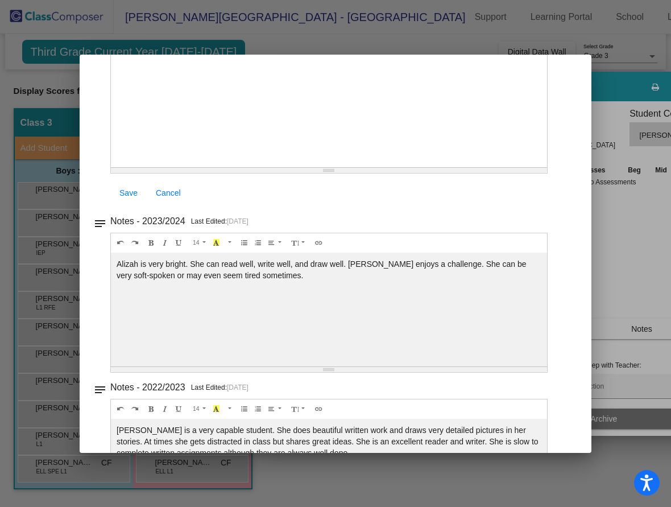
click at [512, 30] on div "Notes - 2023/2024 Last Edited: [DATE]" at bounding box center [340, 22] width 460 height 16
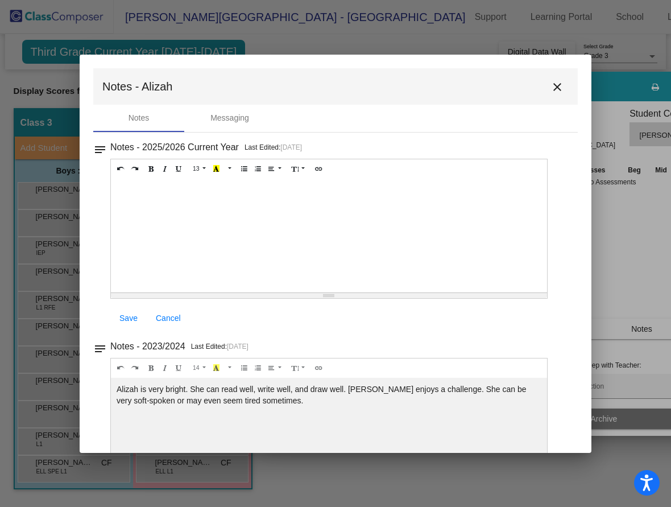
click at [548, 94] on button "close" at bounding box center [557, 86] width 23 height 23
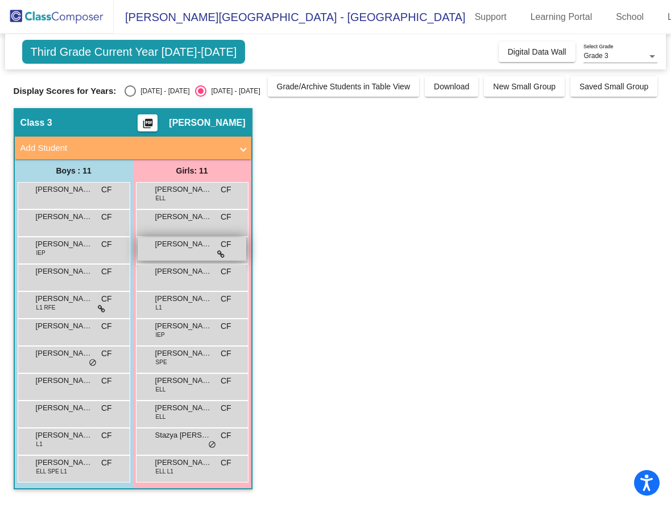
click at [179, 251] on div "[PERSON_NAME] CF lock do_not_disturb_alt" at bounding box center [192, 248] width 109 height 23
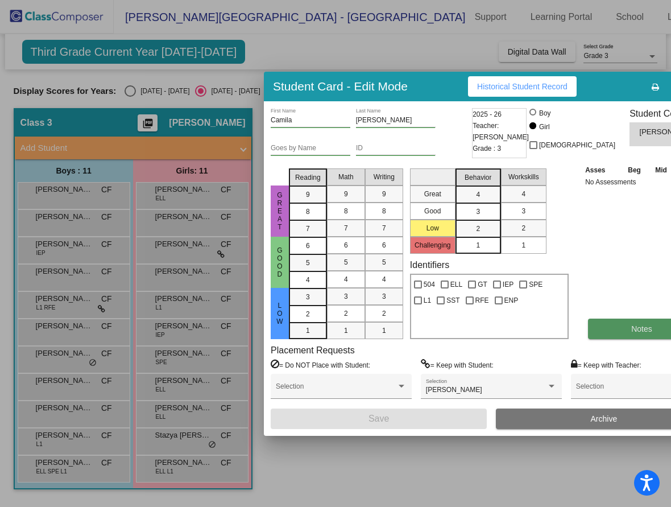
click at [588, 339] on button "Notes" at bounding box center [642, 329] width 108 height 20
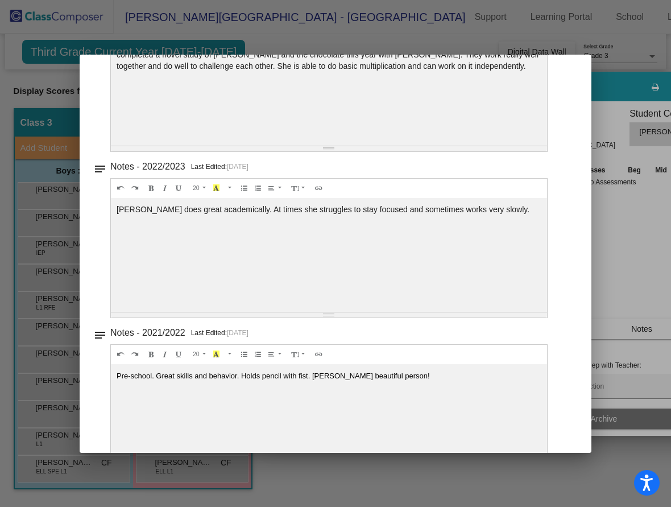
scroll to position [557, 0]
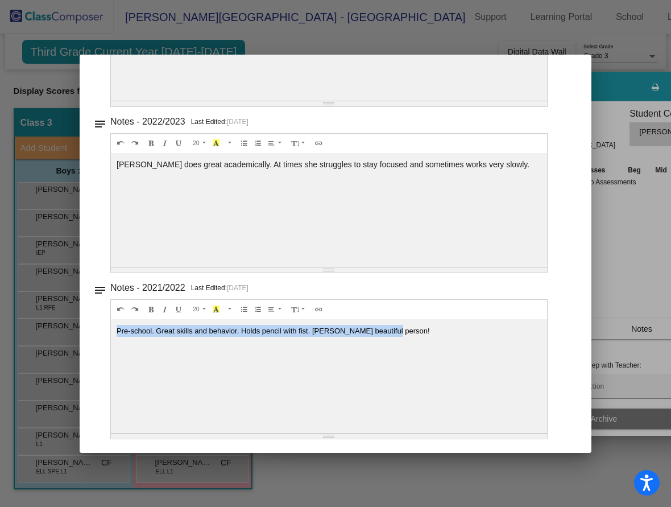
drag, startPoint x: 389, startPoint y: 331, endPoint x: 113, endPoint y: 329, distance: 276.0
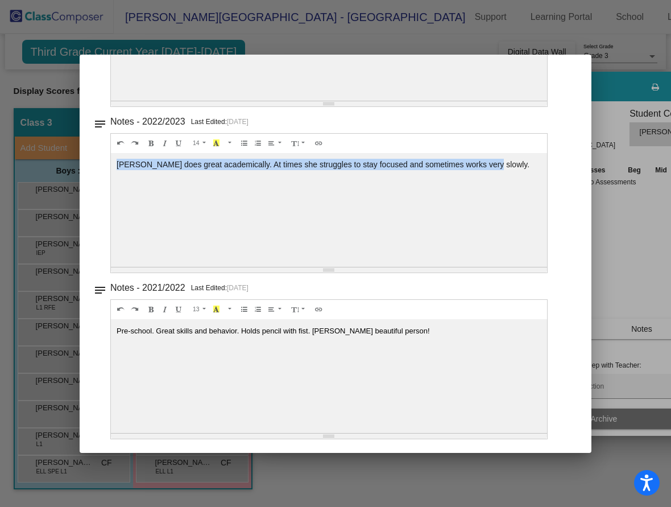
drag, startPoint x: 115, startPoint y: 166, endPoint x: 488, endPoint y: 162, distance: 372.7
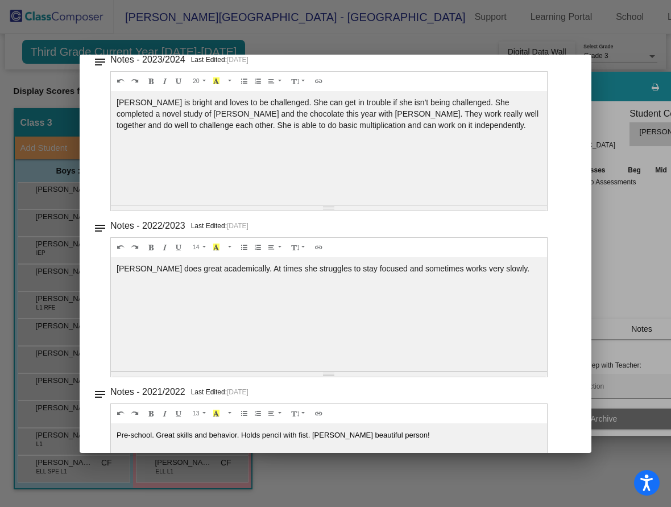
scroll to position [415, 0]
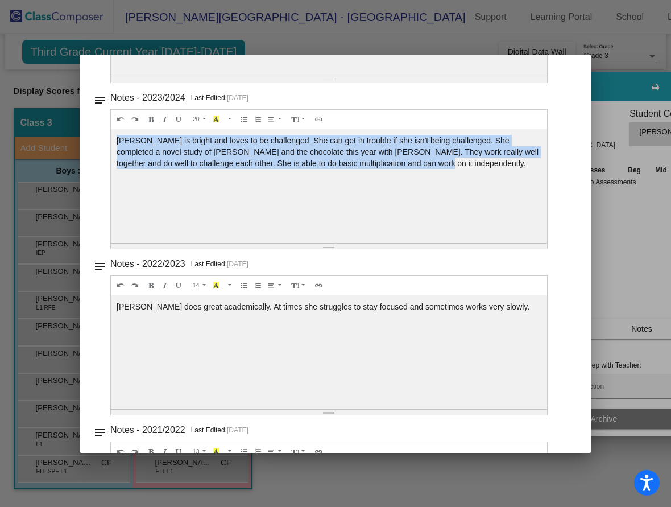
drag, startPoint x: 117, startPoint y: 138, endPoint x: 456, endPoint y: 176, distance: 341.2
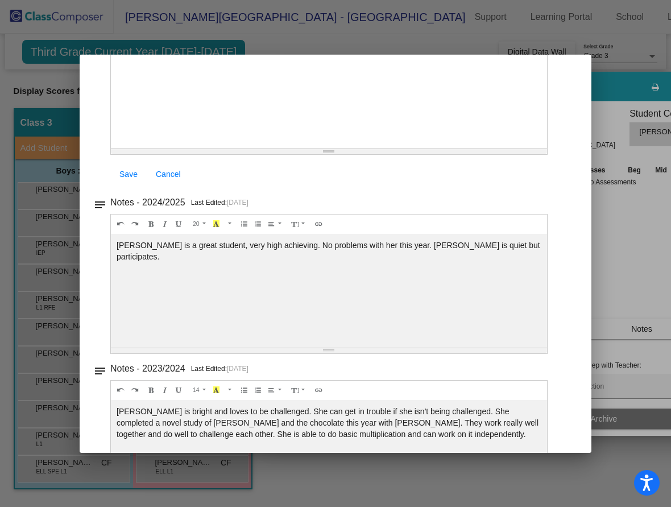
scroll to position [130, 0]
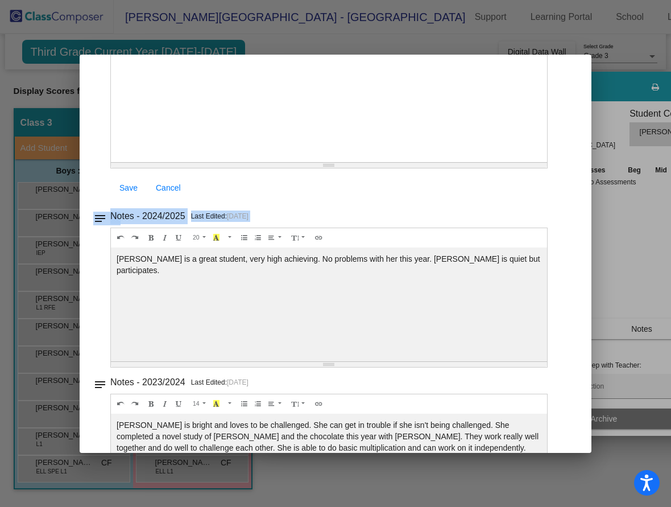
drag, startPoint x: 117, startPoint y: 259, endPoint x: 612, endPoint y: 269, distance: 495.1
click at [612, 269] on div "Student Card - Edit Mode Historical Student Record Camila First Name [PERSON_NA…" at bounding box center [335, 253] width 671 height 507
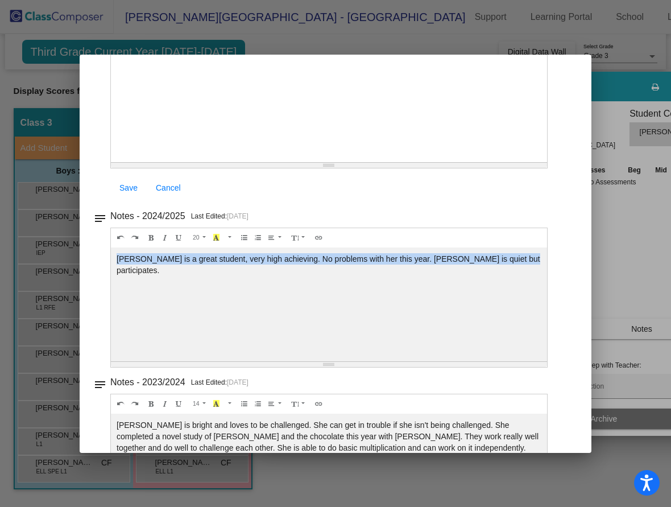
drag, startPoint x: 518, startPoint y: 260, endPoint x: 95, endPoint y: 253, distance: 422.8
click at [95, 253] on div "notes Notes - 2024/2025 Last Edited: [DATE] 20 8 9 10 11 12 14 18 24 36 Backgro…" at bounding box center [335, 287] width 485 height 159
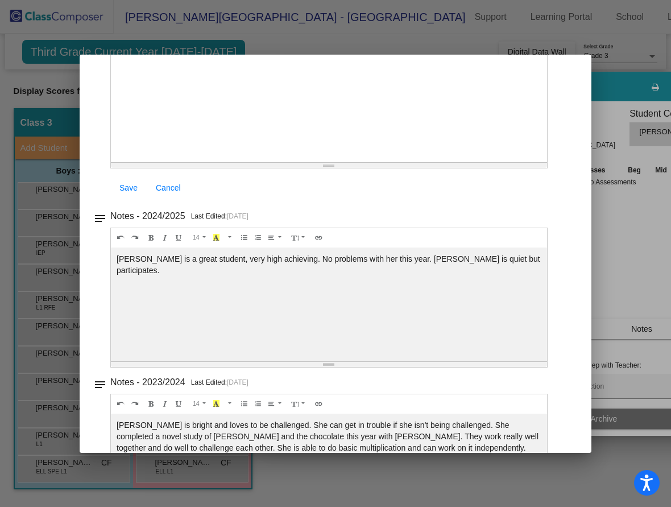
click at [485, 194] on div "Save Cancel" at bounding box center [329, 188] width 438 height 20
click at [485, 193] on div "Save Cancel" at bounding box center [329, 188] width 438 height 20
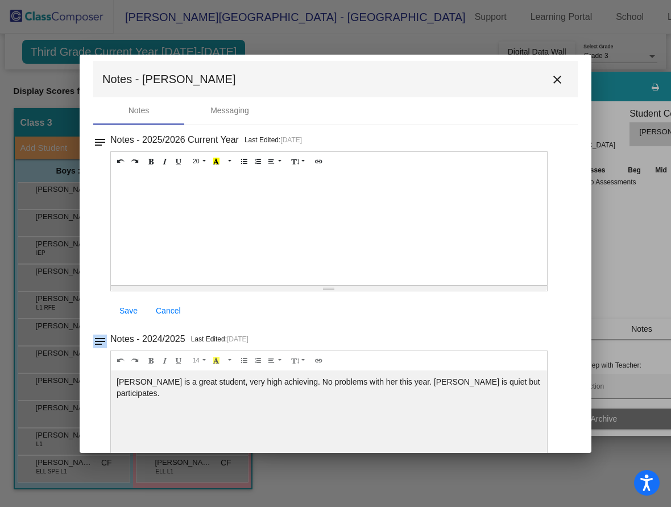
scroll to position [0, 0]
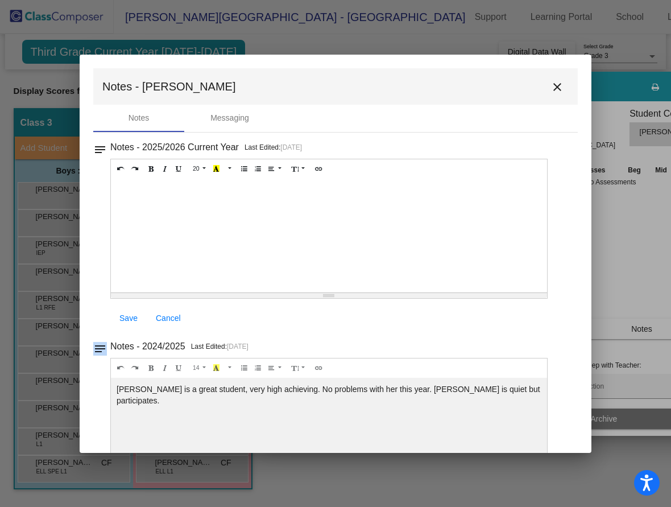
click at [551, 86] on mat-icon "close" at bounding box center [558, 87] width 14 height 14
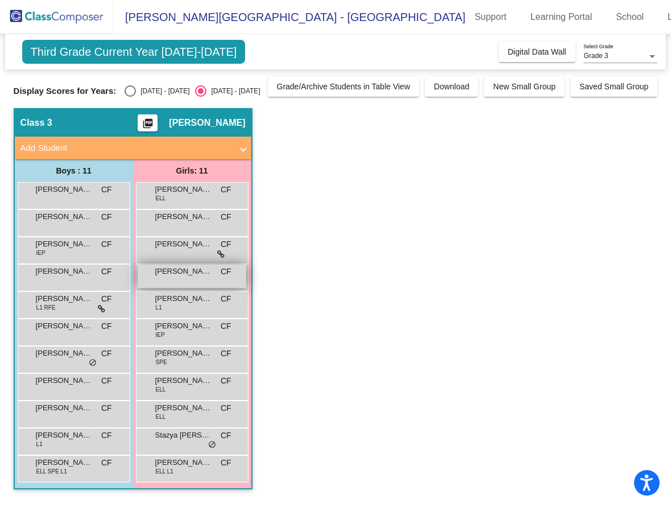
click at [184, 278] on div "[PERSON_NAME] CF lock do_not_disturb_alt" at bounding box center [192, 276] width 109 height 23
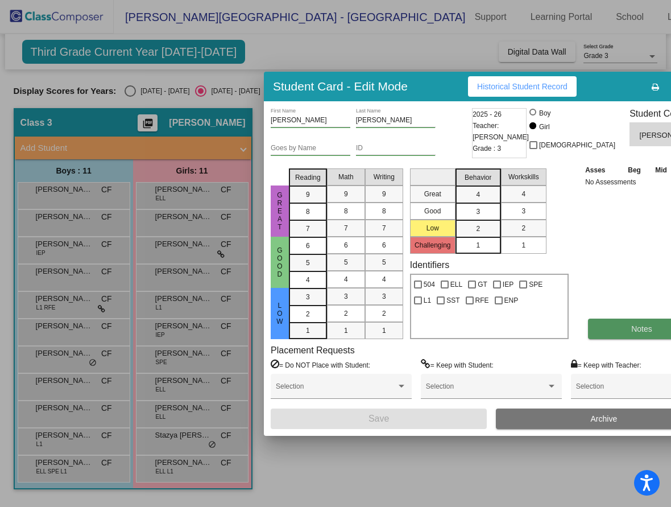
click at [588, 336] on button "Notes" at bounding box center [642, 329] width 108 height 20
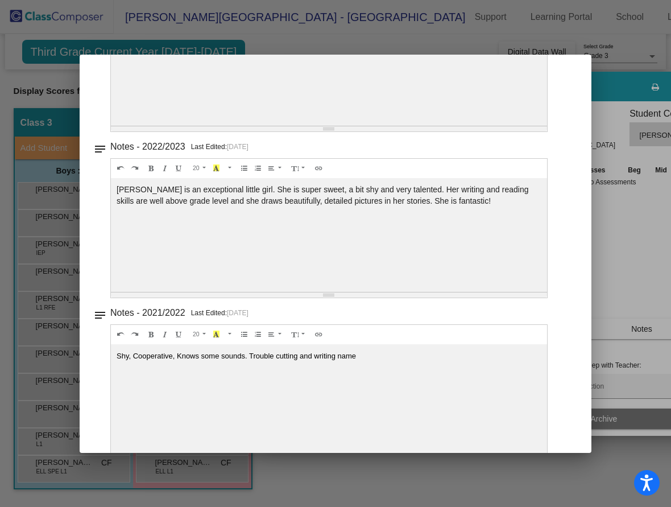
scroll to position [557, 0]
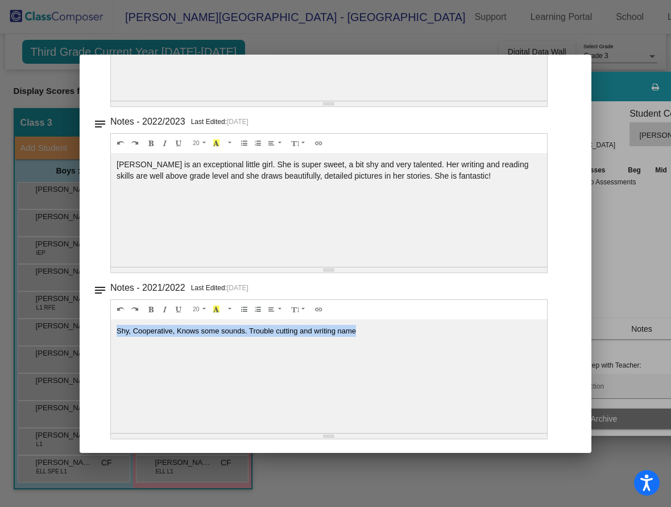
drag, startPoint x: 117, startPoint y: 329, endPoint x: 384, endPoint y: 337, distance: 267.5
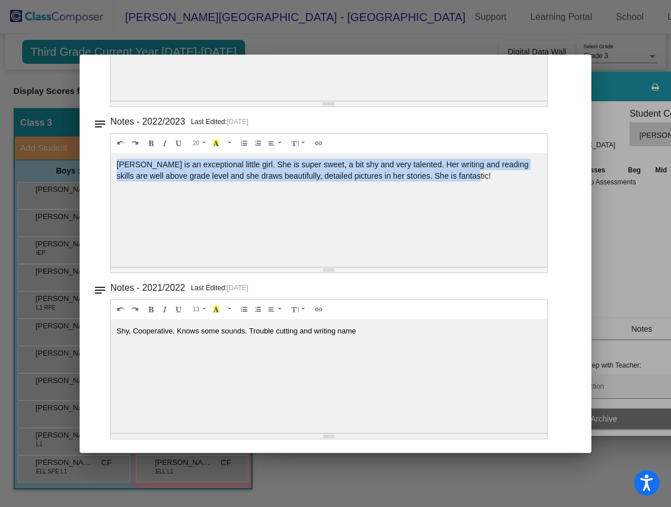
drag, startPoint x: 117, startPoint y: 164, endPoint x: 479, endPoint y: 191, distance: 362.3
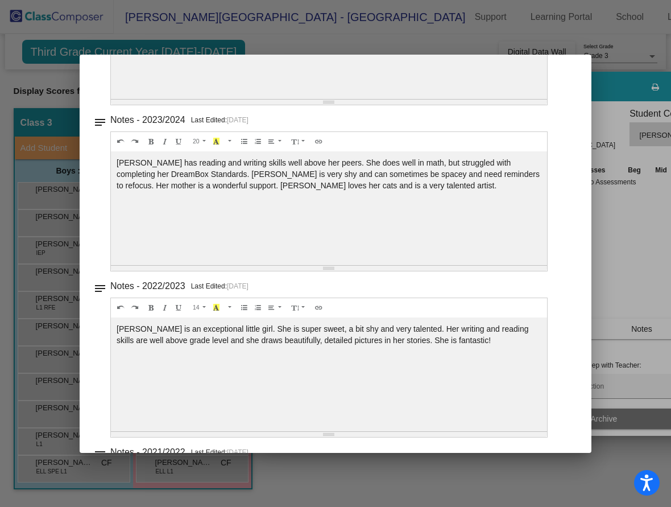
scroll to position [386, 0]
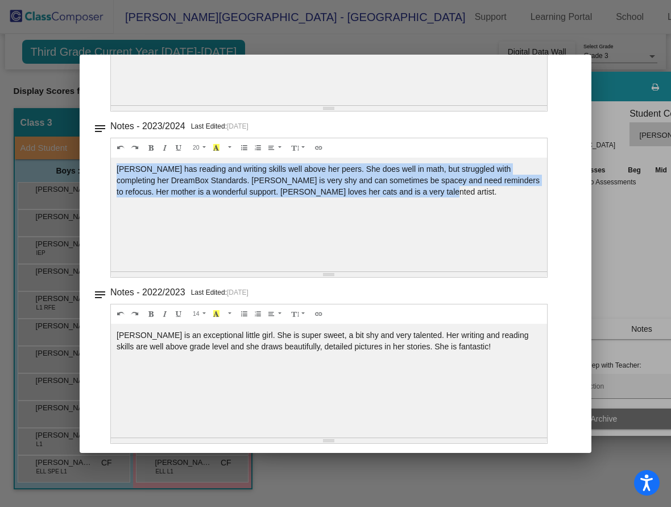
drag, startPoint x: 114, startPoint y: 170, endPoint x: 415, endPoint y: 215, distance: 304.3
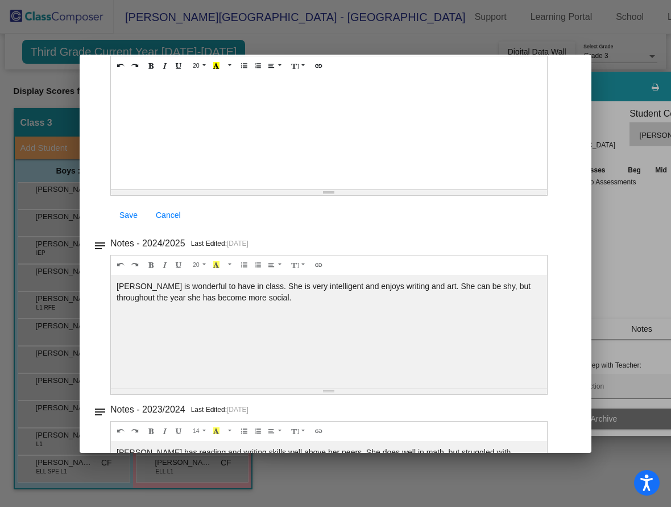
scroll to position [102, 0]
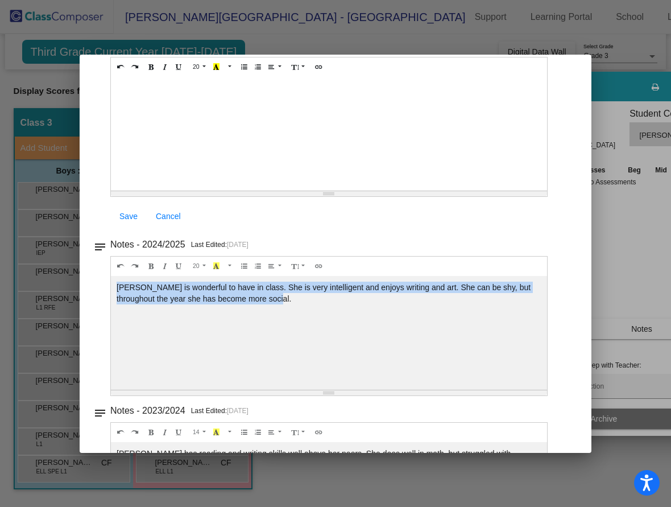
drag, startPoint x: 117, startPoint y: 286, endPoint x: 332, endPoint y: 310, distance: 216.4
click at [332, 191] on div "[PERSON_NAME] is wonderful to have in class. She is very intelligent and enjoys…" at bounding box center [329, 134] width 436 height 114
click at [435, 191] on div "[PERSON_NAME] is wonderful to have in class. She is very intelligent and enjoys…" at bounding box center [329, 134] width 436 height 114
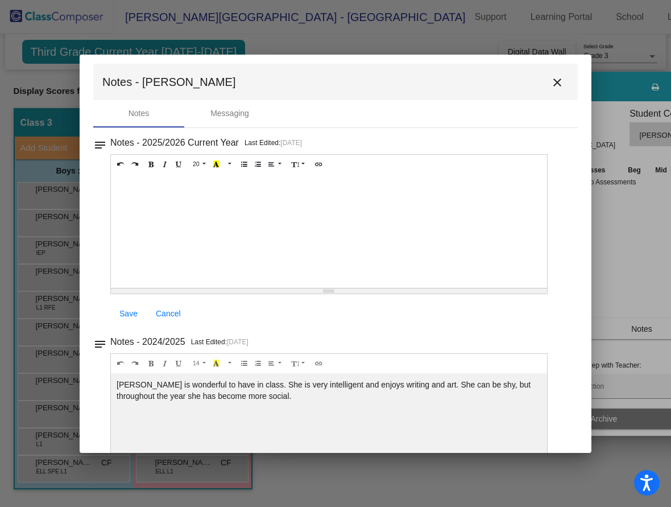
scroll to position [0, 0]
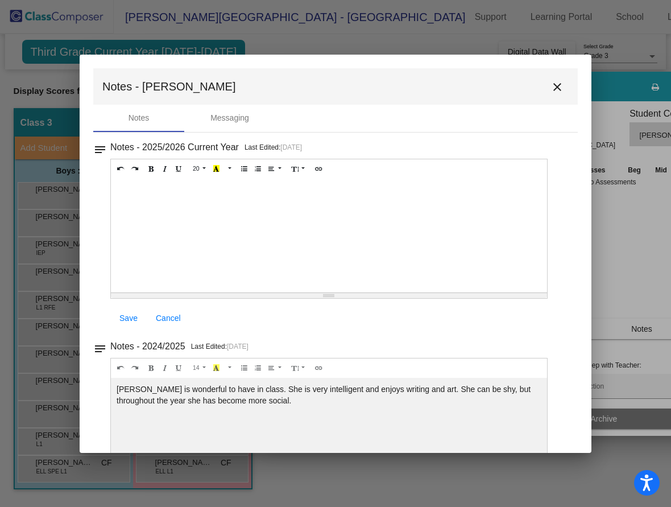
click at [551, 84] on mat-icon "close" at bounding box center [558, 87] width 14 height 14
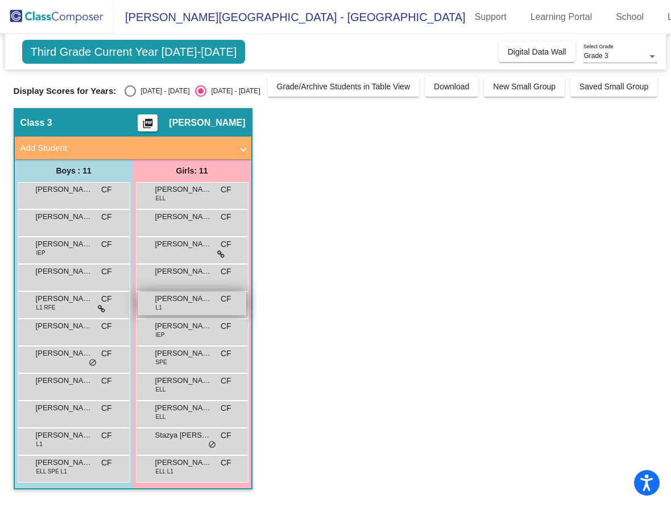
click at [187, 308] on div "[PERSON_NAME] L1 CF lock do_not_disturb_alt" at bounding box center [192, 303] width 109 height 23
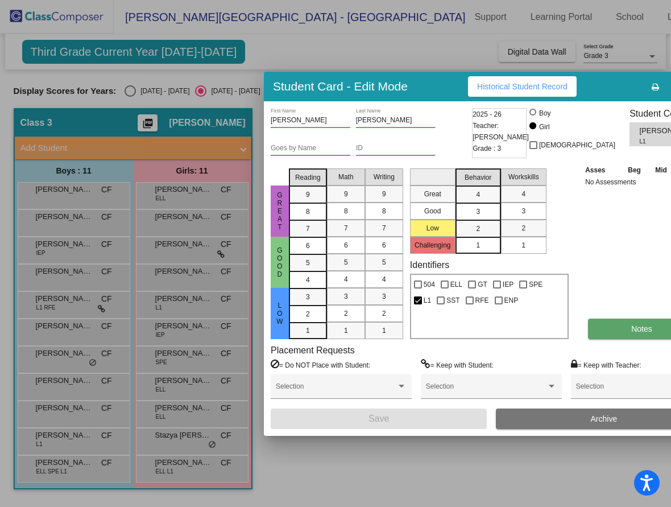
click at [588, 321] on button "Notes" at bounding box center [642, 329] width 108 height 20
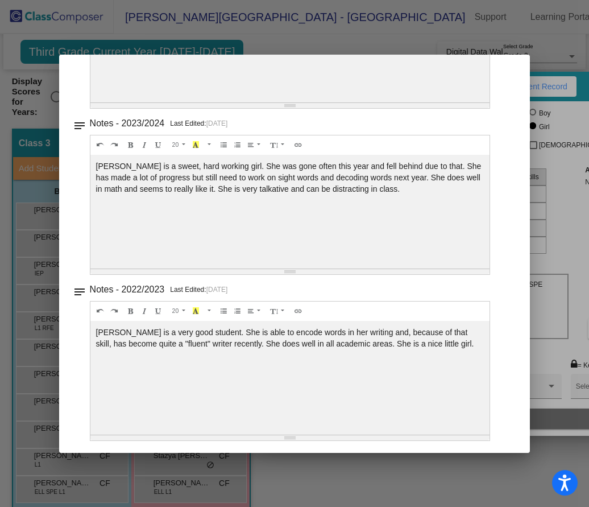
scroll to position [391, 0]
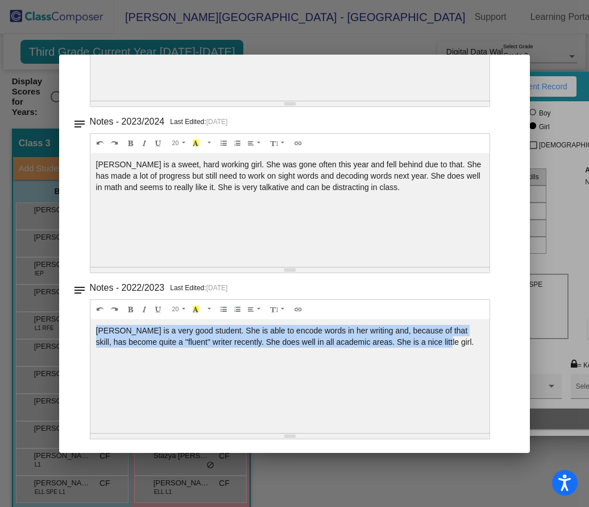
drag, startPoint x: 447, startPoint y: 344, endPoint x: 86, endPoint y: 323, distance: 360.8
click at [86, 323] on div "notes Notes - 2022/2023 Last Edited: [DATE] 20 8 9 10 11 12 14 18 24 36 Backgro…" at bounding box center [295, 359] width 444 height 159
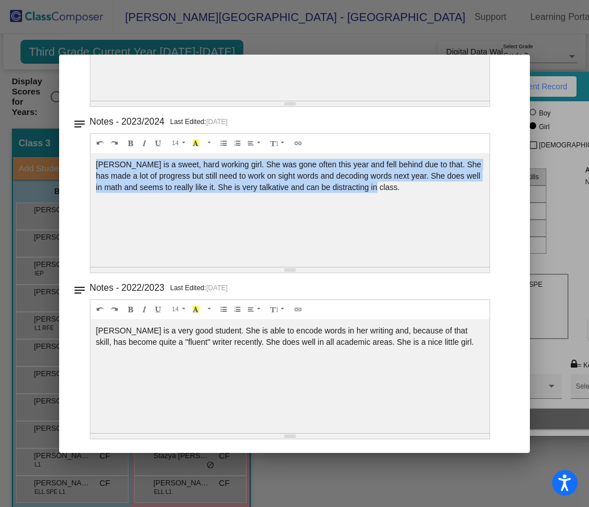
drag, startPoint x: 97, startPoint y: 163, endPoint x: 496, endPoint y: 199, distance: 400.5
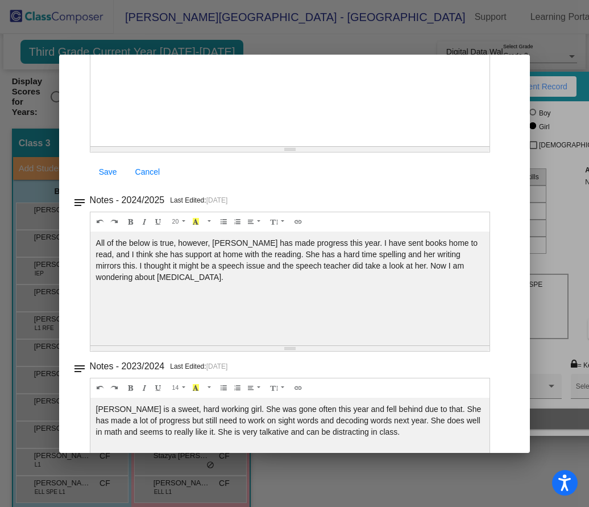
scroll to position [135, 0]
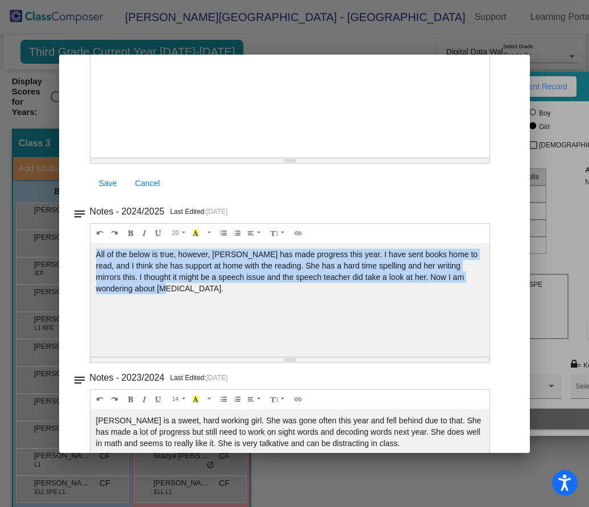
drag, startPoint x: 97, startPoint y: 252, endPoint x: 137, endPoint y: 285, distance: 51.7
click at [137, 158] on div "All of the below is true, however, [PERSON_NAME] has made progress this year. I…" at bounding box center [290, 101] width 400 height 114
click at [380, 158] on div "All of the below is true, however, [PERSON_NAME] has made progress this year. I…" at bounding box center [290, 101] width 400 height 114
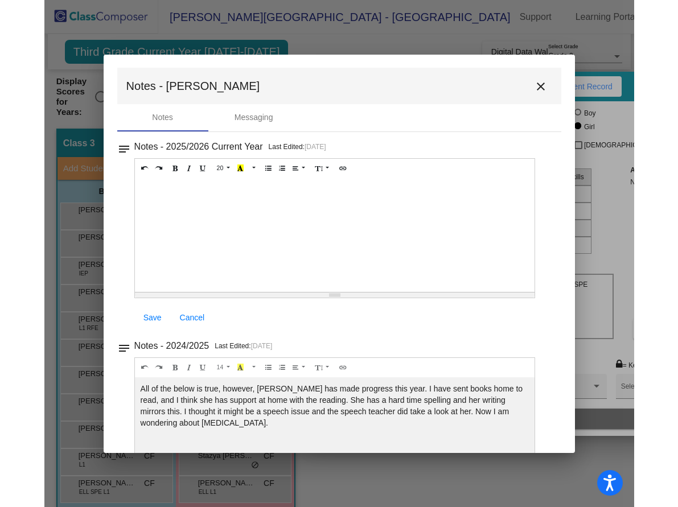
scroll to position [0, 0]
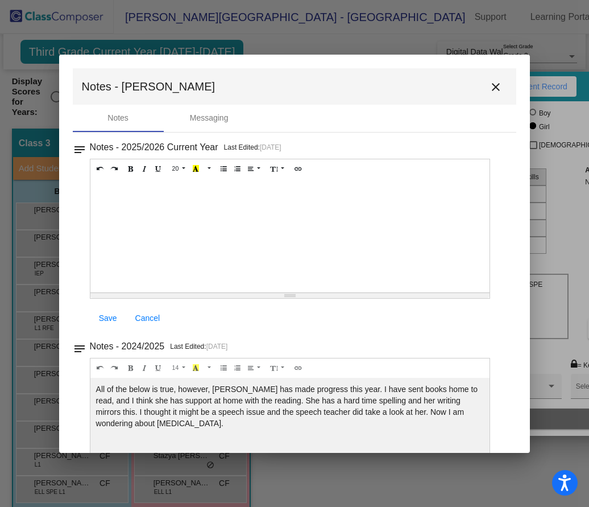
click at [485, 89] on button "close" at bounding box center [496, 86] width 23 height 23
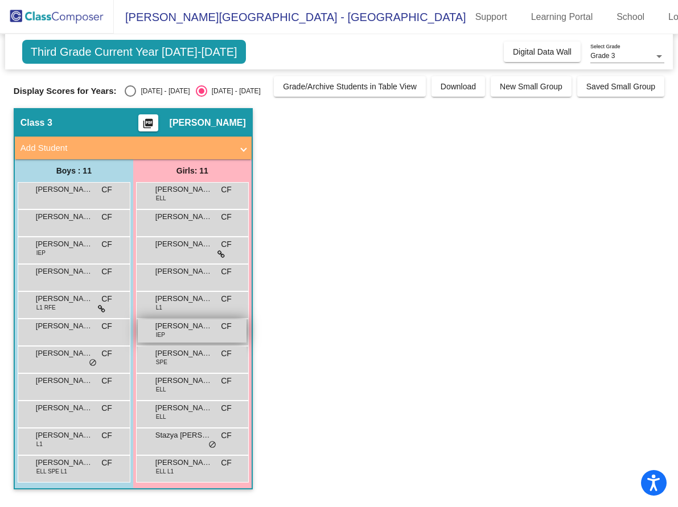
click at [173, 326] on span "[PERSON_NAME]" at bounding box center [183, 325] width 57 height 11
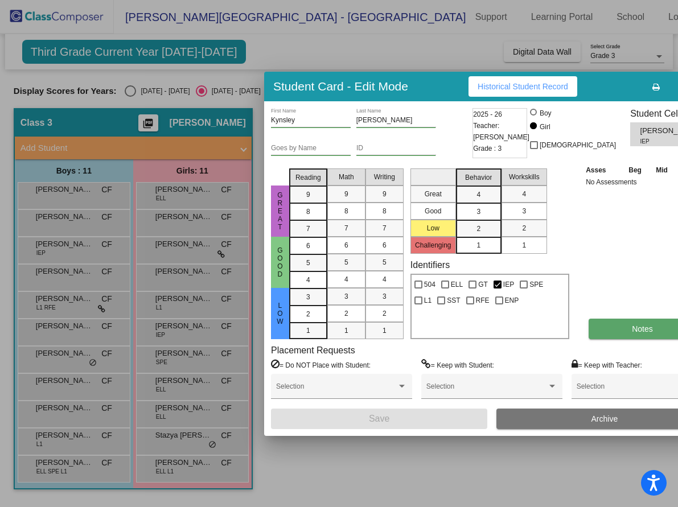
click at [609, 335] on button "Notes" at bounding box center [642, 329] width 108 height 20
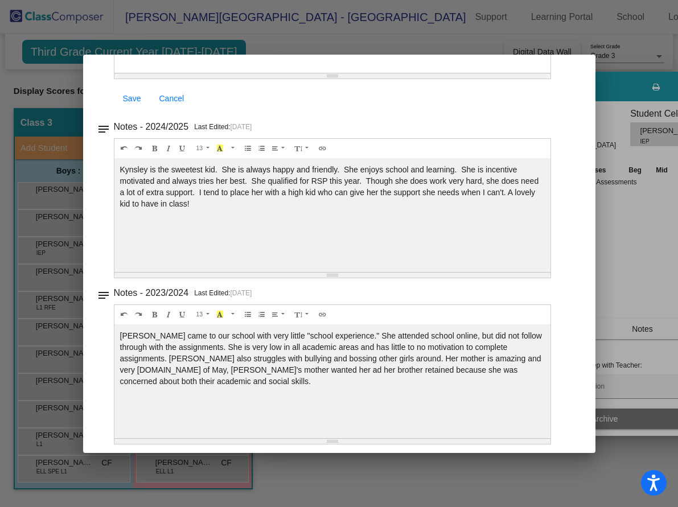
scroll to position [225, 0]
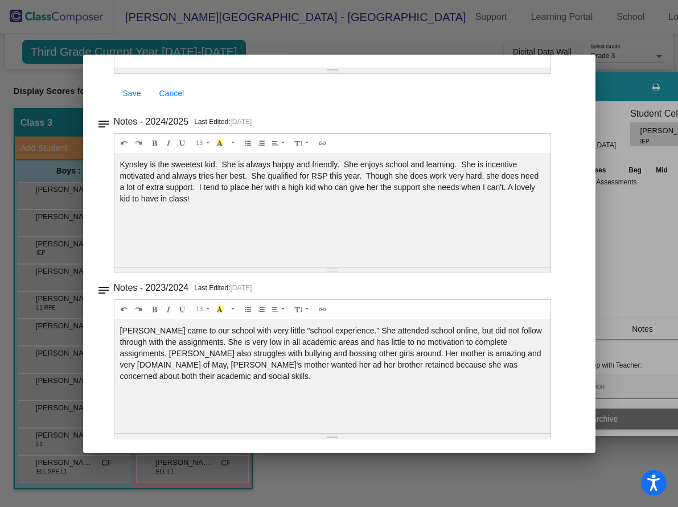
click at [121, 68] on div "[PERSON_NAME] came to our school with very little "school experience." She atte…" at bounding box center [332, 11] width 436 height 114
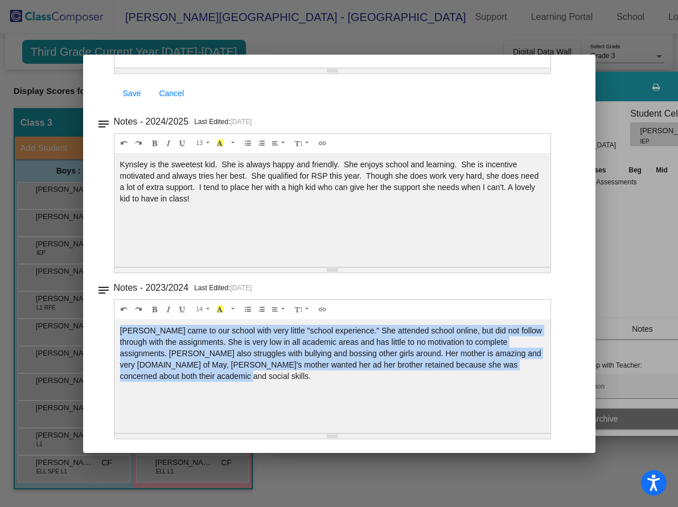
drag, startPoint x: 121, startPoint y: 331, endPoint x: 173, endPoint y: 386, distance: 76.5
click at [173, 68] on div "[PERSON_NAME] came to our school with very little "school experience." She atte…" at bounding box center [332, 11] width 436 height 114
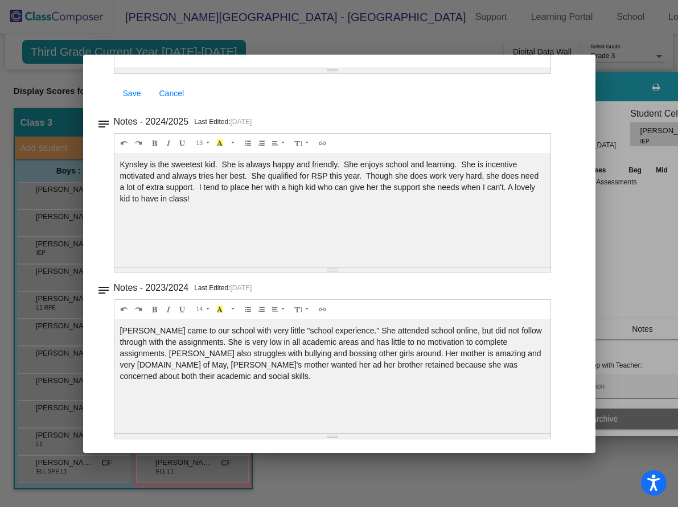
click at [296, 68] on div "Kynsley is the sweetest kid. She is always happy and friendly. She enjoys schoo…" at bounding box center [332, 11] width 436 height 114
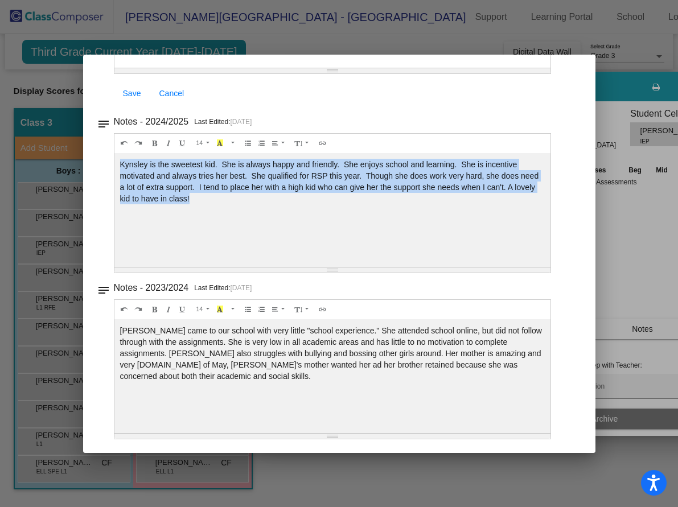
drag, startPoint x: 120, startPoint y: 164, endPoint x: 238, endPoint y: 228, distance: 134.1
click at [238, 68] on div "Kynsley is the sweetest kid. She is always happy and friendly. She enjoys schoo…" at bounding box center [332, 11] width 436 height 114
click at [479, 68] on div "Kynsley is the sweetest kid. She is always happy and friendly. She enjoys schoo…" at bounding box center [332, 11] width 436 height 114
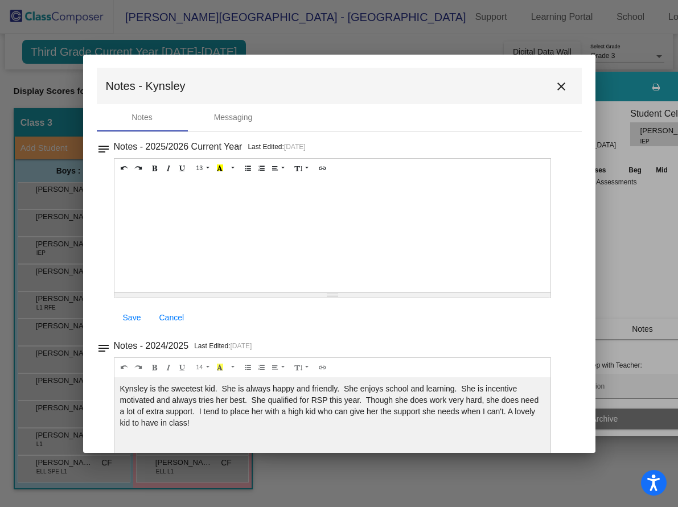
scroll to position [0, 0]
click at [555, 91] on mat-icon "close" at bounding box center [561, 87] width 14 height 14
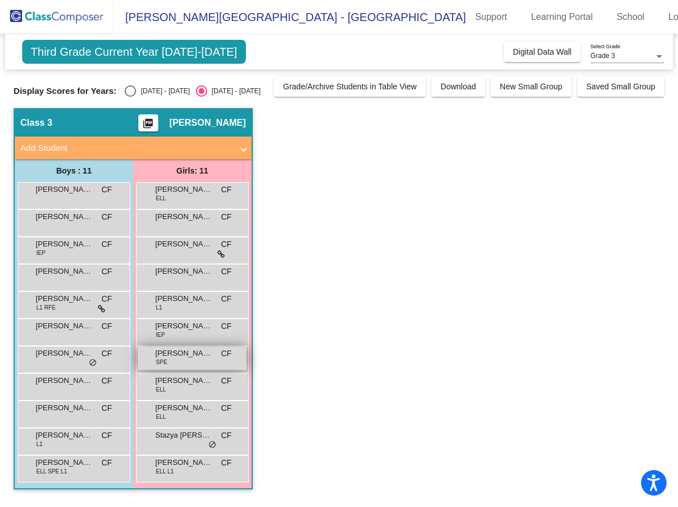
click at [180, 351] on span "[PERSON_NAME]" at bounding box center [183, 353] width 57 height 11
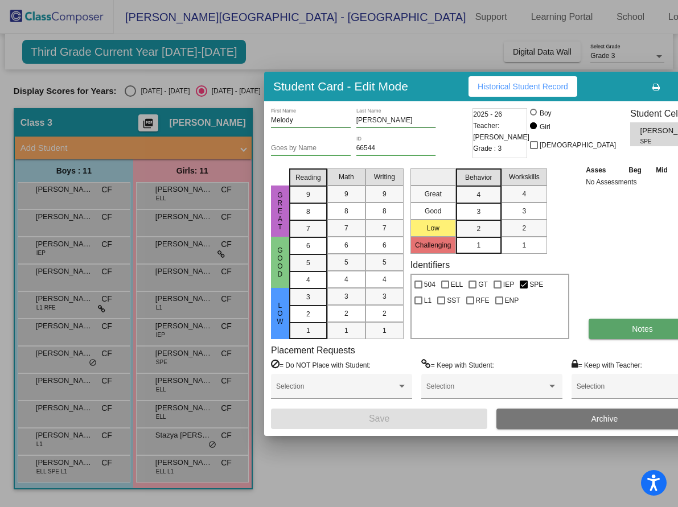
click at [649, 333] on button "Notes" at bounding box center [642, 329] width 108 height 20
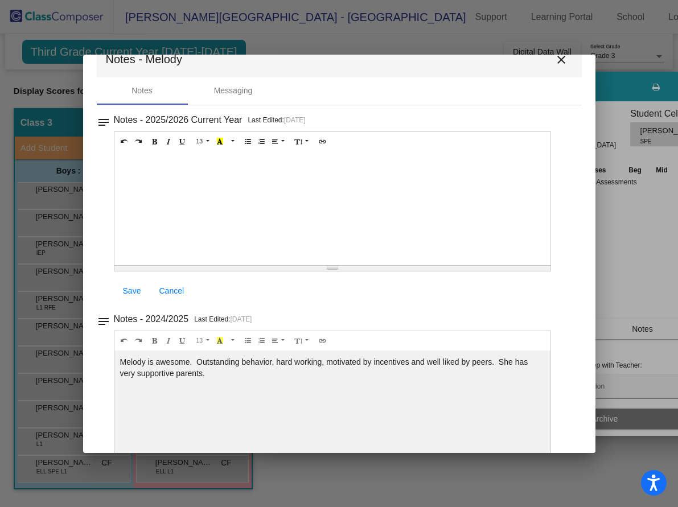
scroll to position [59, 0]
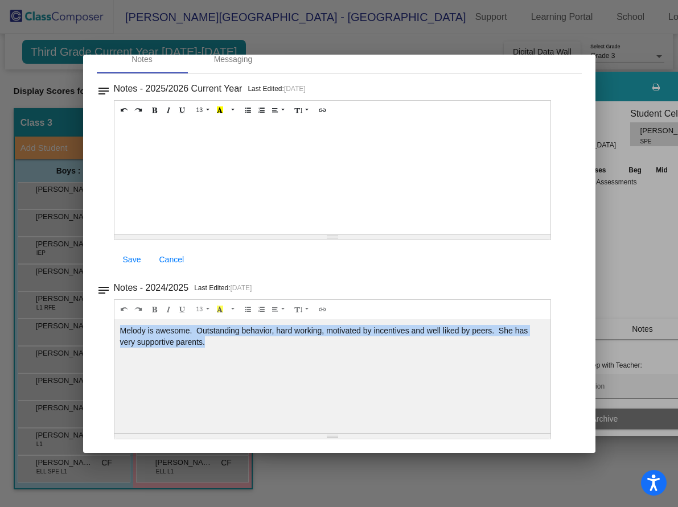
drag, startPoint x: 120, startPoint y: 333, endPoint x: 227, endPoint y: 355, distance: 109.2
click at [227, 234] on div "Melody is awesome. Outstanding behavior, hard working, motivated by incentives …" at bounding box center [332, 177] width 436 height 114
click at [469, 261] on div "Save Cancel" at bounding box center [333, 259] width 438 height 20
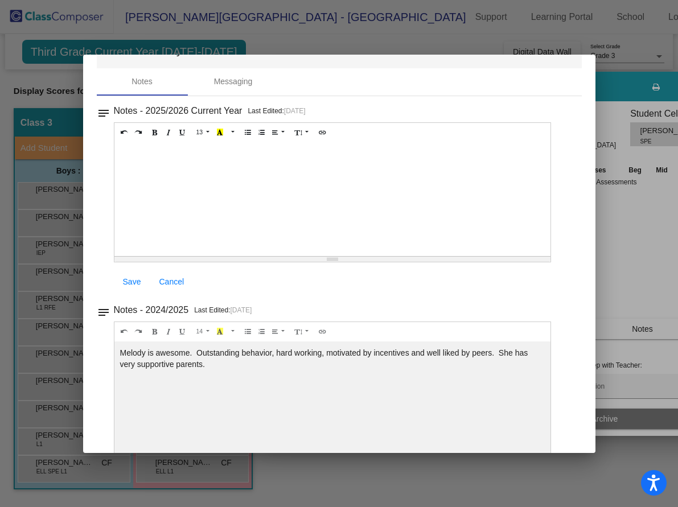
scroll to position [0, 0]
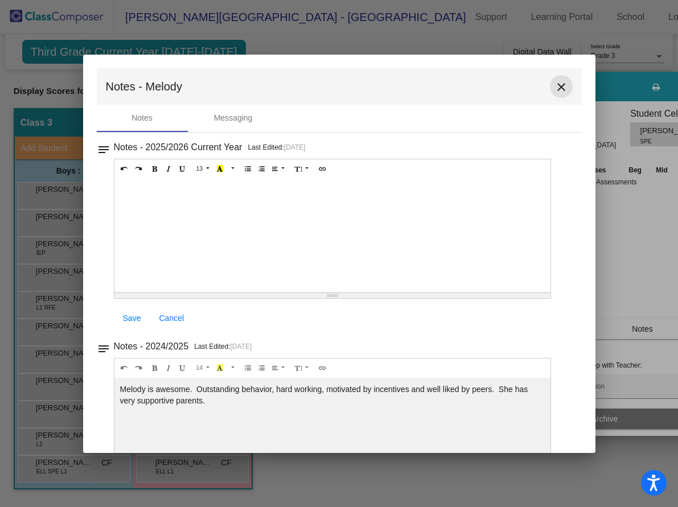
click at [558, 83] on mat-icon "close" at bounding box center [561, 87] width 14 height 14
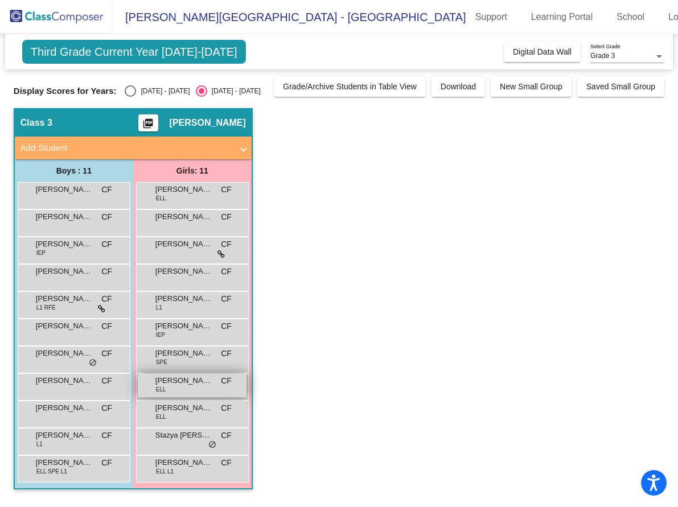
click at [189, 390] on div "[PERSON_NAME] [PERSON_NAME] lock do_not_disturb_alt" at bounding box center [192, 385] width 109 height 23
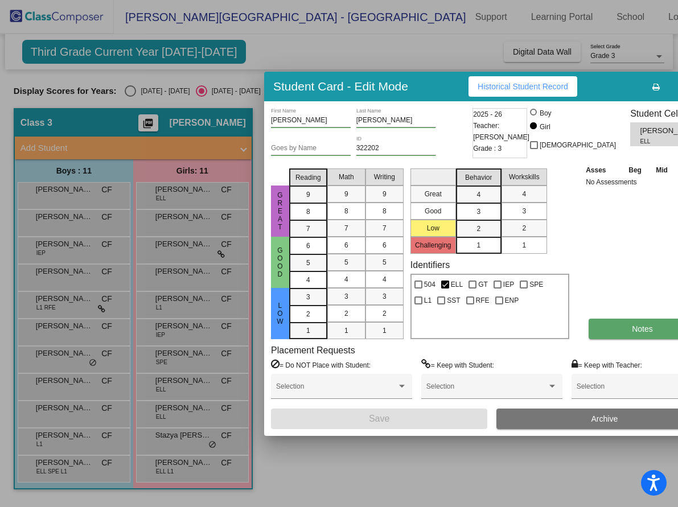
click at [632, 329] on span "Notes" at bounding box center [642, 328] width 21 height 9
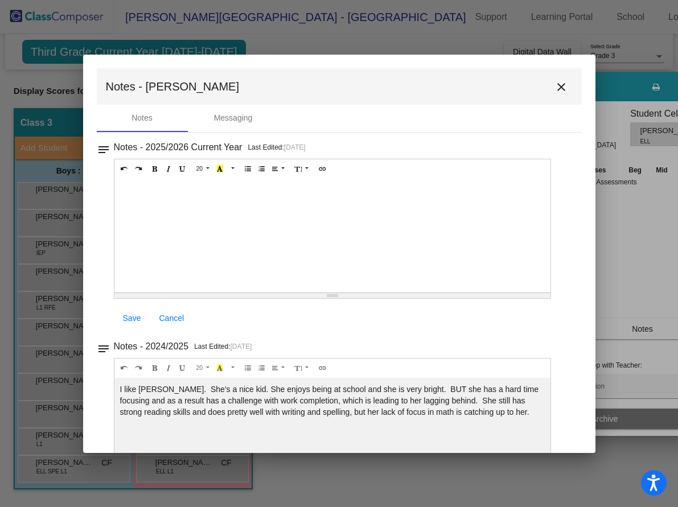
scroll to position [59, 0]
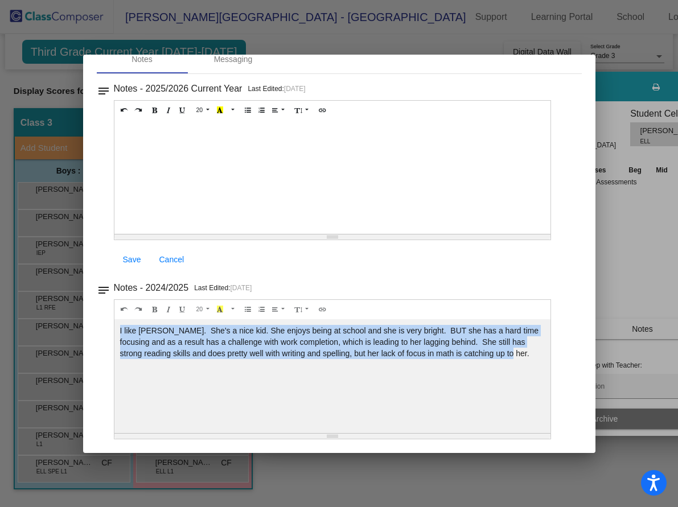
drag, startPoint x: 119, startPoint y: 328, endPoint x: 509, endPoint y: 372, distance: 392.3
click at [509, 234] on div "I like [PERSON_NAME]. She's a nice kid. She enjoys being at school and she is v…" at bounding box center [332, 177] width 436 height 114
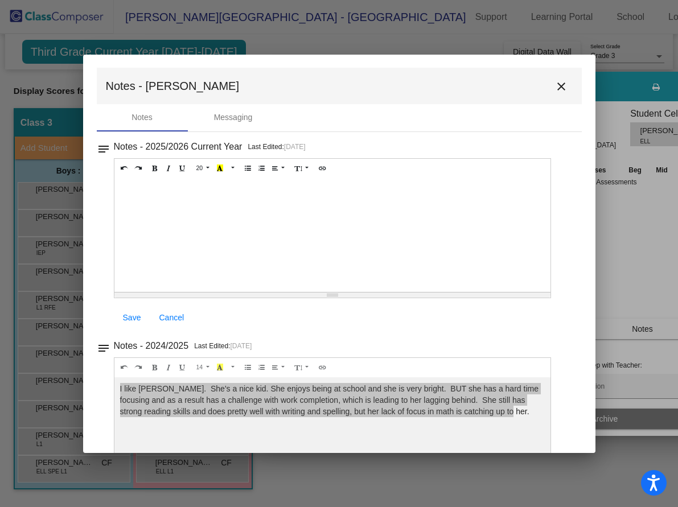
scroll to position [0, 0]
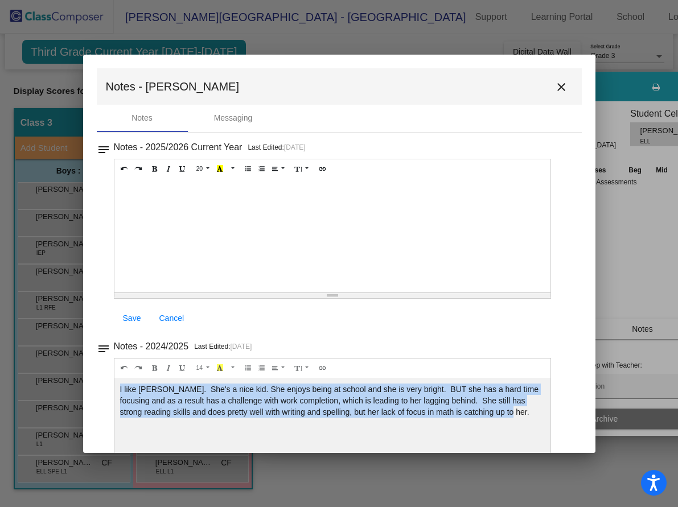
click at [559, 90] on mat-icon "close" at bounding box center [561, 87] width 14 height 14
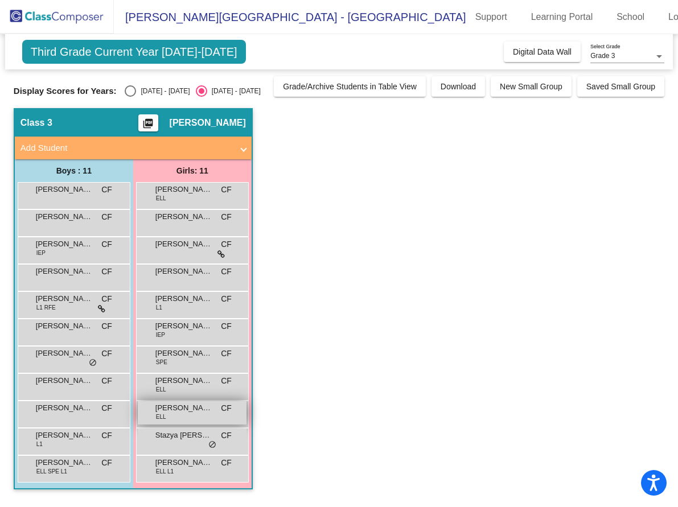
click at [182, 417] on div "[PERSON_NAME] [PERSON_NAME] lock do_not_disturb_alt" at bounding box center [192, 412] width 109 height 23
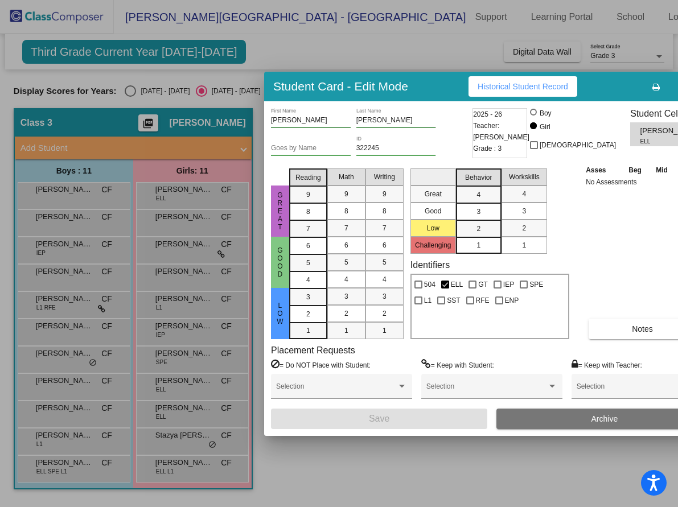
click at [583, 316] on div "Asses Beg Mid End No Assessments Notes" at bounding box center [642, 251] width 119 height 175
click at [588, 322] on button "Notes" at bounding box center [642, 329] width 108 height 20
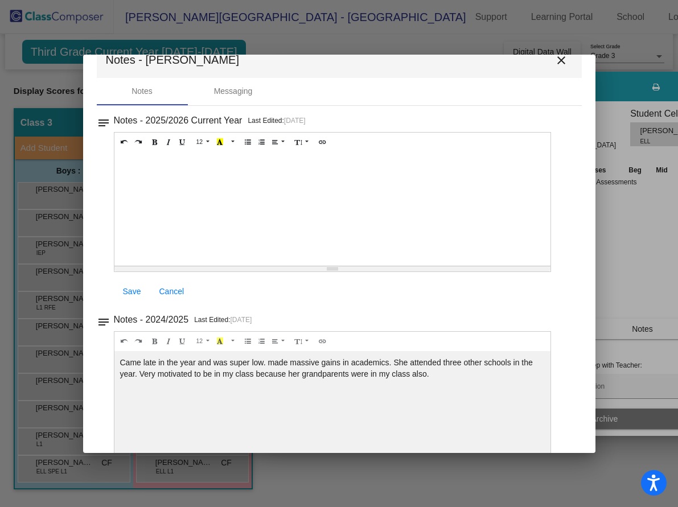
scroll to position [59, 0]
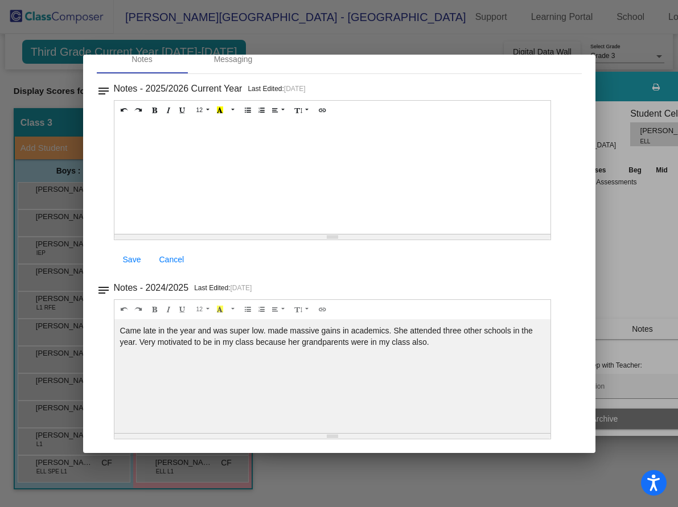
drag, startPoint x: 120, startPoint y: 328, endPoint x: 462, endPoint y: 342, distance: 342.2
click at [462, 234] on div "Came late in the year and was super low. made massive gains in academics. She a…" at bounding box center [332, 177] width 436 height 114
click at [411, 182] on div at bounding box center [332, 177] width 436 height 114
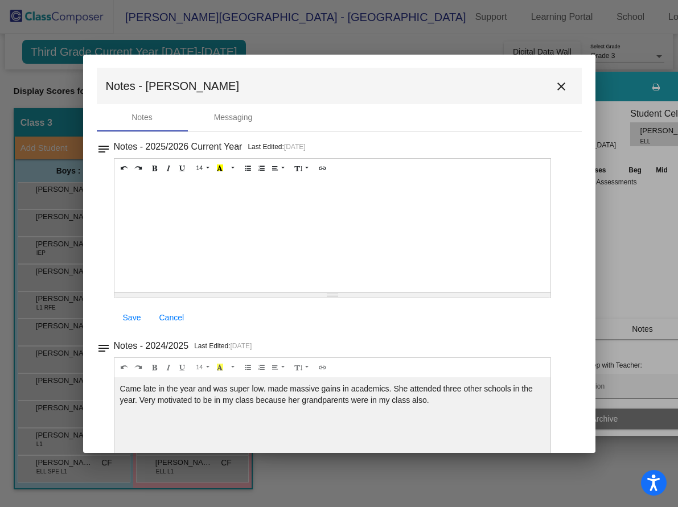
scroll to position [0, 0]
click at [557, 82] on mat-icon "close" at bounding box center [561, 87] width 14 height 14
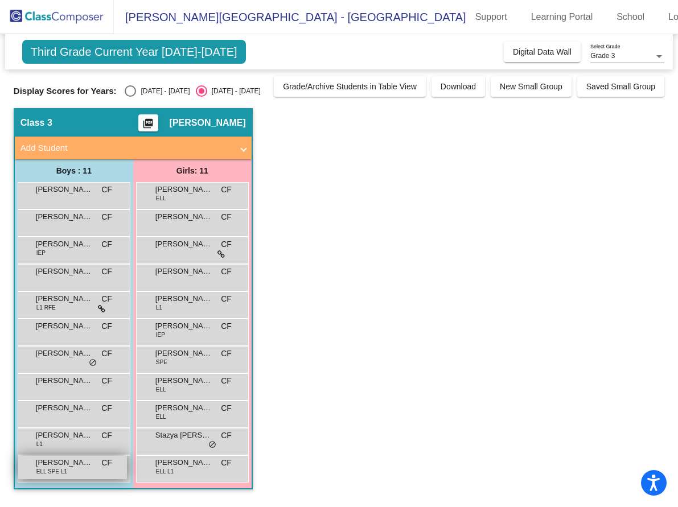
drag, startPoint x: 33, startPoint y: 187, endPoint x: 91, endPoint y: 466, distance: 285.3
click at [91, 466] on div "[PERSON_NAME] lock do_not_disturb_alt [PERSON_NAME] CF lock do_not_disturb_alt …" at bounding box center [74, 332] width 113 height 300
click at [419, 186] on app-classroom "Class 3 picture_as_pdf [PERSON_NAME] Add Student First Name Last Name Student I…" at bounding box center [339, 304] width 650 height 393
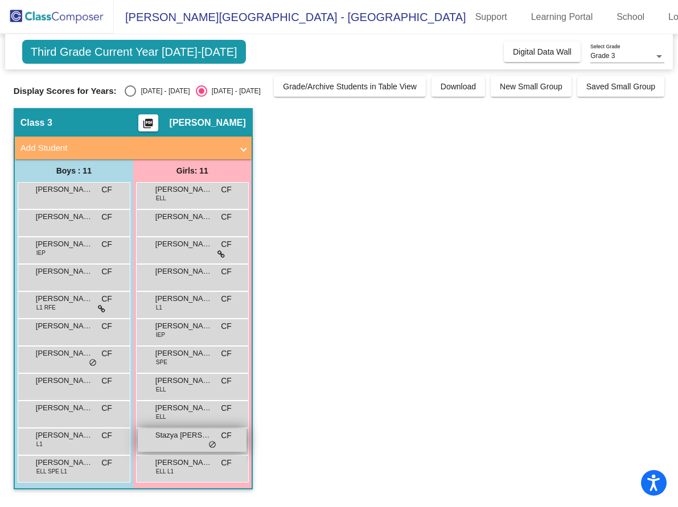
click at [185, 449] on div "Stazya [PERSON_NAME] lock do_not_disturb_alt" at bounding box center [192, 439] width 109 height 23
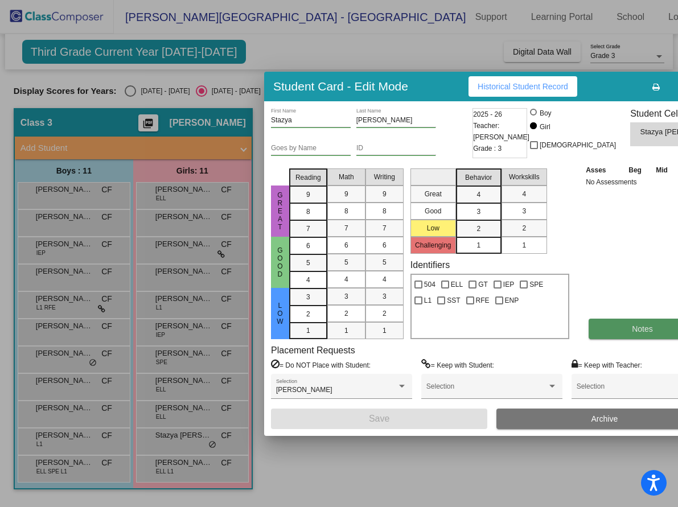
click at [593, 327] on button "Notes" at bounding box center [642, 329] width 108 height 20
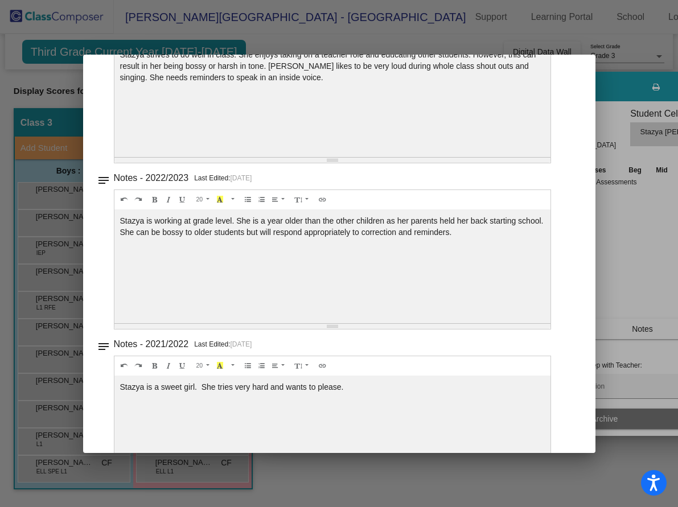
scroll to position [557, 0]
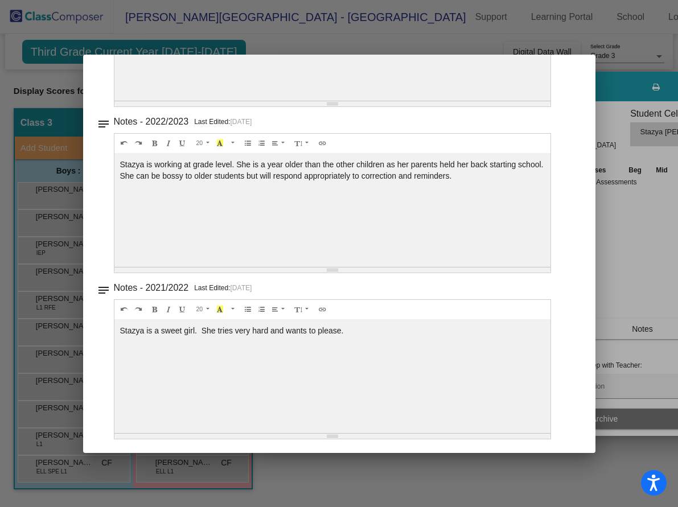
drag, startPoint x: 116, startPoint y: 329, endPoint x: 374, endPoint y: 331, distance: 257.7
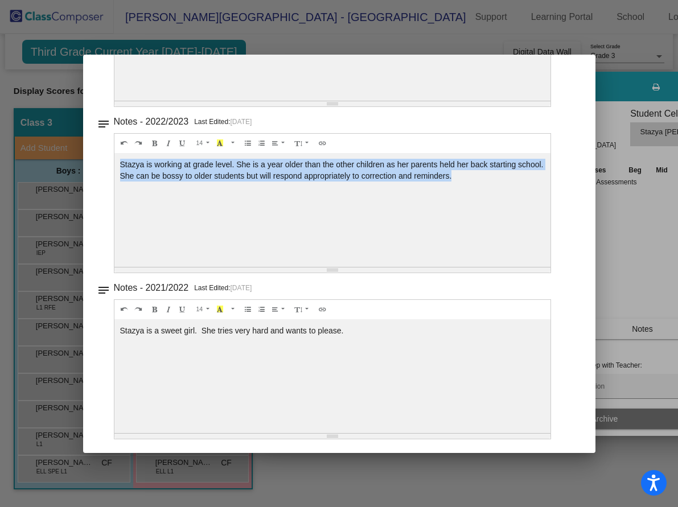
drag, startPoint x: 121, startPoint y: 163, endPoint x: 504, endPoint y: 185, distance: 383.5
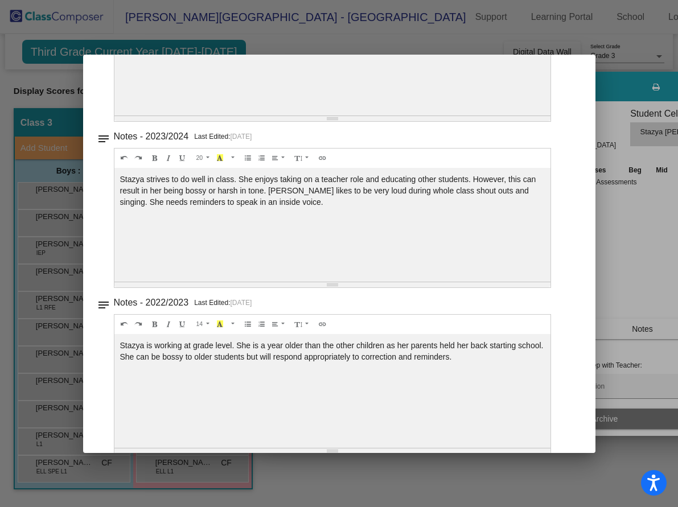
scroll to position [329, 0]
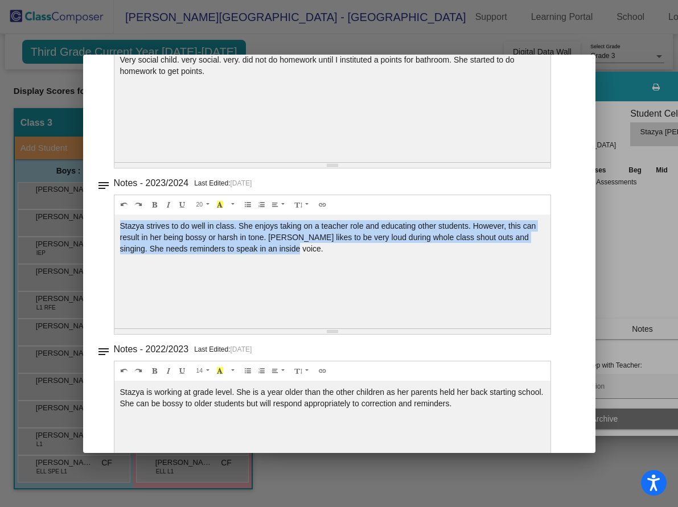
drag, startPoint x: 119, startPoint y: 226, endPoint x: 303, endPoint y: 255, distance: 186.6
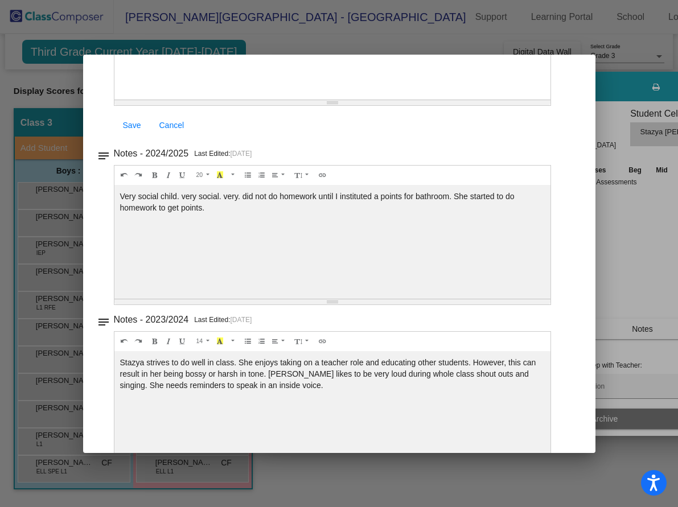
scroll to position [187, 0]
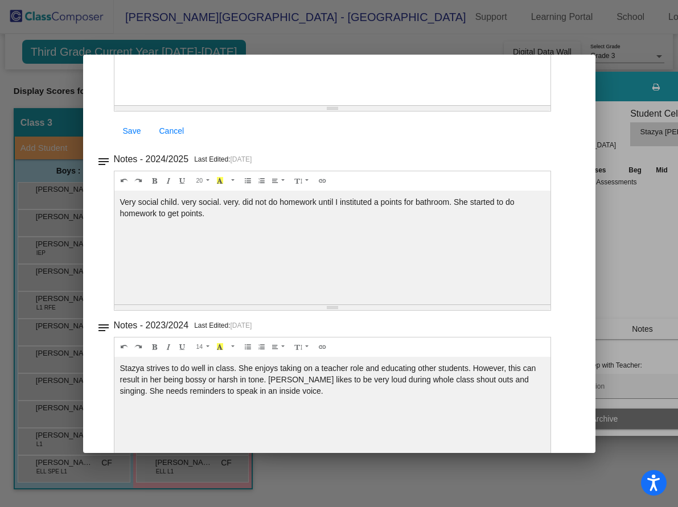
drag, startPoint x: 119, startPoint y: 196, endPoint x: 227, endPoint y: 227, distance: 111.8
click at [227, 105] on div "Very social child. very social. very. did not do homework until I instituted a …" at bounding box center [332, 48] width 436 height 114
click at [464, 105] on div "Very social child. very social. very. did not do homework until I instituted a …" at bounding box center [332, 48] width 436 height 114
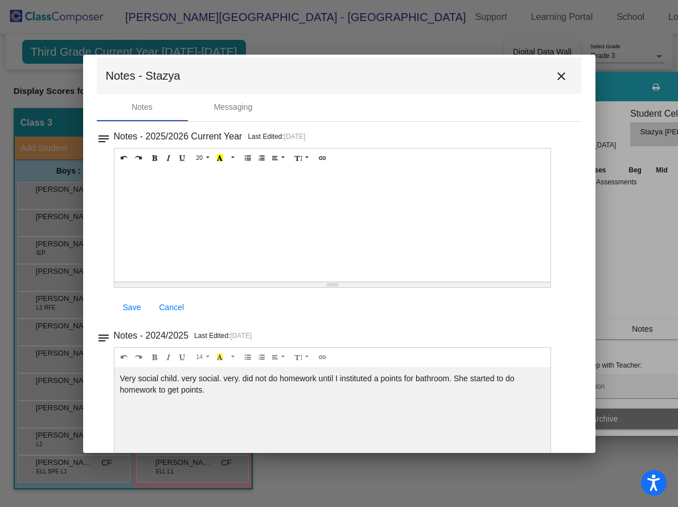
scroll to position [0, 0]
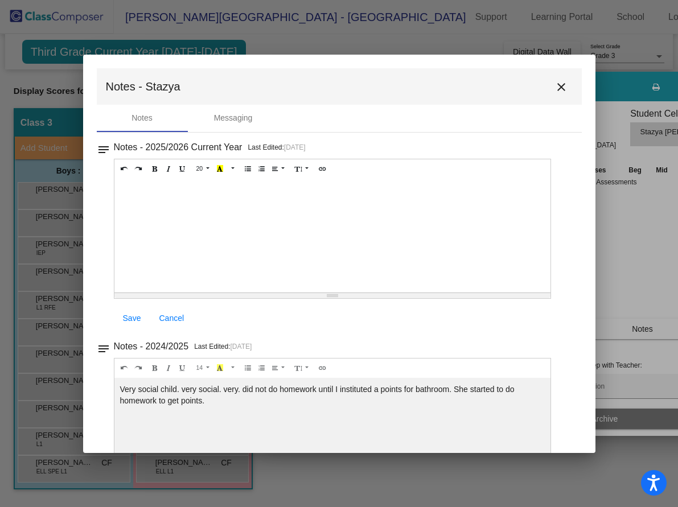
click at [554, 85] on mat-icon "close" at bounding box center [561, 87] width 14 height 14
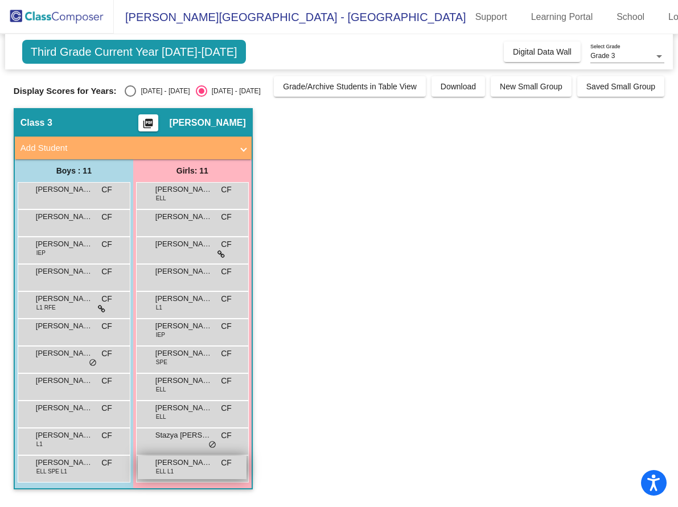
click at [178, 469] on div "[PERSON_NAME] ELL L1 CF lock do_not_disturb_alt" at bounding box center [192, 467] width 109 height 23
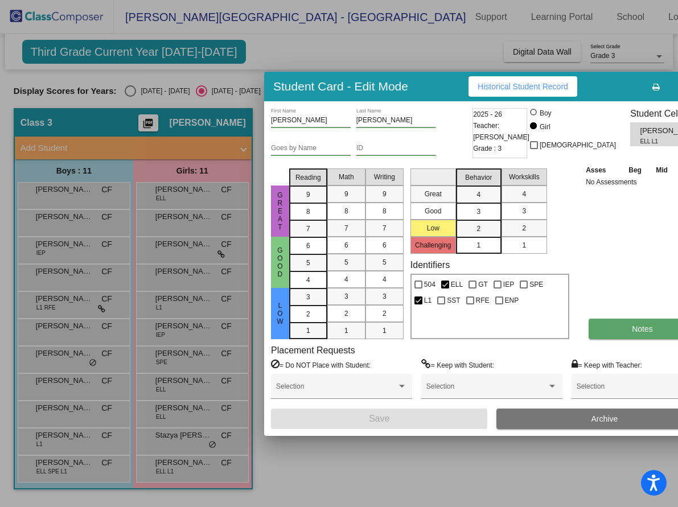
click at [632, 331] on span "Notes" at bounding box center [642, 328] width 21 height 9
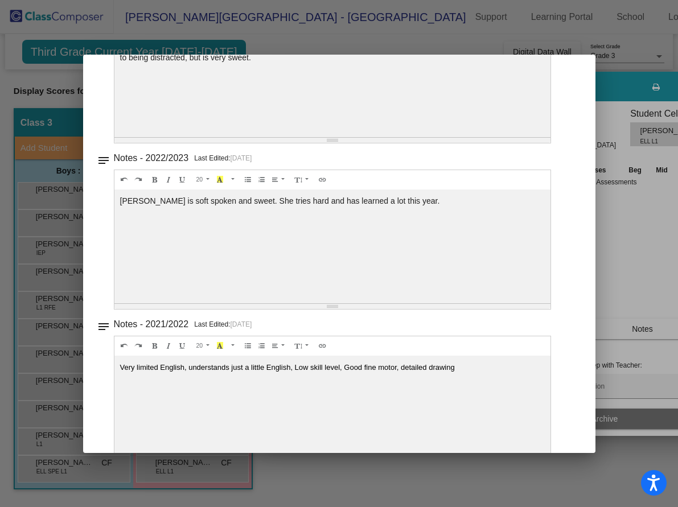
scroll to position [557, 0]
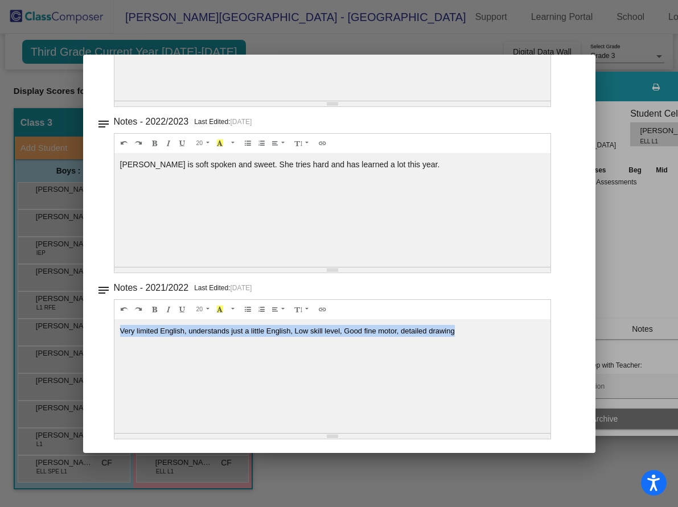
drag, startPoint x: 500, startPoint y: 334, endPoint x: 117, endPoint y: 334, distance: 382.9
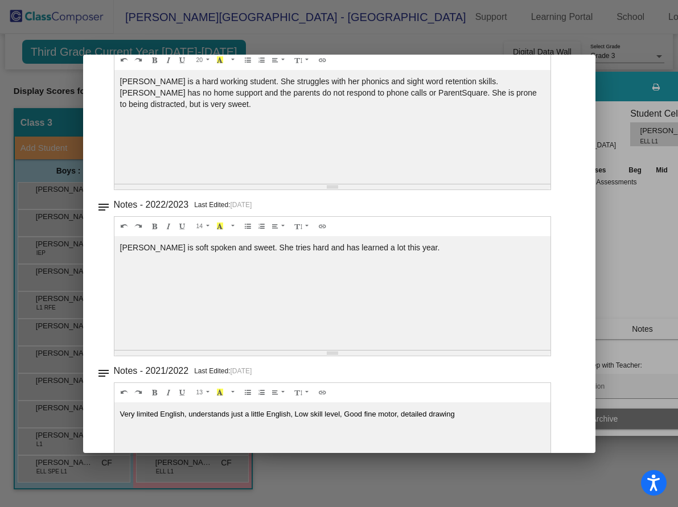
scroll to position [472, 0]
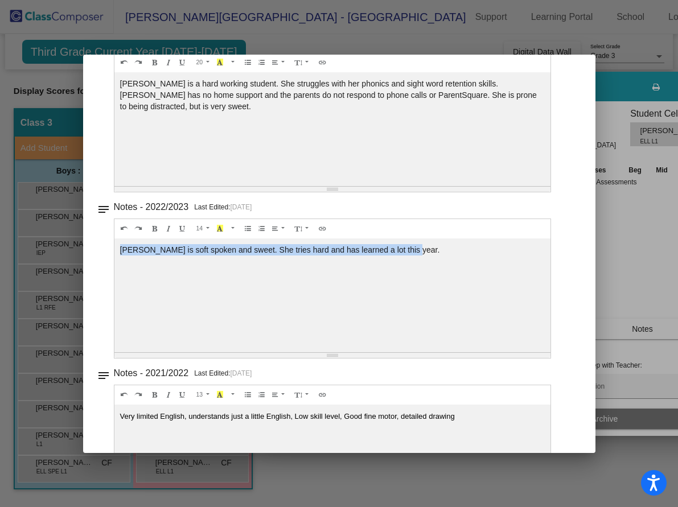
drag, startPoint x: 119, startPoint y: 246, endPoint x: 442, endPoint y: 259, distance: 322.9
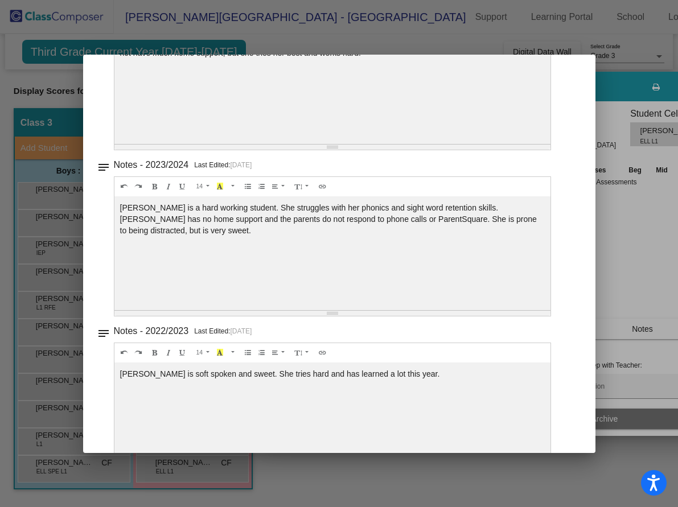
scroll to position [344, 0]
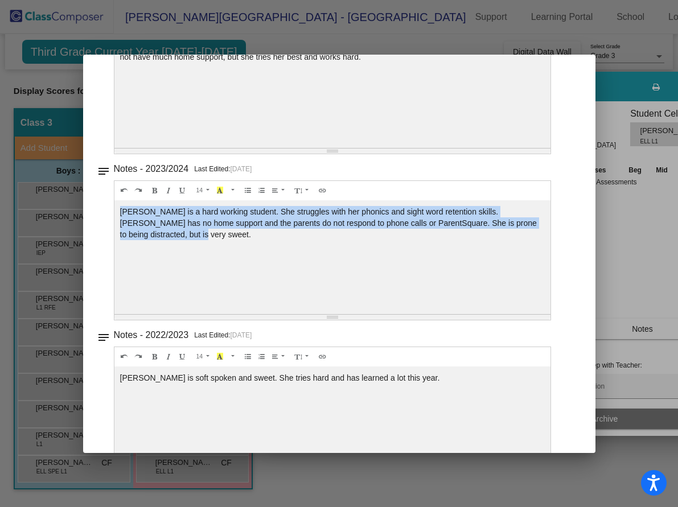
drag, startPoint x: 118, startPoint y: 212, endPoint x: 171, endPoint y: 230, distance: 55.2
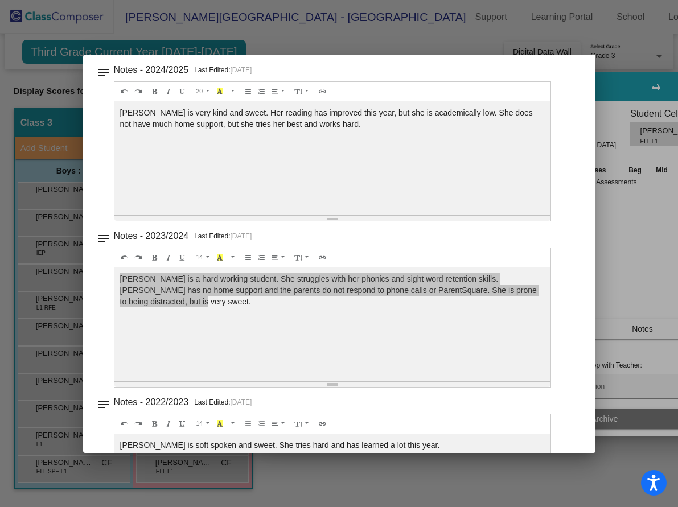
scroll to position [145, 0]
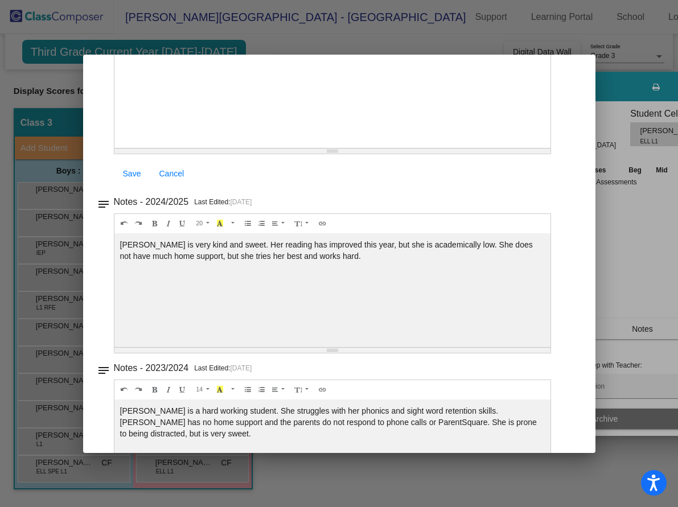
click at [208, 148] on div "[PERSON_NAME] is very kind and sweet. Her reading has improved this year, but s…" at bounding box center [332, 91] width 436 height 114
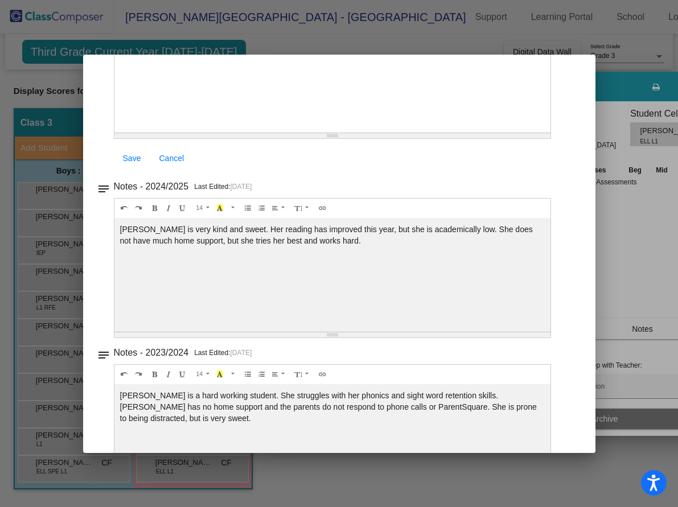
scroll to position [159, 0]
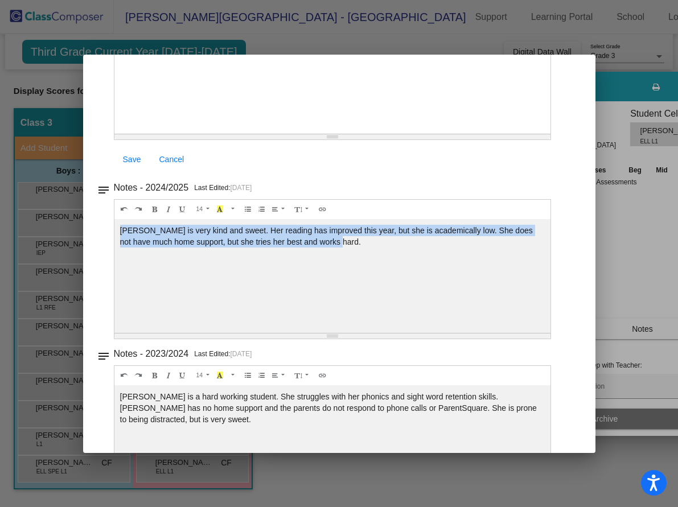
drag, startPoint x: 121, startPoint y: 230, endPoint x: 339, endPoint y: 245, distance: 217.9
click at [339, 134] on div "[PERSON_NAME] is very kind and sweet. Her reading has improved this year, but s…" at bounding box center [332, 77] width 436 height 114
click at [511, 134] on div "[PERSON_NAME] is very kind and sweet. Her reading has improved this year, but s…" at bounding box center [332, 77] width 436 height 114
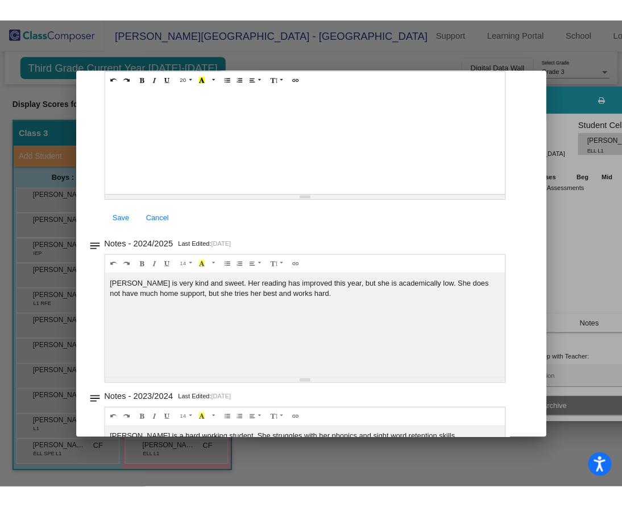
scroll to position [0, 0]
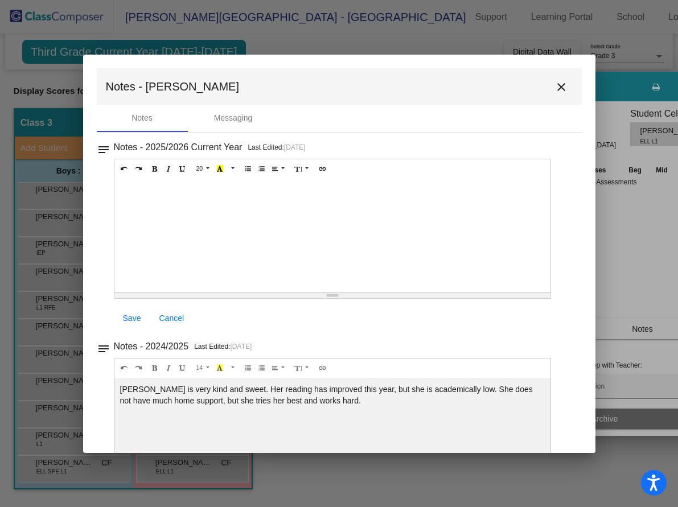
click at [558, 83] on mat-icon "close" at bounding box center [561, 87] width 14 height 14
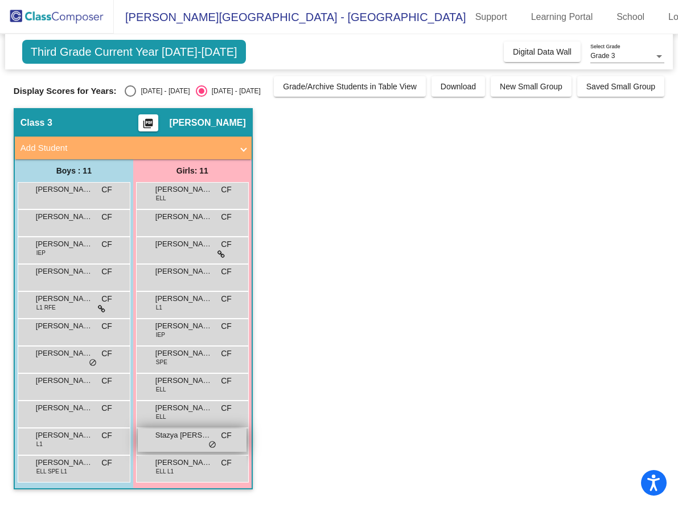
click at [183, 444] on div "Stazya [PERSON_NAME] lock do_not_disturb_alt" at bounding box center [192, 439] width 109 height 23
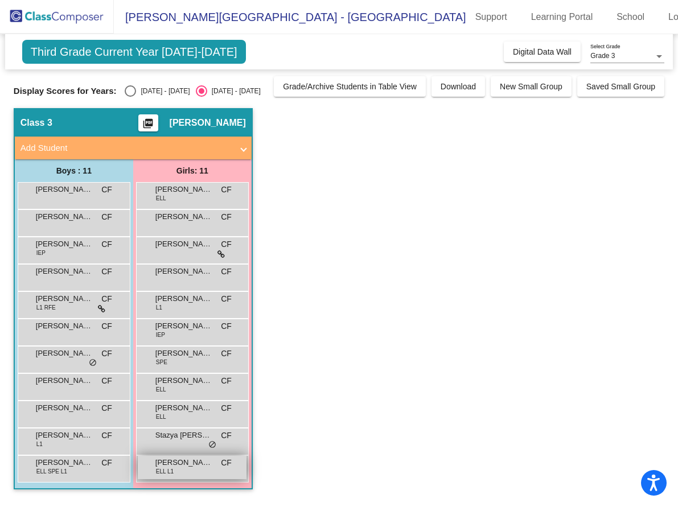
click at [180, 476] on div "[PERSON_NAME] ELL L1 CF lock do_not_disturb_alt" at bounding box center [192, 467] width 109 height 23
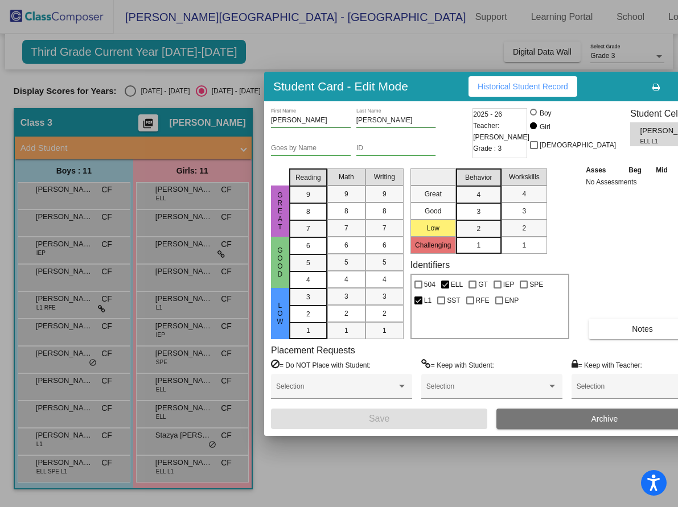
click at [439, 51] on div at bounding box center [339, 253] width 678 height 507
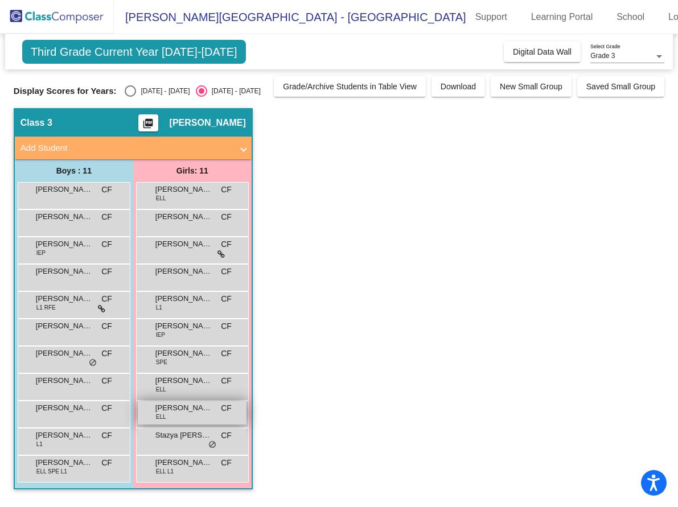
click at [178, 408] on span "[PERSON_NAME]" at bounding box center [183, 407] width 57 height 11
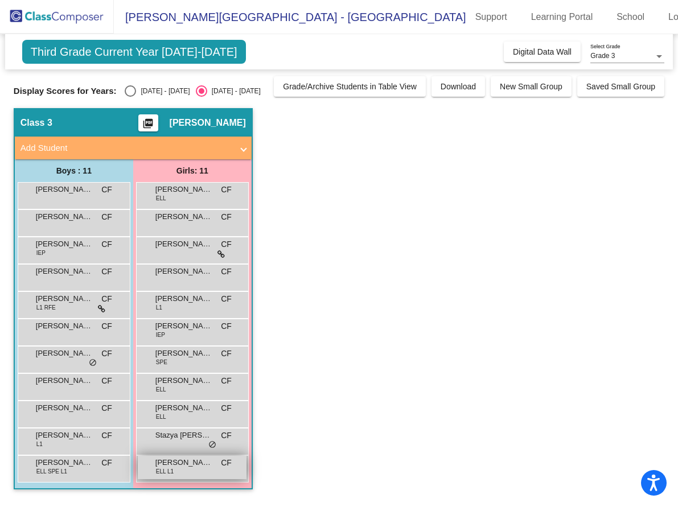
click at [175, 467] on span "[PERSON_NAME]" at bounding box center [183, 462] width 57 height 11
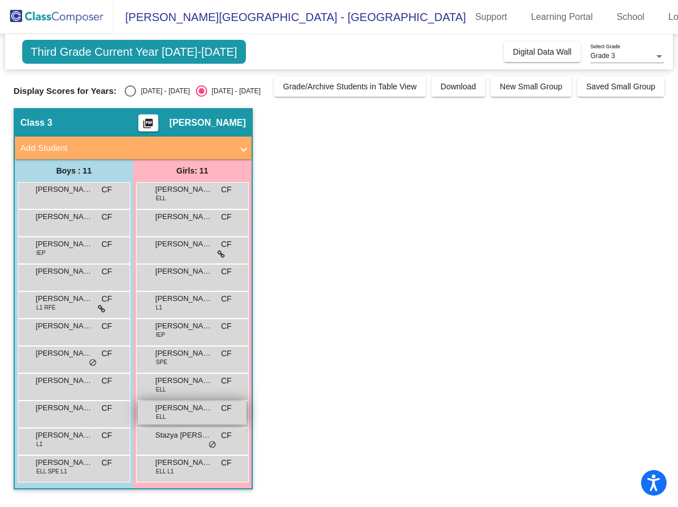
click at [191, 405] on span "[PERSON_NAME]" at bounding box center [183, 407] width 57 height 11
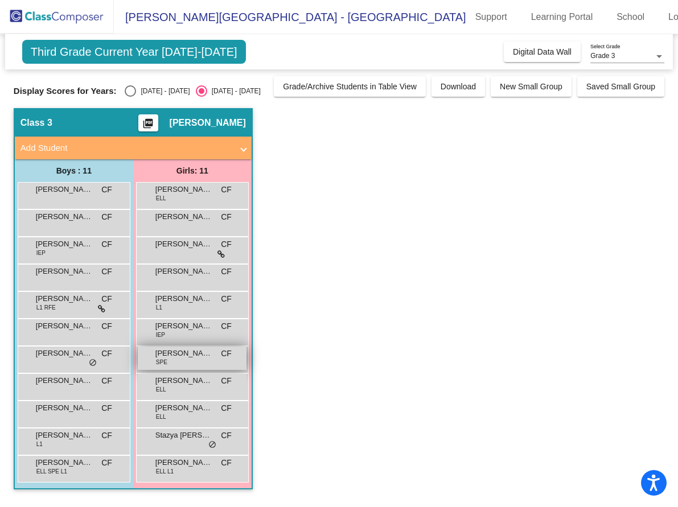
click at [199, 356] on span "[PERSON_NAME]" at bounding box center [183, 353] width 57 height 11
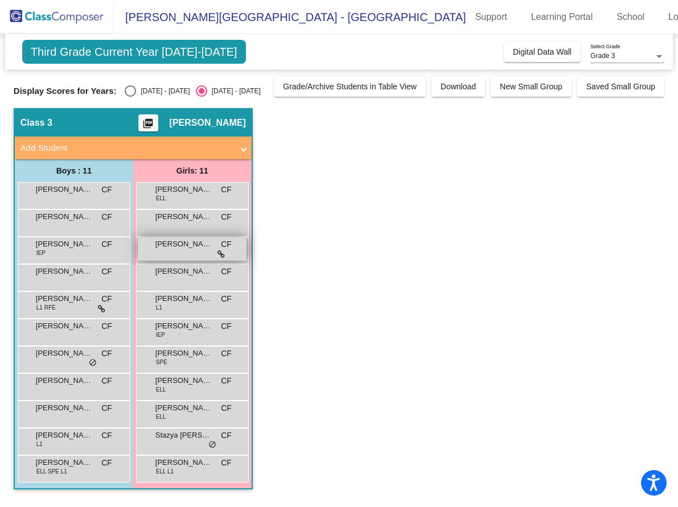
click at [192, 257] on div "[PERSON_NAME] CF lock do_not_disturb_alt" at bounding box center [192, 248] width 109 height 23
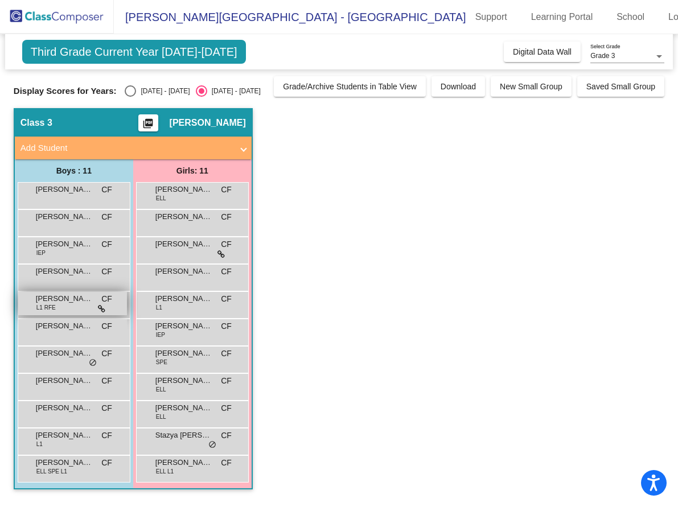
click at [67, 302] on span "[PERSON_NAME]" at bounding box center [64, 298] width 57 height 11
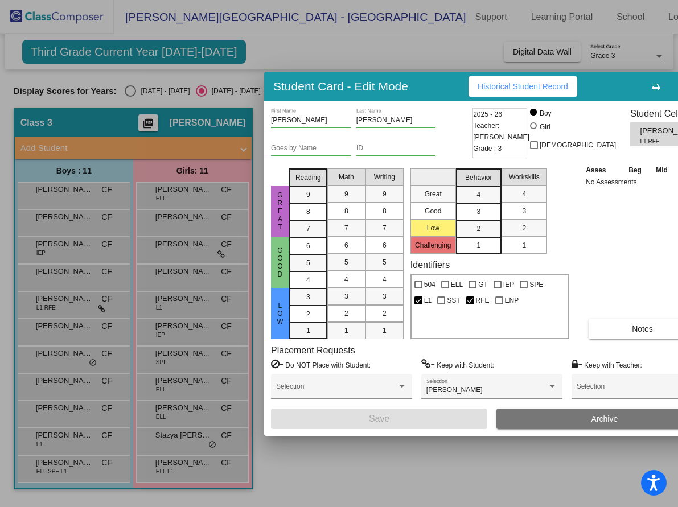
click at [415, 85] on div "Student Card - Edit Mode Historical Student Record" at bounding box center [491, 87] width 455 height 30
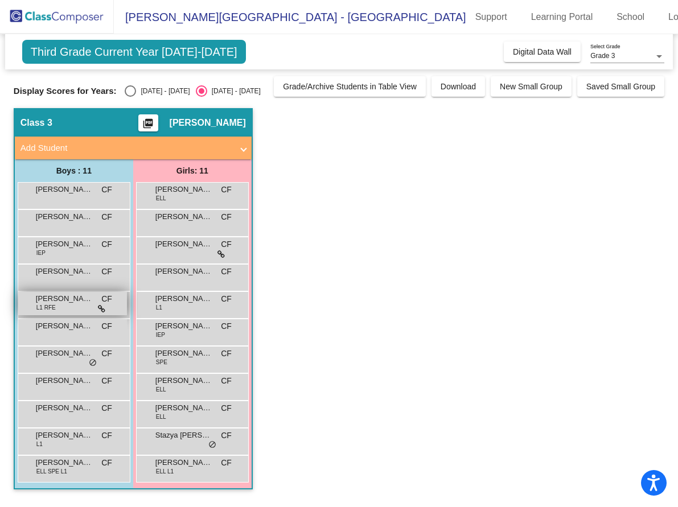
click at [80, 307] on div "[PERSON_NAME] L1 RFE CF lock do_not_disturb_alt" at bounding box center [72, 303] width 109 height 23
